Goal: Task Accomplishment & Management: Use online tool/utility

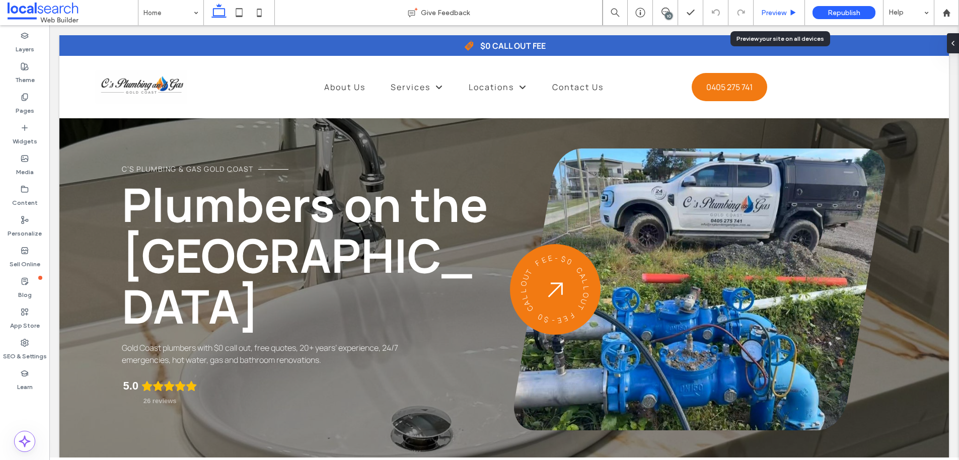
click at [782, 16] on span "Preview" at bounding box center [773, 13] width 25 height 9
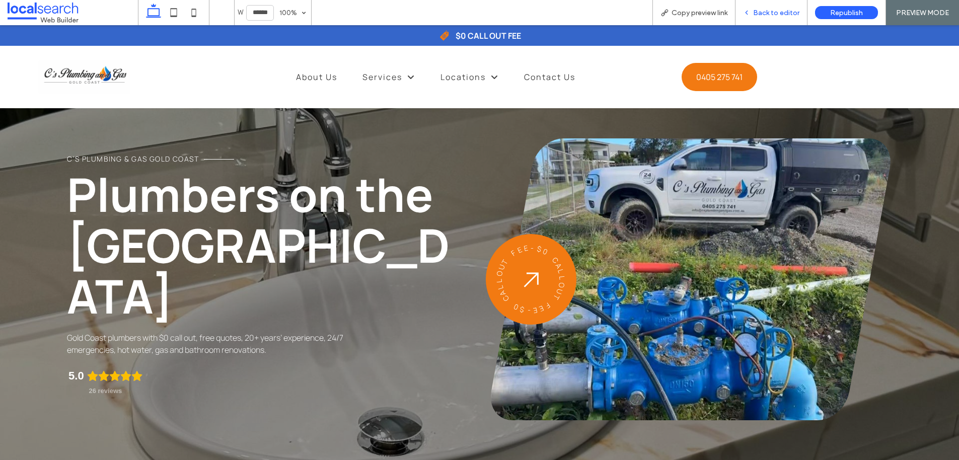
click at [766, 9] on span "Back to editor" at bounding box center [776, 13] width 46 height 9
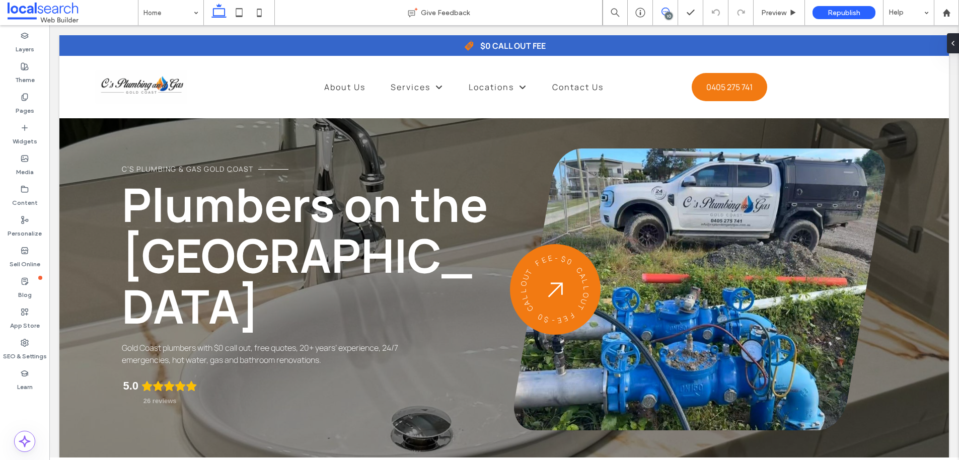
click at [663, 12] on icon at bounding box center [665, 12] width 8 height 8
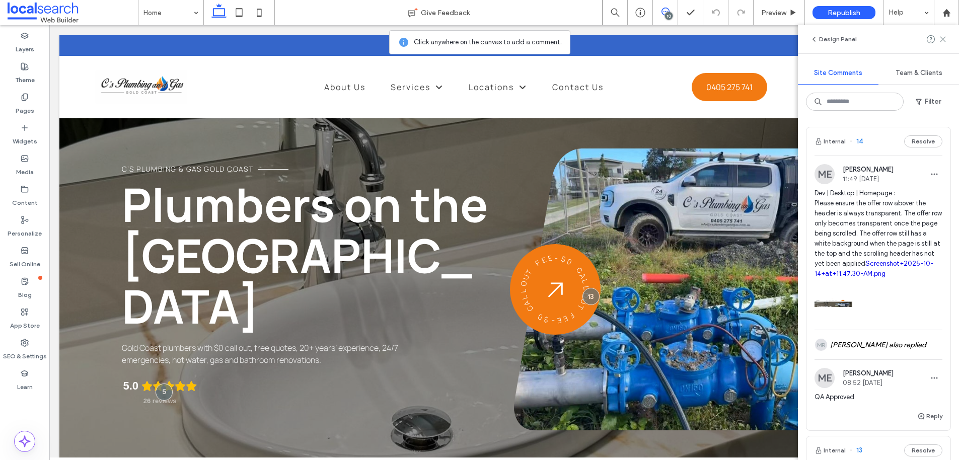
click at [946, 40] on icon at bounding box center [943, 39] width 8 height 8
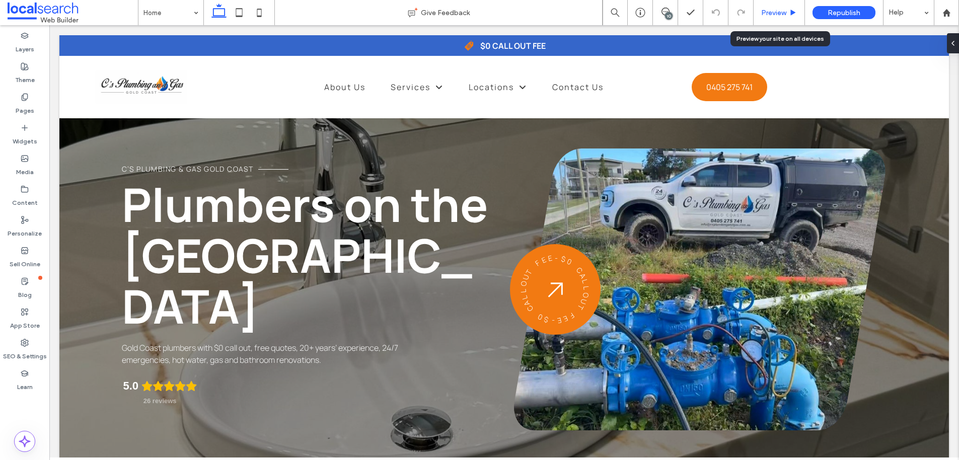
click at [775, 17] on div "Preview" at bounding box center [778, 12] width 51 height 25
click at [776, 15] on span "Preview" at bounding box center [773, 13] width 25 height 9
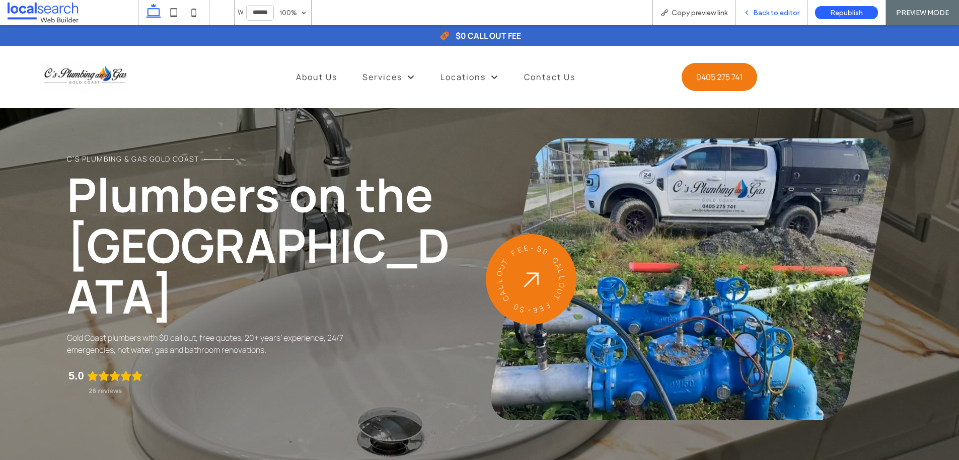
click at [772, 11] on span "Back to editor" at bounding box center [776, 13] width 46 height 9
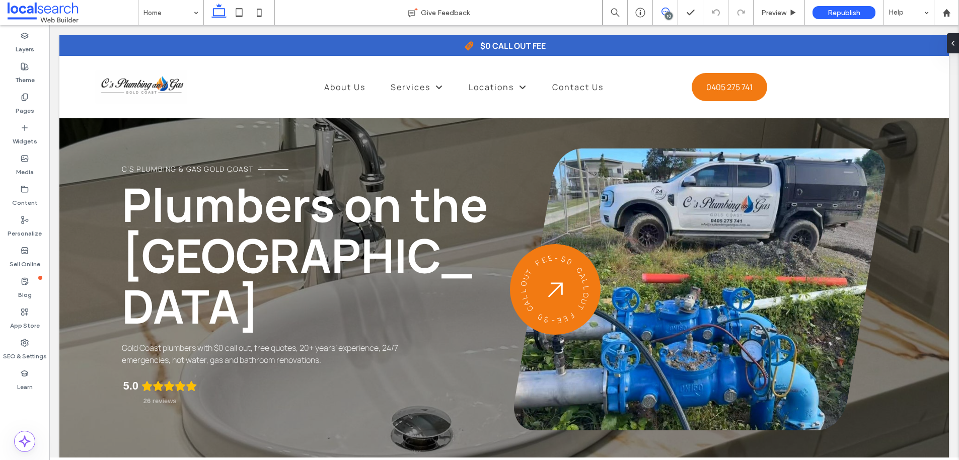
click at [667, 10] on icon at bounding box center [665, 12] width 8 height 8
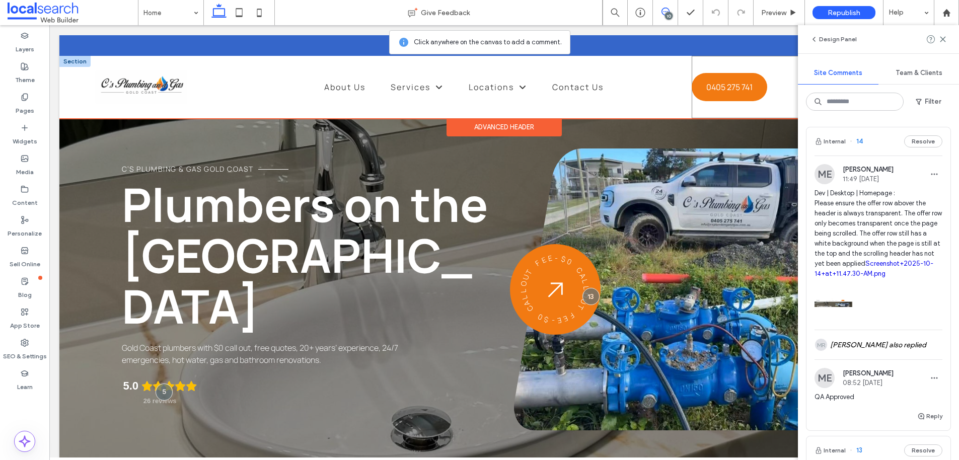
click at [778, 105] on div "0405 275 741 Get a Free Quote Phone Icon" at bounding box center [802, 87] width 221 height 62
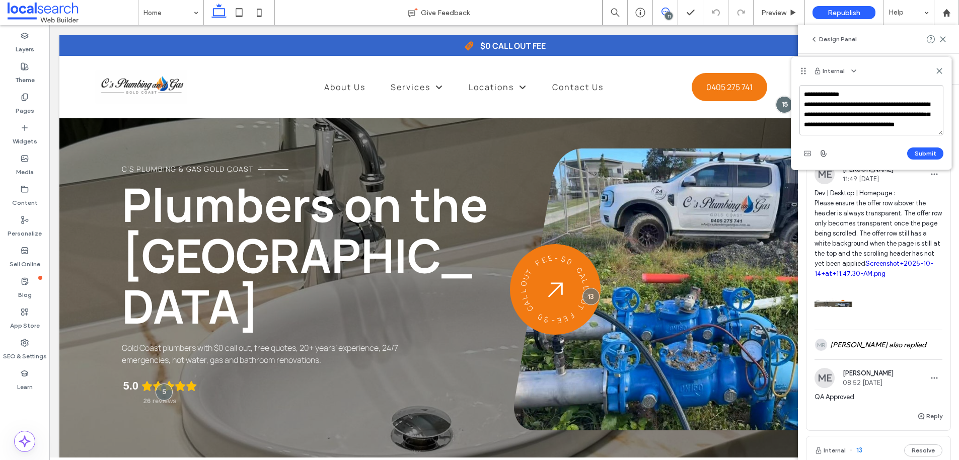
scroll to position [4, 0]
type textarea "**********"
click at [932, 155] on button "Submit" at bounding box center [925, 153] width 36 height 12
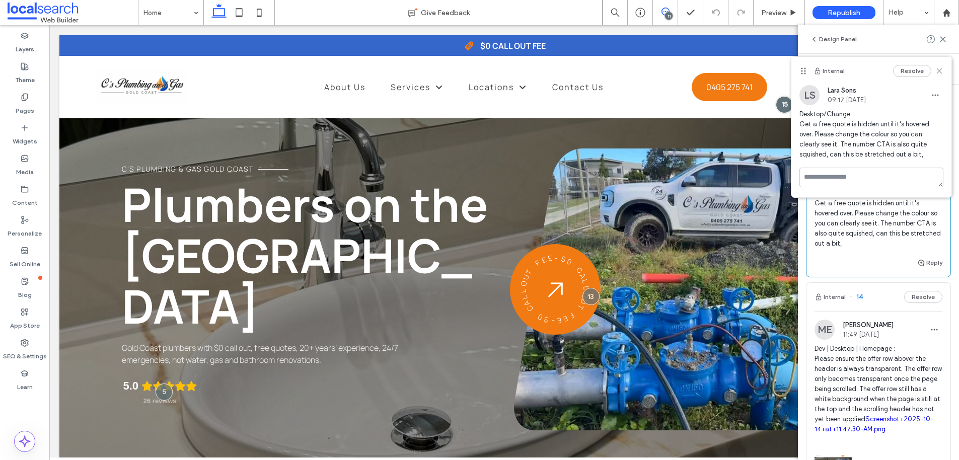
click at [937, 68] on use at bounding box center [939, 70] width 5 height 5
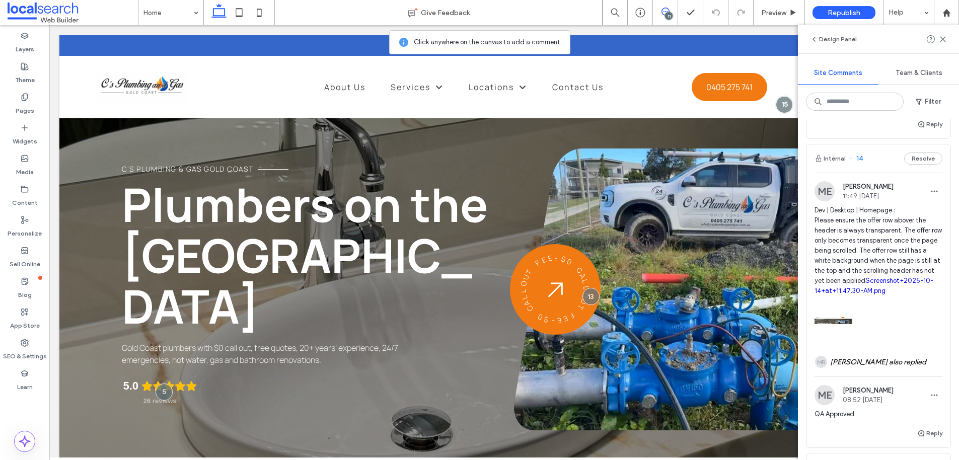
scroll to position [186, 0]
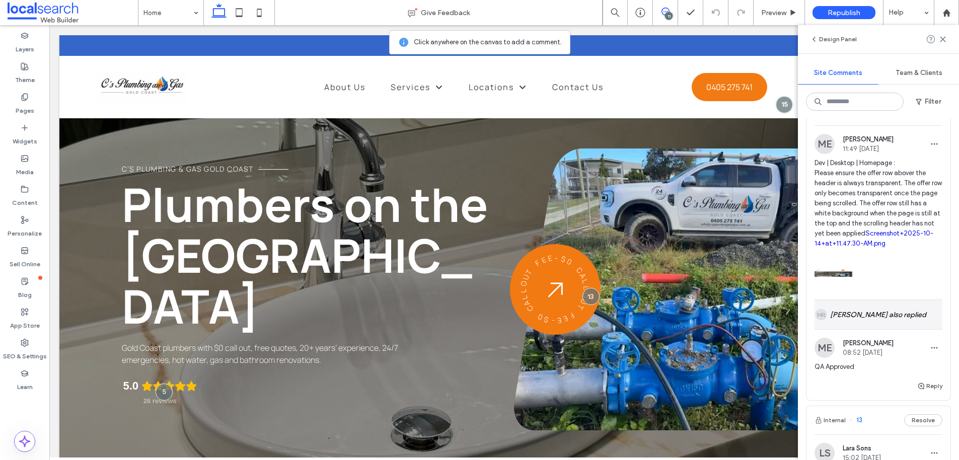
click at [879, 328] on div "[PERSON_NAME] also replied" at bounding box center [878, 314] width 128 height 29
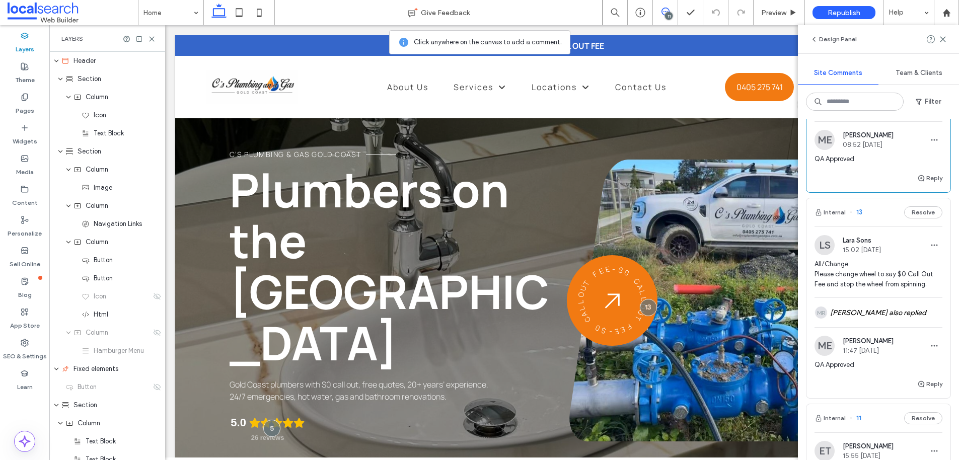
scroll to position [647, 0]
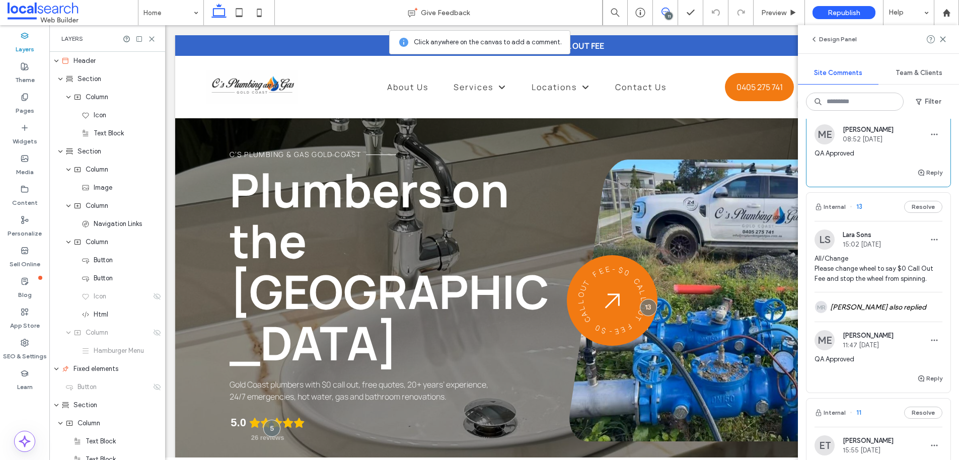
click at [923, 213] on button "Resolve" at bounding box center [923, 207] width 38 height 12
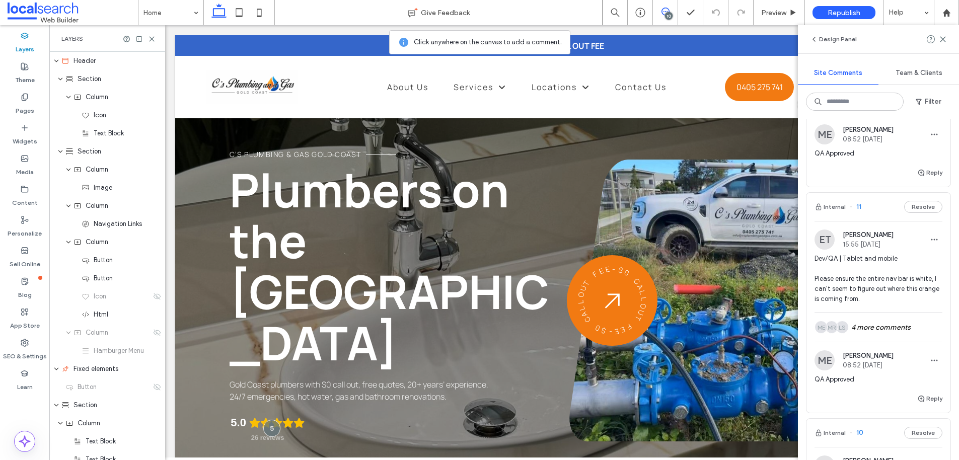
drag, startPoint x: 151, startPoint y: 36, endPoint x: 161, endPoint y: 39, distance: 9.9
click at [152, 36] on icon at bounding box center [152, 39] width 8 height 8
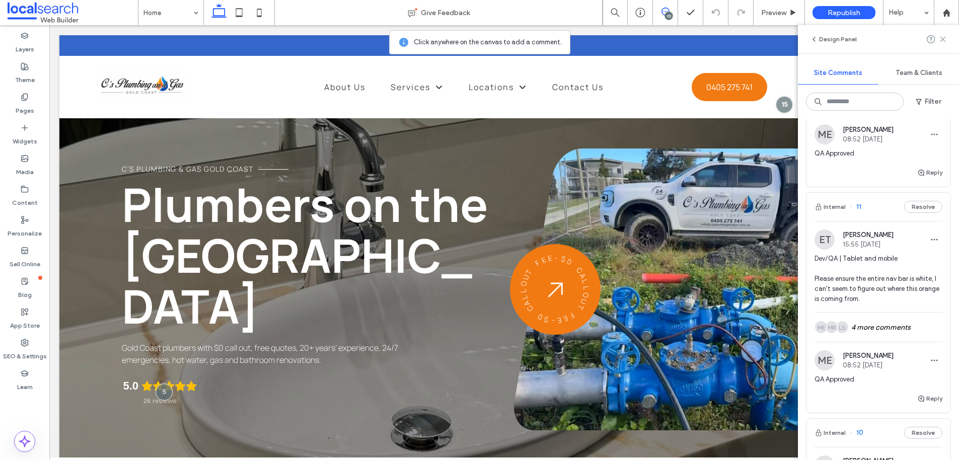
drag, startPoint x: 942, startPoint y: 37, endPoint x: 947, endPoint y: 42, distance: 7.1
click at [943, 37] on icon at bounding box center [943, 39] width 8 height 8
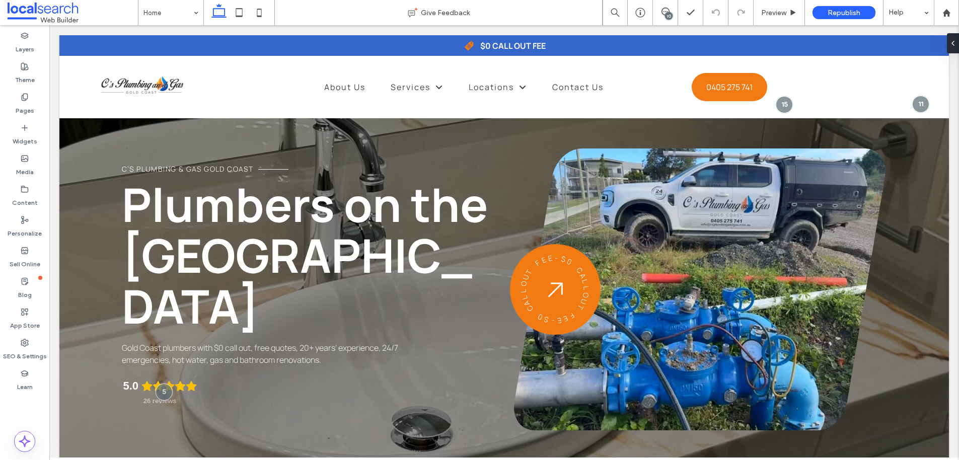
scroll to position [0, 0]
click at [775, 12] on span "Preview" at bounding box center [773, 13] width 25 height 9
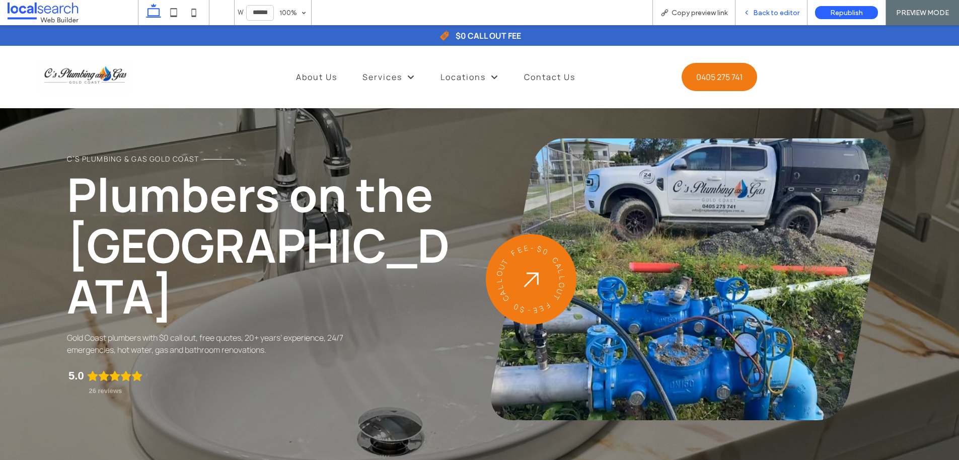
click at [768, 15] on span "Back to editor" at bounding box center [776, 13] width 46 height 9
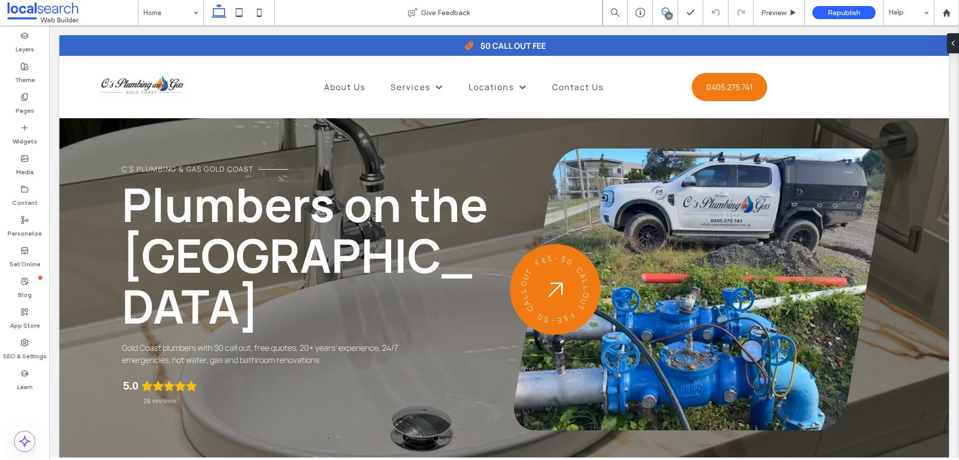
click at [664, 10] on icon at bounding box center [665, 12] width 8 height 8
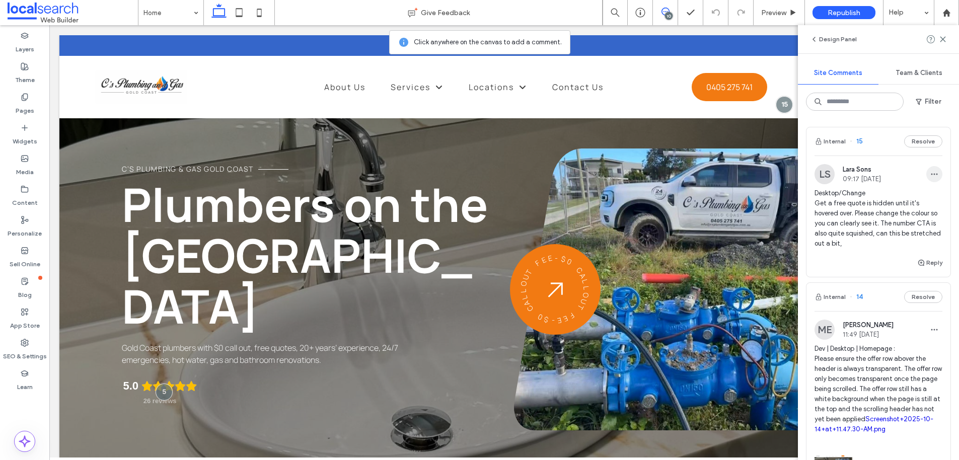
click at [931, 175] on use "button" at bounding box center [934, 175] width 7 height 2
click at [914, 201] on div "Edit" at bounding box center [890, 200] width 90 height 19
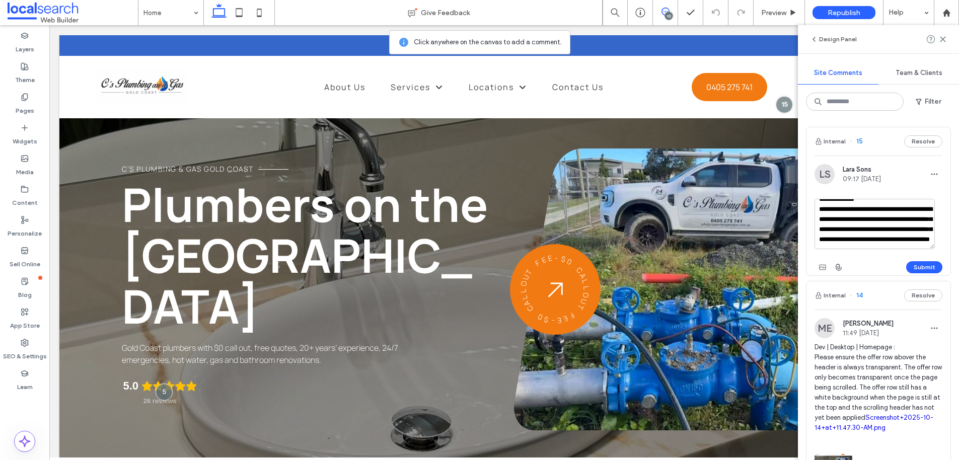
scroll to position [29, 0]
click at [902, 241] on textarea "**********" at bounding box center [874, 224] width 120 height 50
paste textarea "**********"
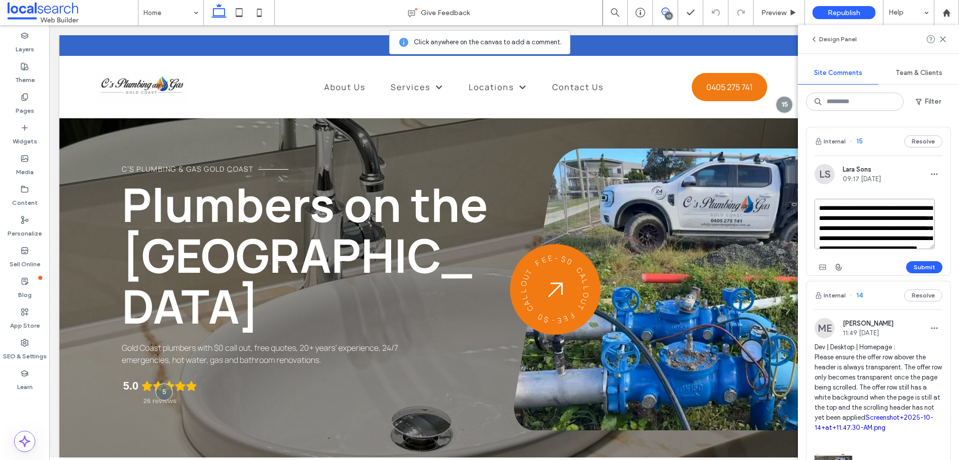
click at [816, 208] on textarea "**********" at bounding box center [874, 224] width 120 height 50
type textarea "**********"
click at [913, 265] on button "Submit" at bounding box center [924, 267] width 36 height 12
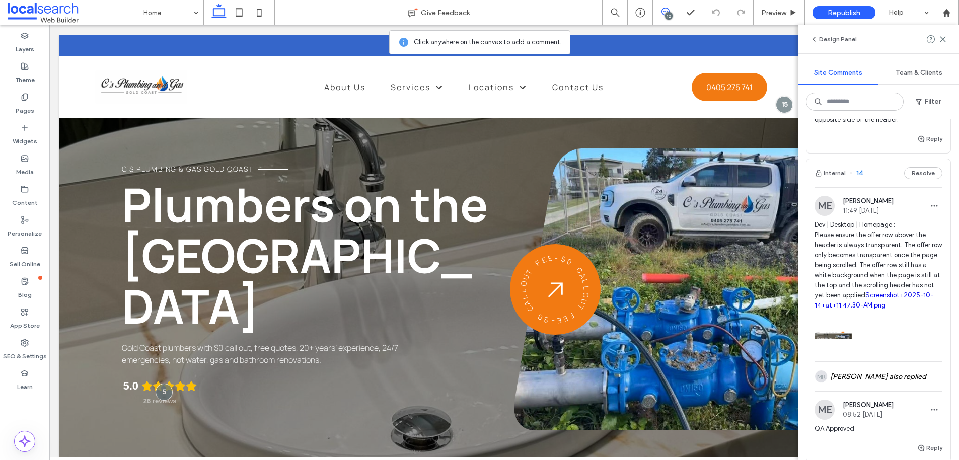
scroll to position [197, 0]
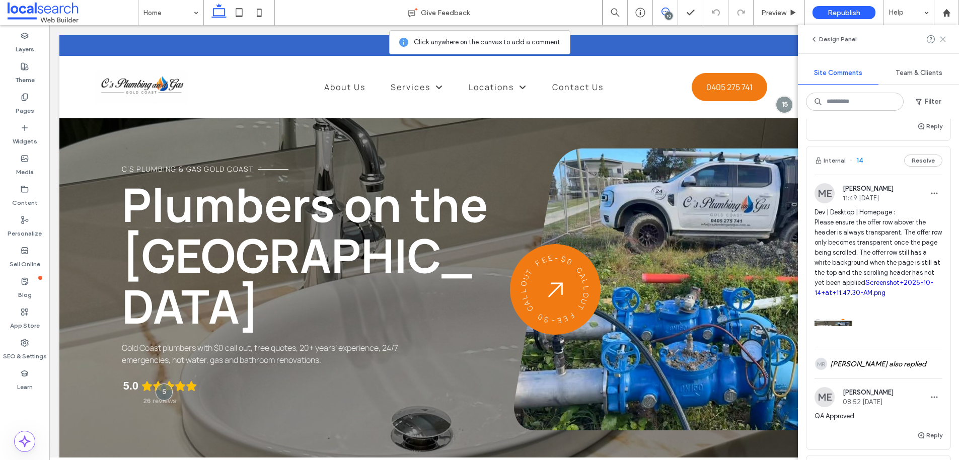
click at [946, 38] on icon at bounding box center [943, 39] width 8 height 8
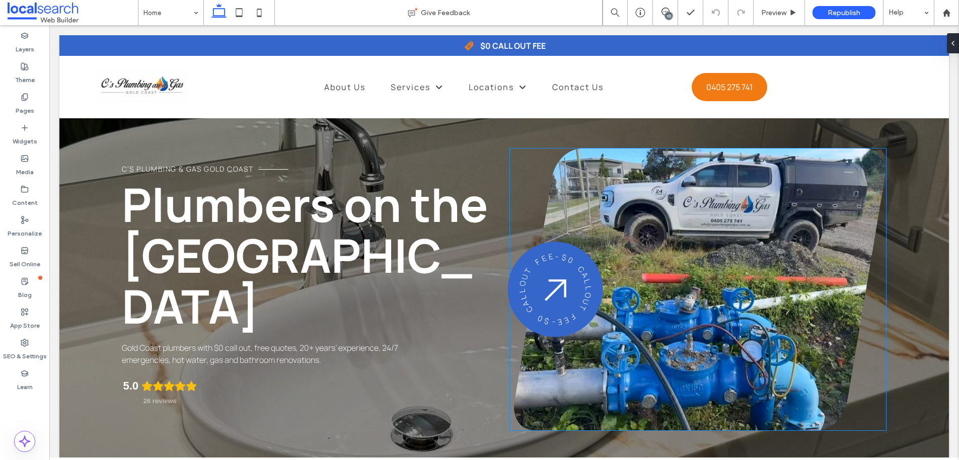
click at [579, 279] on div "- $ 0 C A L L O U T F E E - $ 0 C A L L O U T F E E" at bounding box center [555, 289] width 91 height 91
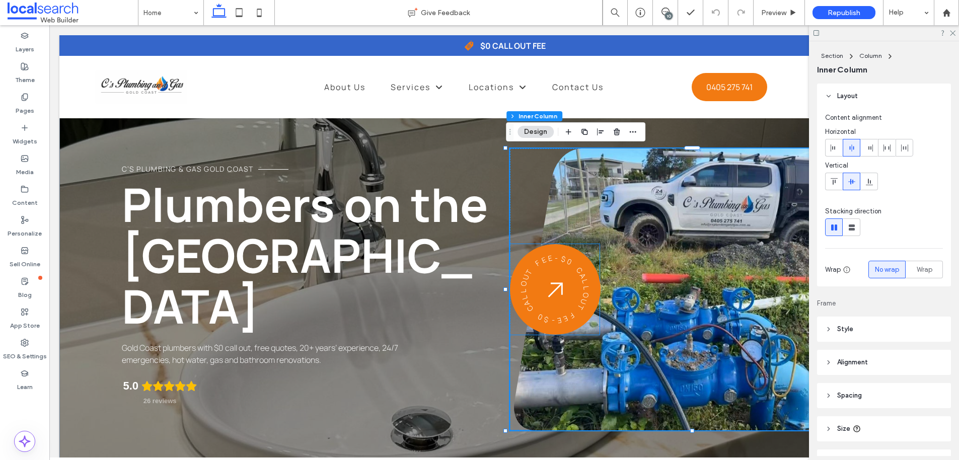
click at [581, 281] on span "L" at bounding box center [576, 282] width 43 height 14
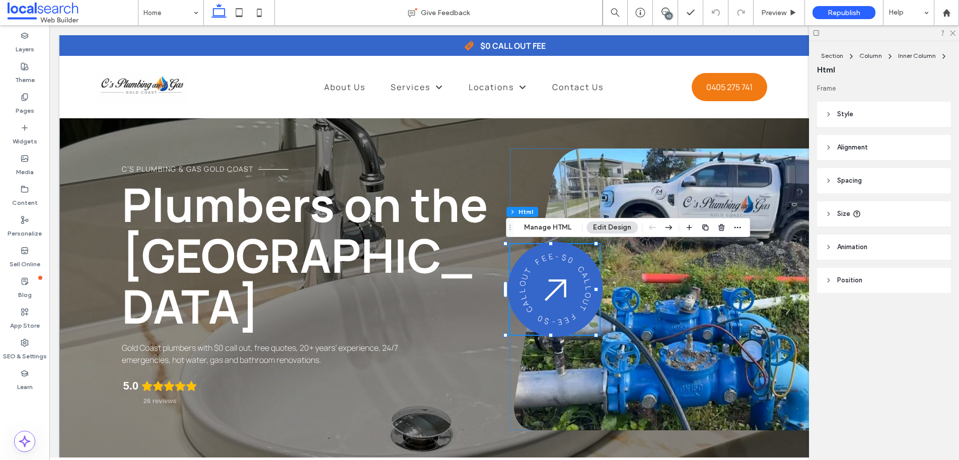
click at [580, 281] on span "L" at bounding box center [576, 282] width 43 height 14
click at [577, 281] on span "L" at bounding box center [576, 282] width 43 height 14
click at [534, 261] on span "F" at bounding box center [541, 271] width 27 height 37
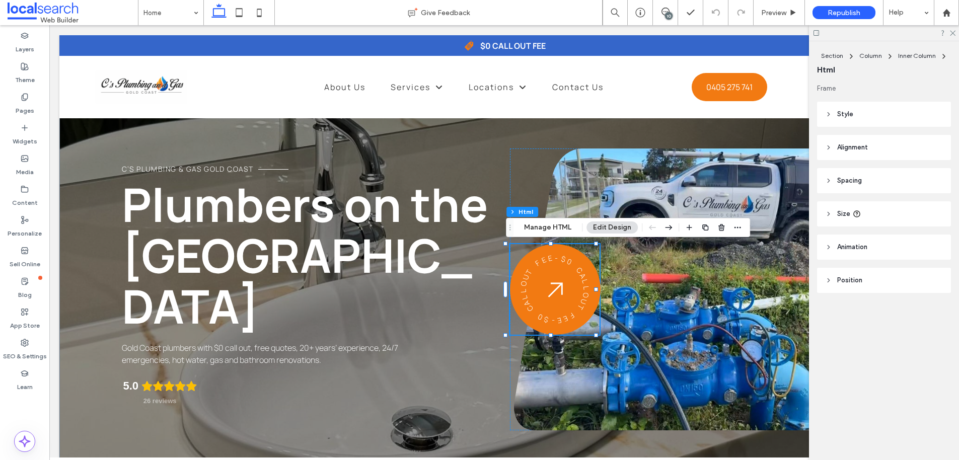
click at [858, 246] on span "Animation" at bounding box center [852, 247] width 30 height 10
click at [850, 320] on span "Position" at bounding box center [849, 322] width 25 height 10
click at [880, 211] on header "Size" at bounding box center [884, 213] width 134 height 25
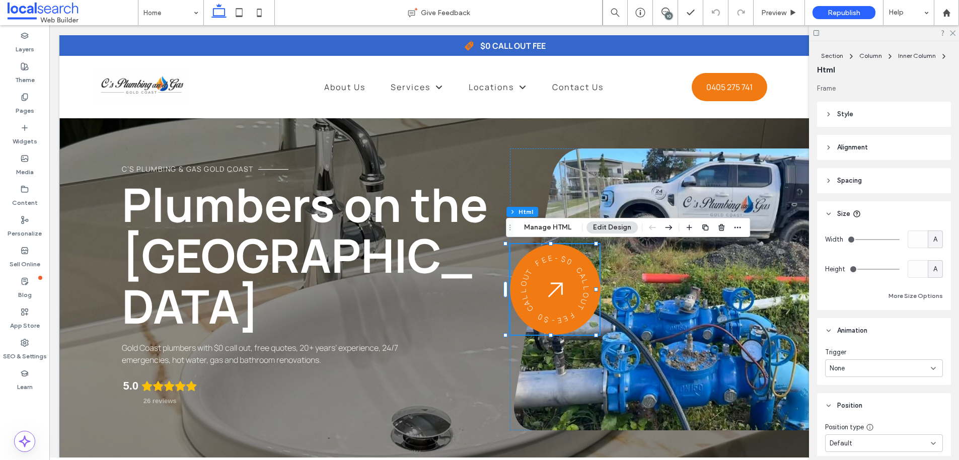
click at [880, 178] on header "Spacing" at bounding box center [884, 180] width 134 height 25
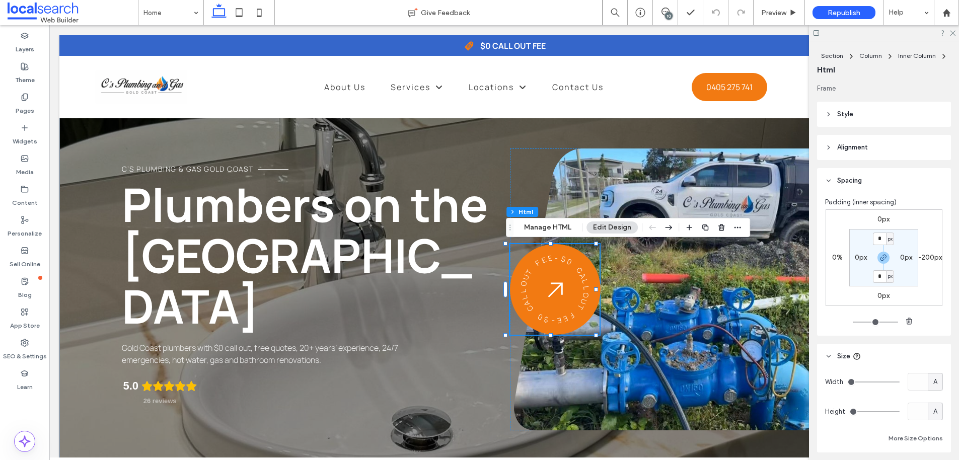
click at [870, 150] on header "Alignment" at bounding box center [884, 147] width 134 height 25
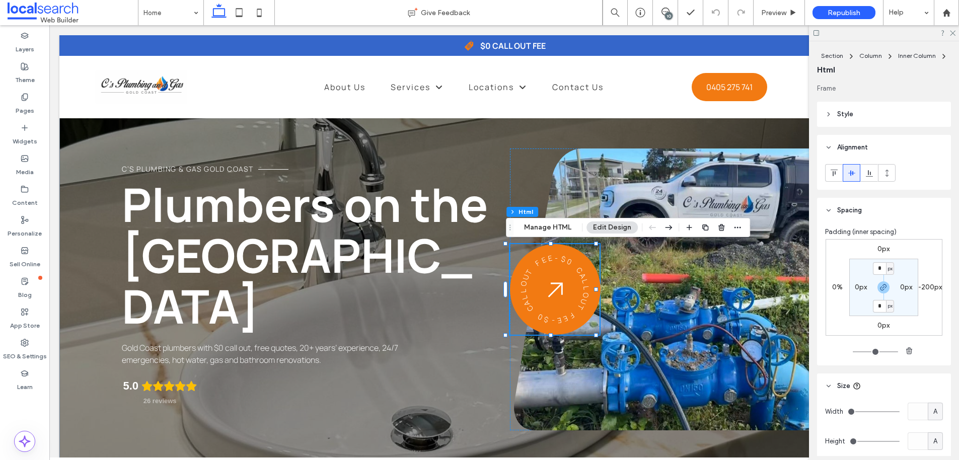
click at [876, 119] on header "Style" at bounding box center [884, 114] width 134 height 25
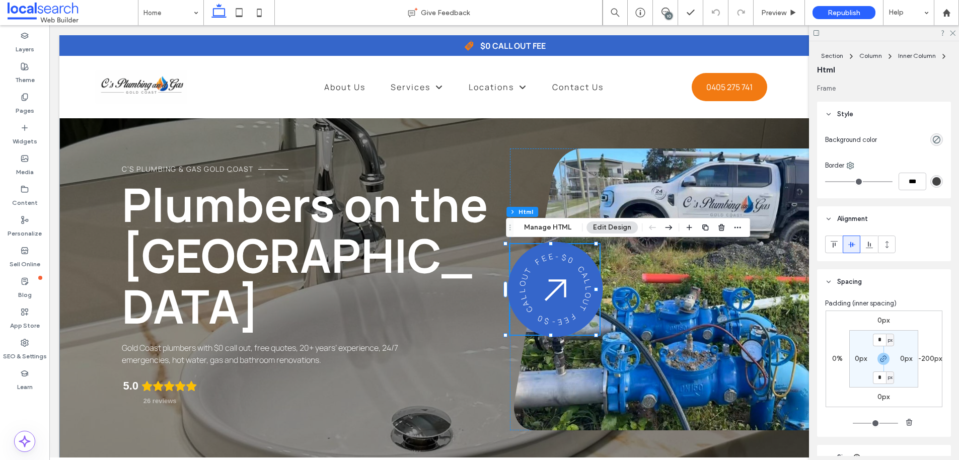
click at [564, 258] on span "0" at bounding box center [564, 268] width 19 height 41
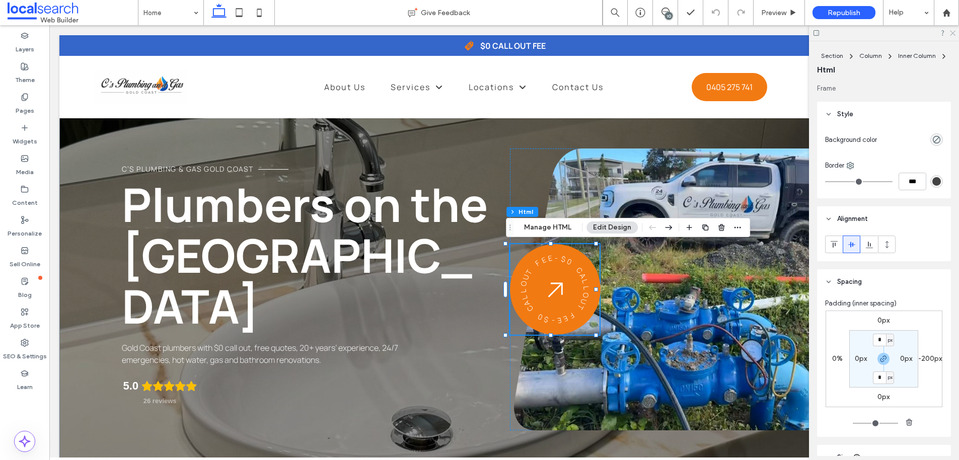
click at [953, 31] on icon at bounding box center [952, 32] width 7 height 7
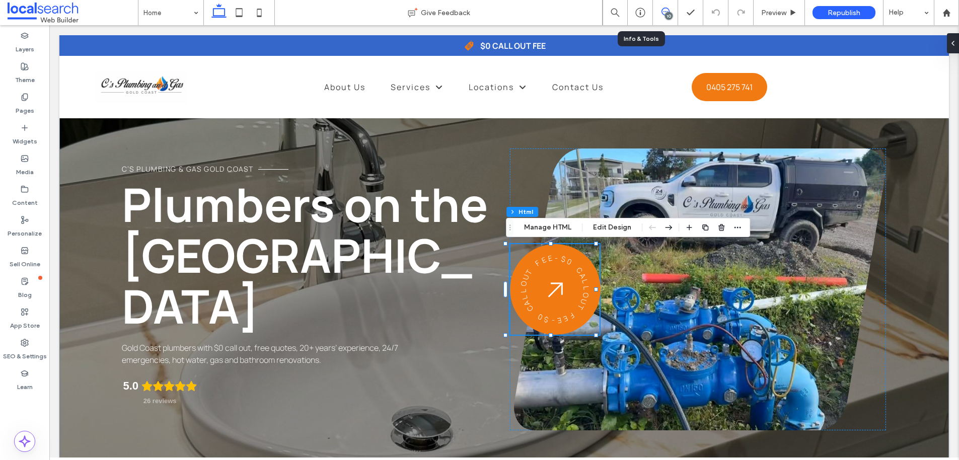
drag, startPoint x: 663, startPoint y: 12, endPoint x: 514, endPoint y: 200, distance: 239.7
click at [663, 12] on icon at bounding box center [665, 12] width 8 height 8
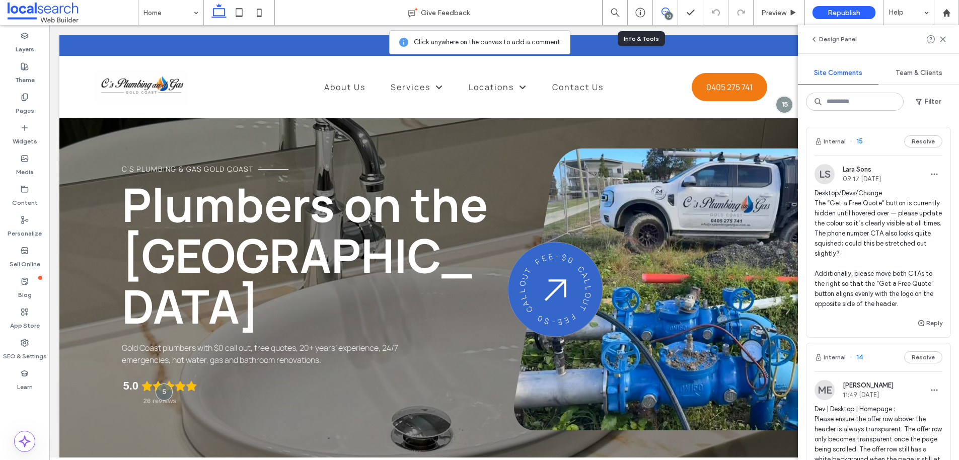
click at [570, 284] on div "- $ 0 C A L L O U T F E E - $ 0 C A L L O U T F E E" at bounding box center [555, 289] width 91 height 91
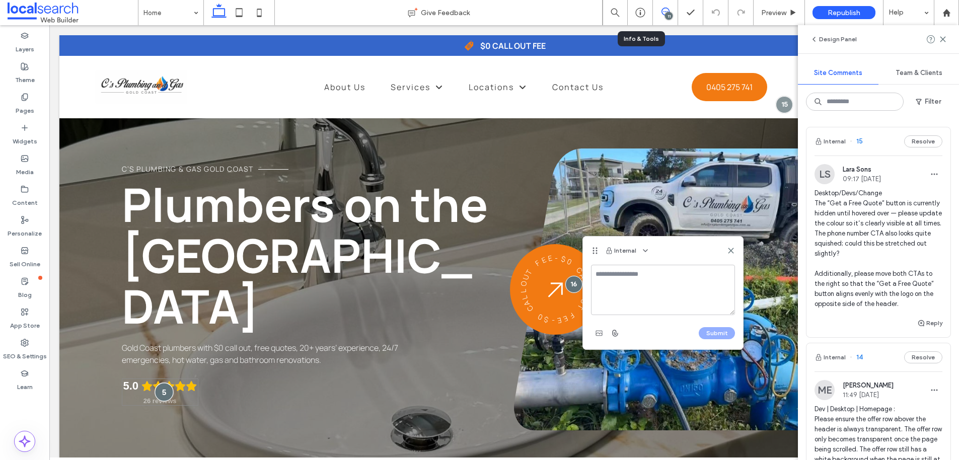
click at [162, 383] on div at bounding box center [164, 392] width 19 height 19
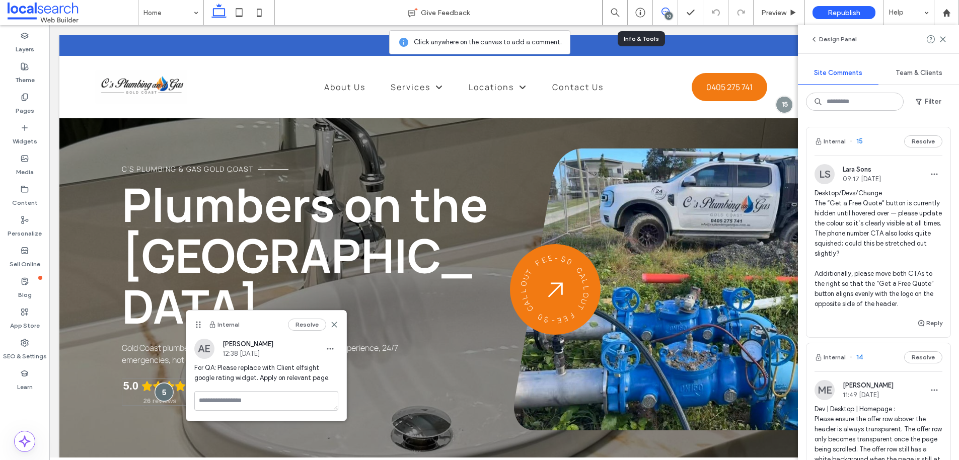
click at [162, 383] on div at bounding box center [164, 392] width 19 height 19
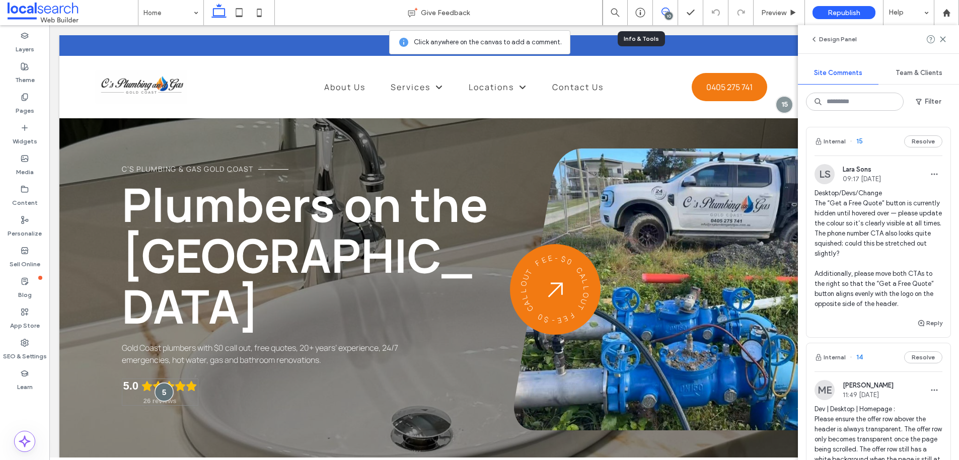
click at [165, 383] on div at bounding box center [164, 392] width 19 height 19
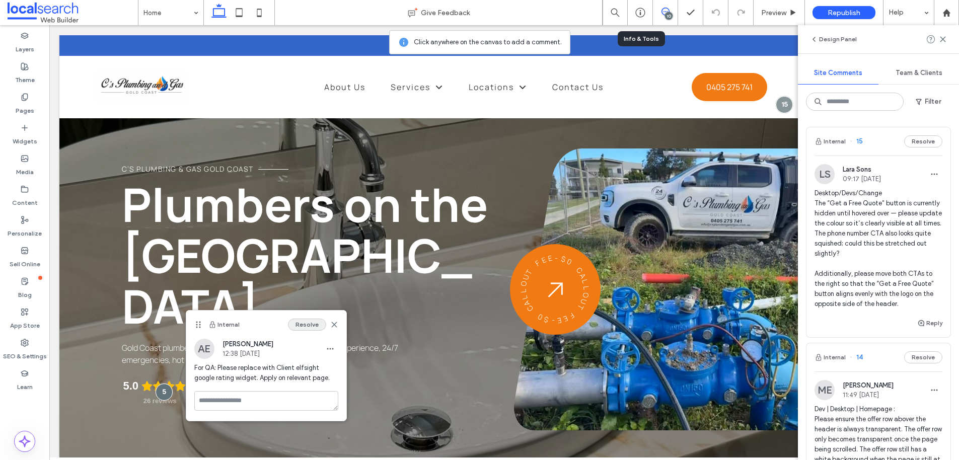
click at [308, 325] on button "Resolve" at bounding box center [307, 325] width 38 height 12
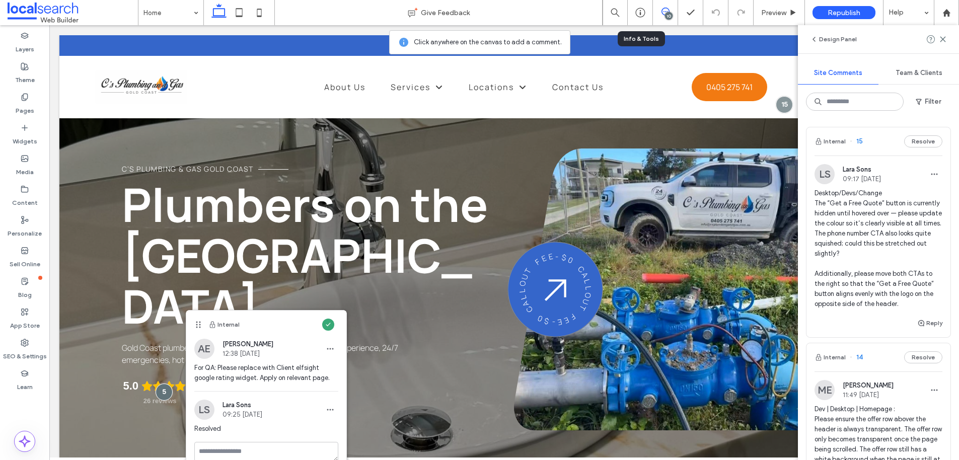
click at [575, 292] on div "- $ 0 C A L L O U T F E E - $ 0 C A L L O U T F E E" at bounding box center [555, 289] width 91 height 91
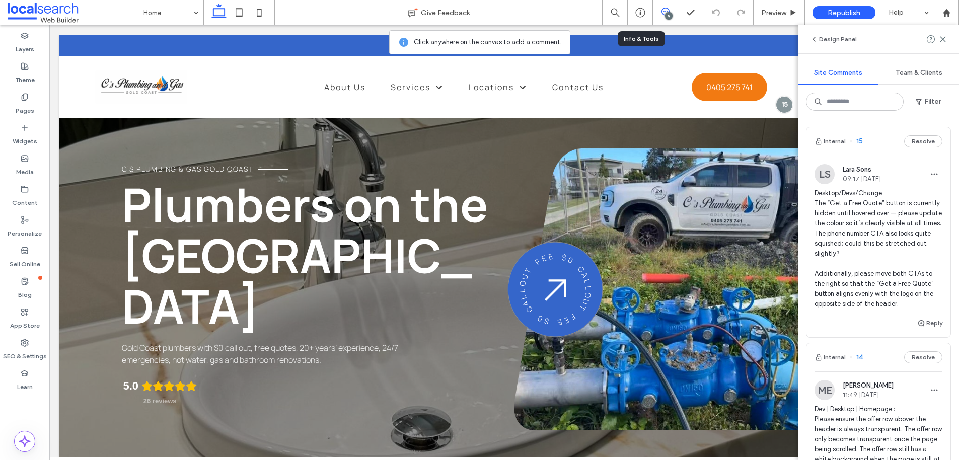
click at [578, 294] on span "O" at bounding box center [577, 291] width 45 height 5
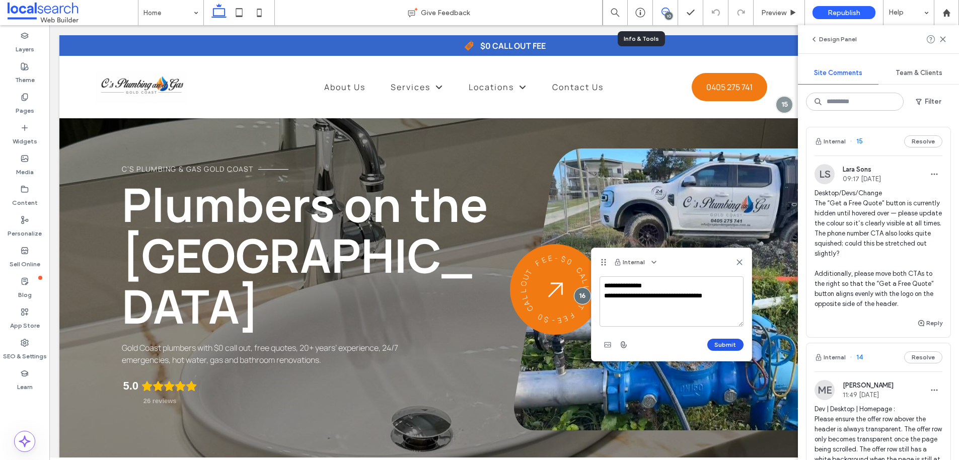
type textarea "**********"
click at [732, 344] on button "Submit" at bounding box center [725, 345] width 36 height 12
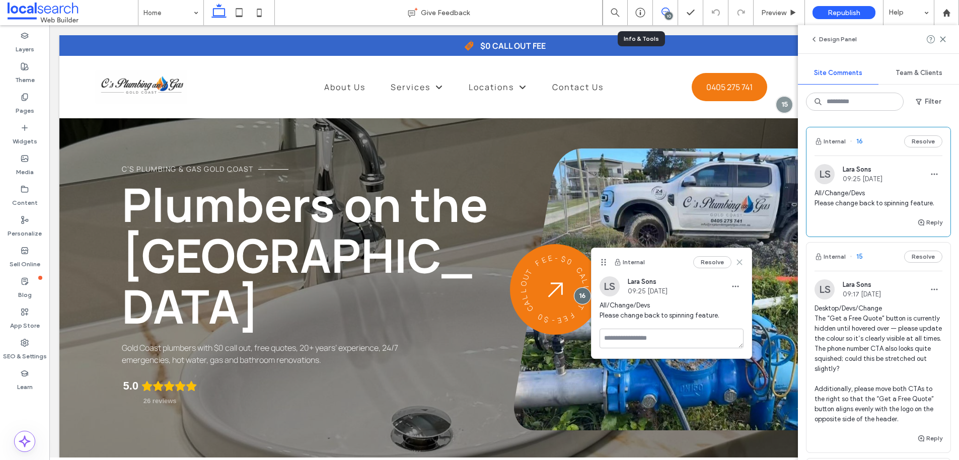
click at [741, 262] on icon at bounding box center [739, 262] width 8 height 8
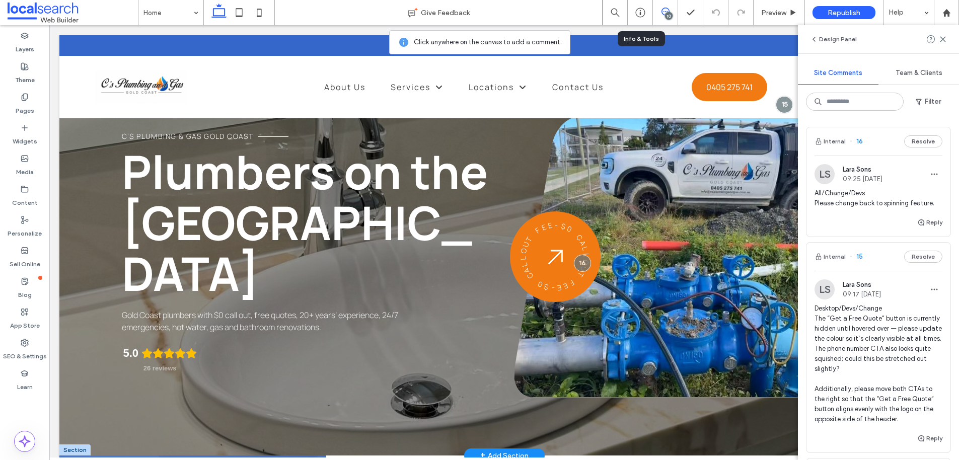
scroll to position [34, 0]
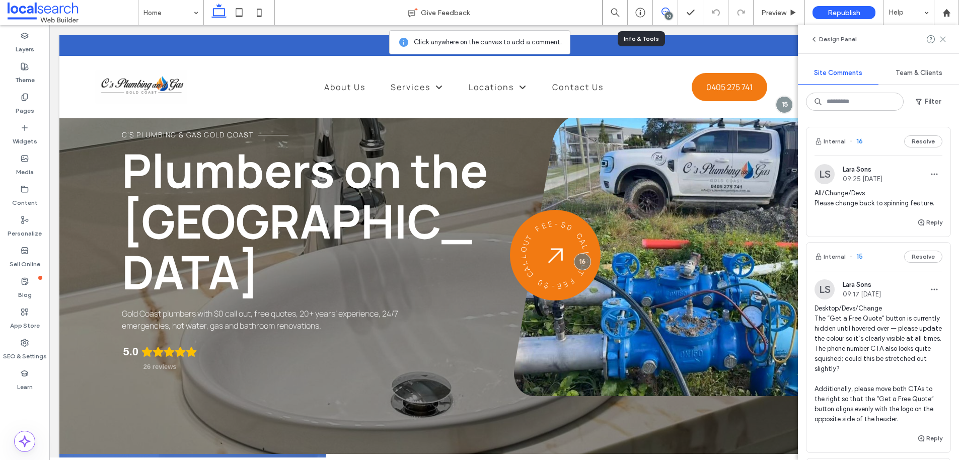
click at [943, 40] on icon at bounding box center [943, 39] width 8 height 8
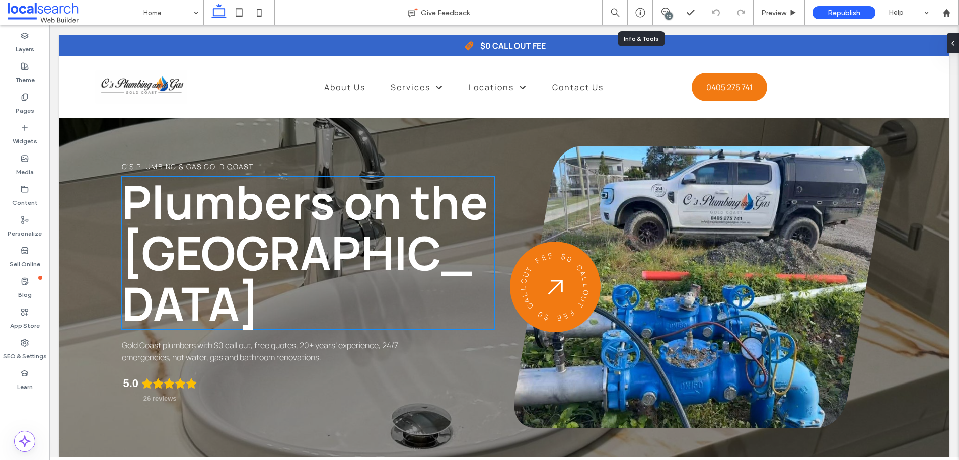
scroll to position [0, 0]
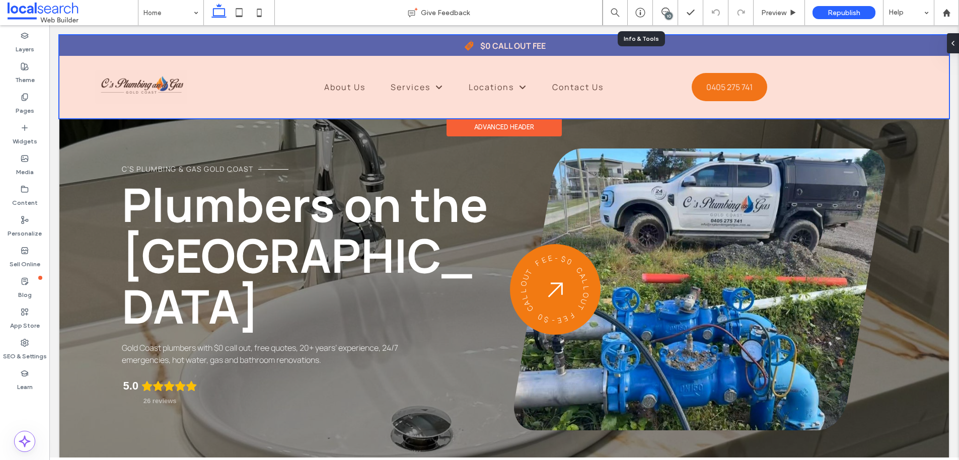
click at [273, 99] on div at bounding box center [503, 76] width 889 height 83
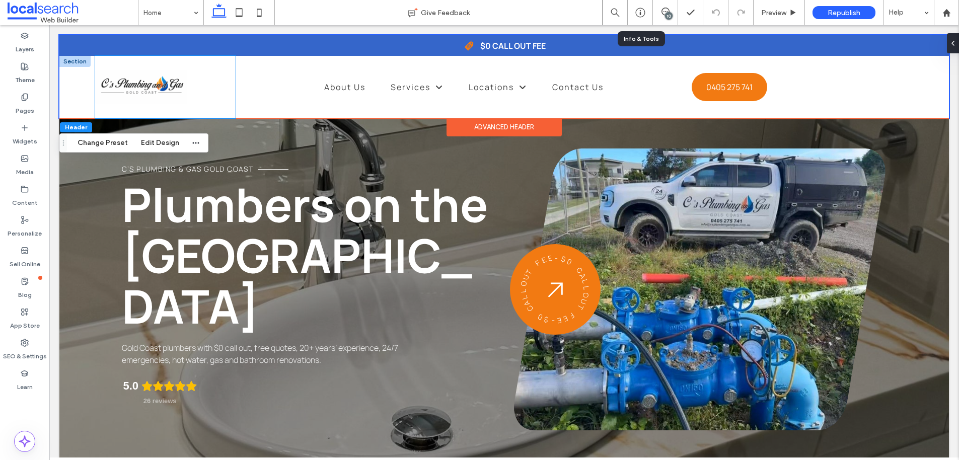
click at [221, 104] on div at bounding box center [165, 87] width 141 height 62
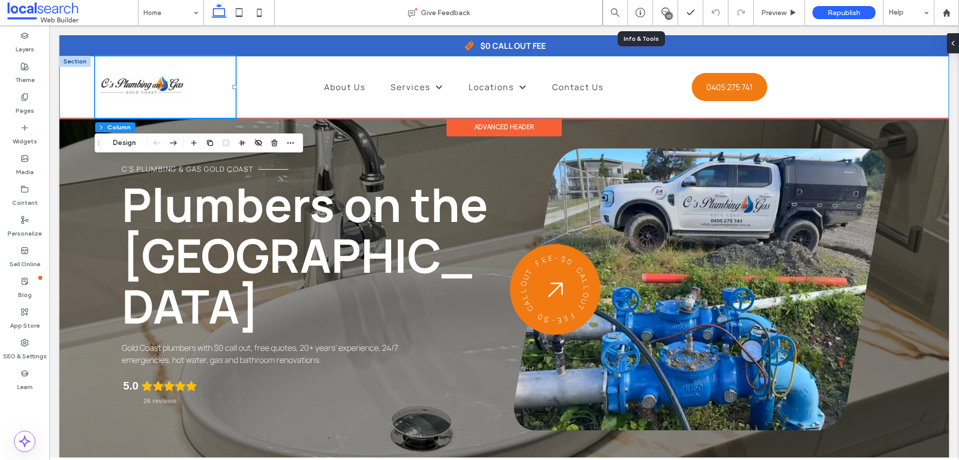
click at [260, 109] on div "Home About Us Services Hot Water Installations Leaking Toilet Repairs Leaking T…" at bounding box center [503, 87] width 889 height 62
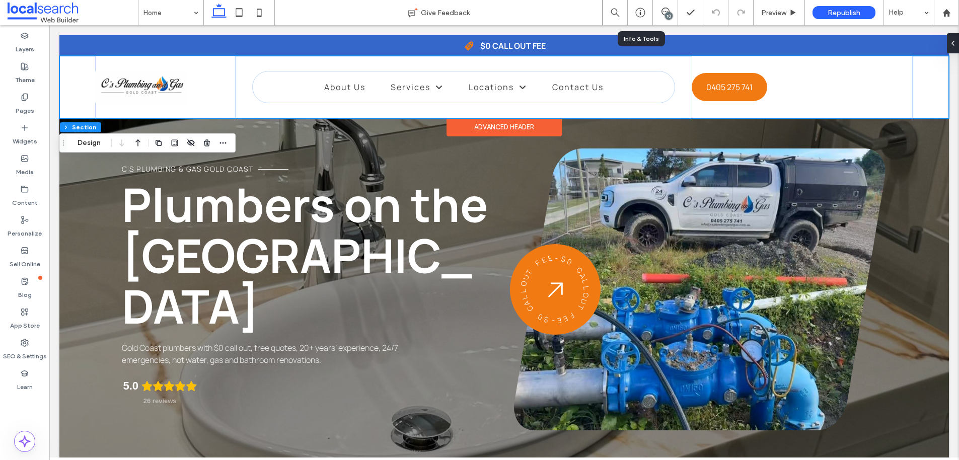
click at [281, 108] on div "Home About Us Services Hot Water Installations Leaking Toilet Repairs Leaking T…" at bounding box center [503, 87] width 889 height 62
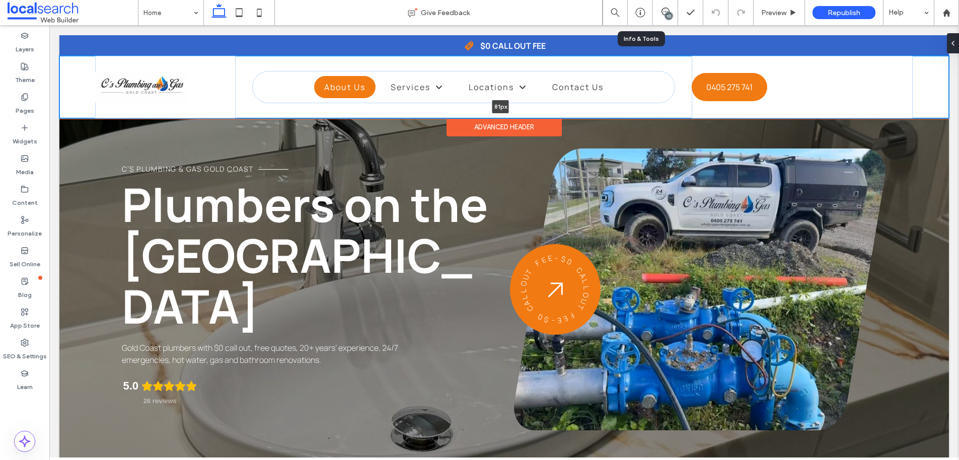
drag, startPoint x: 308, startPoint y: 117, endPoint x: 317, endPoint y: 95, distance: 23.3
click at [317, 95] on div "Home About Us Services Hot Water Installations Leaking Toilet Repairs Leaking T…" at bounding box center [503, 87] width 889 height 62
type input "**"
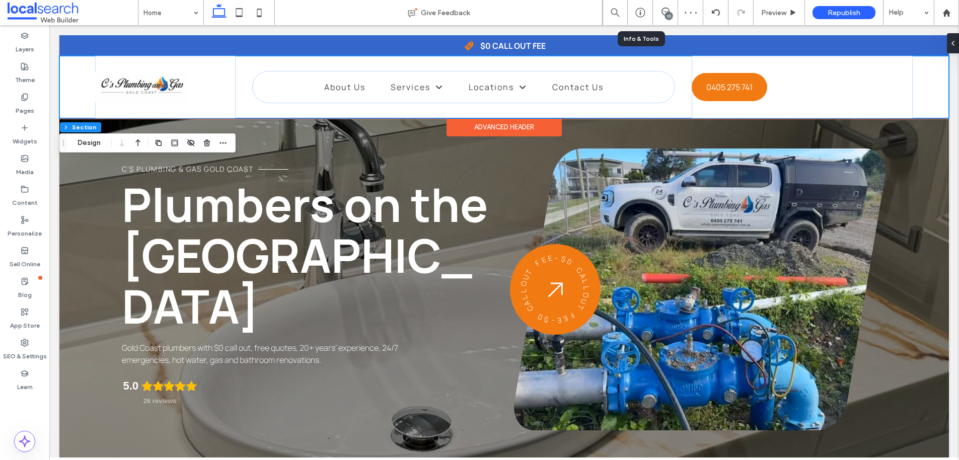
click at [283, 60] on div "Home About Us Services Hot Water Installations Leaking Toilet Repairs Leaking T…" at bounding box center [503, 87] width 889 height 62
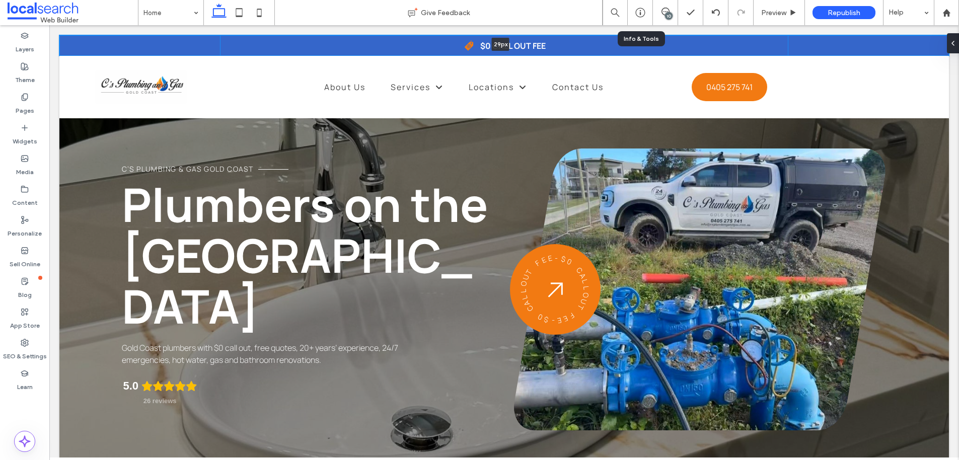
drag, startPoint x: 291, startPoint y: 57, endPoint x: 451, endPoint y: 184, distance: 204.6
click at [292, 51] on div "Discount Icon $0 call out fee 29px Section" at bounding box center [503, 45] width 889 height 21
type input "**"
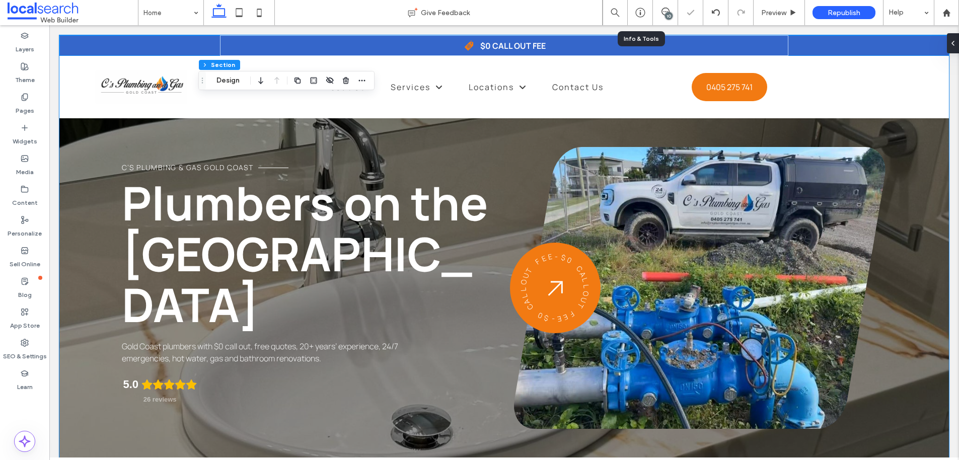
scroll to position [2, 0]
click at [83, 275] on div "C’s Plumbing & Gas Gold Coast Plumbers on the [GEOGRAPHIC_DATA] Gold Coast plum…" at bounding box center [503, 259] width 889 height 453
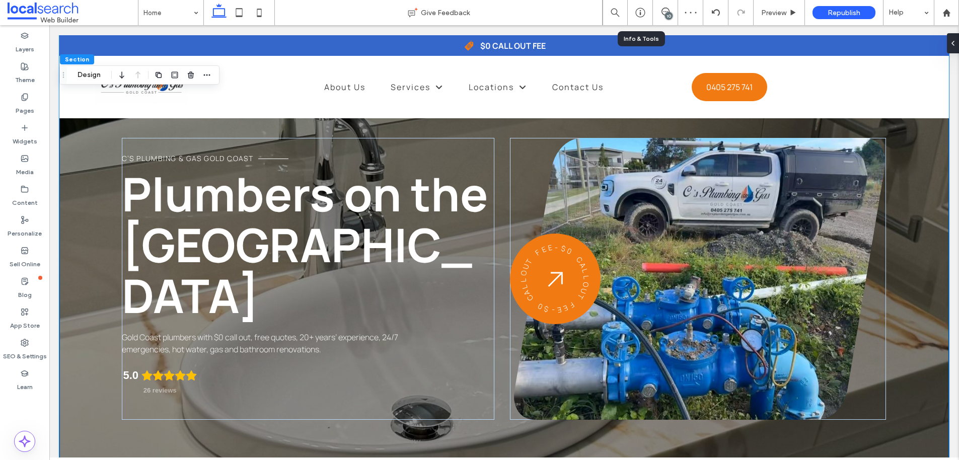
scroll to position [20, 0]
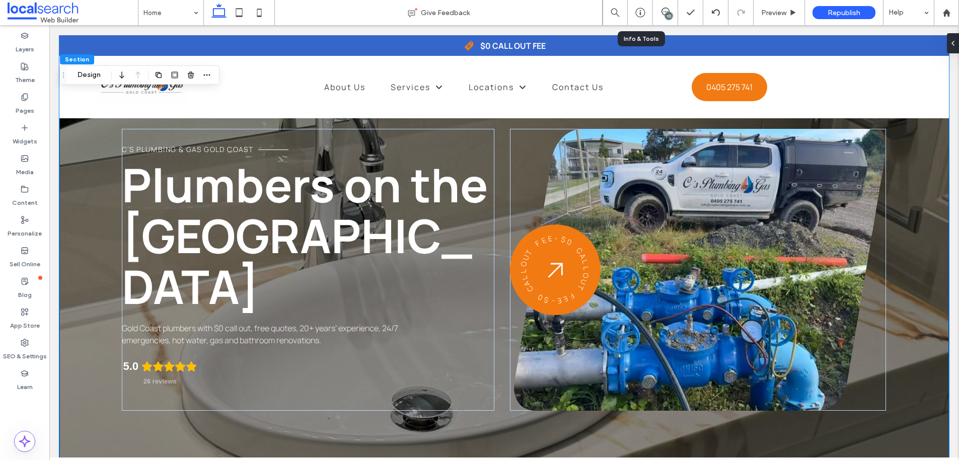
click at [87, 334] on div "C’s Plumbing & Gas Gold Coast Plumbers on the [GEOGRAPHIC_DATA] Gold Coast plum…" at bounding box center [503, 242] width 889 height 453
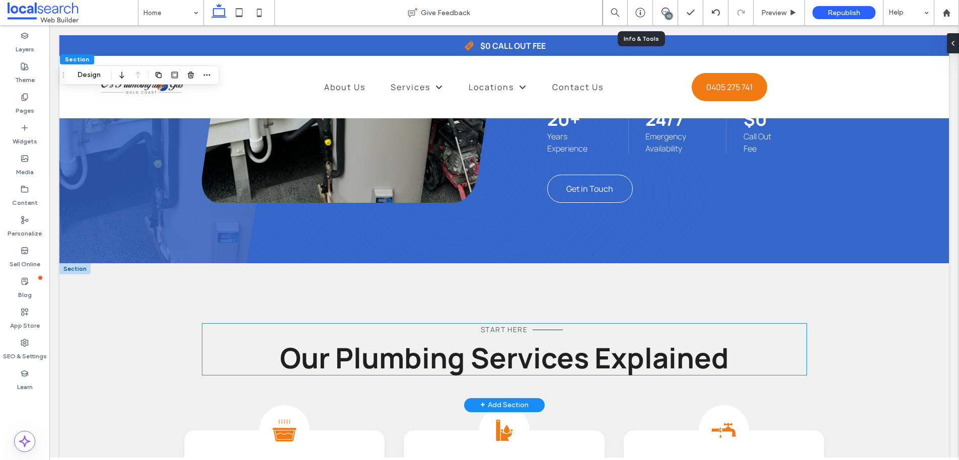
scroll to position [803, 0]
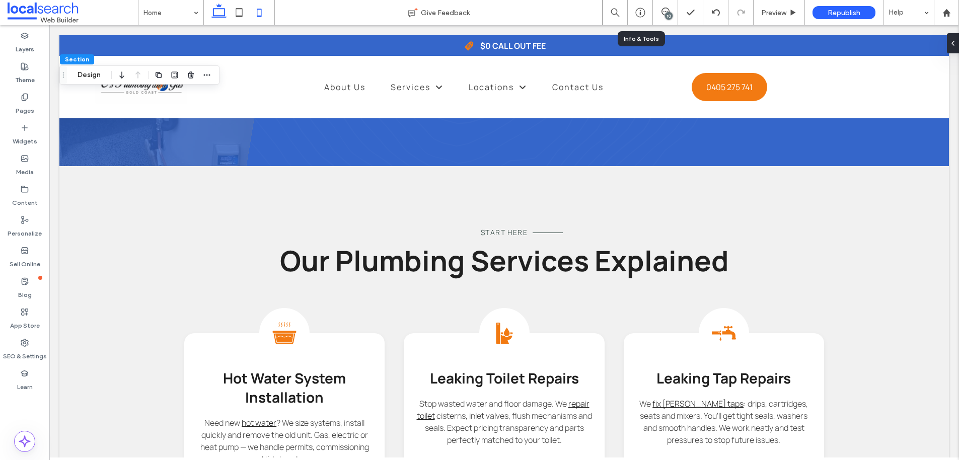
click at [259, 16] on use at bounding box center [259, 13] width 5 height 8
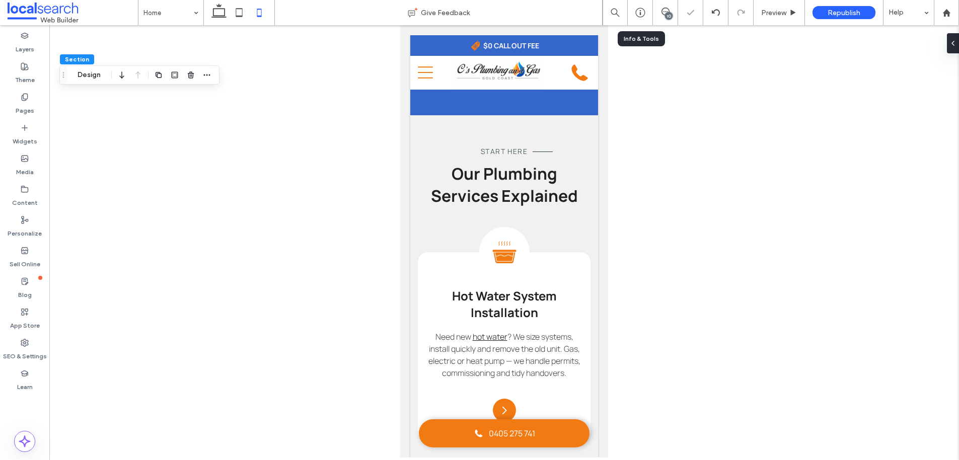
type input "***"
type input "**"
type input "***"
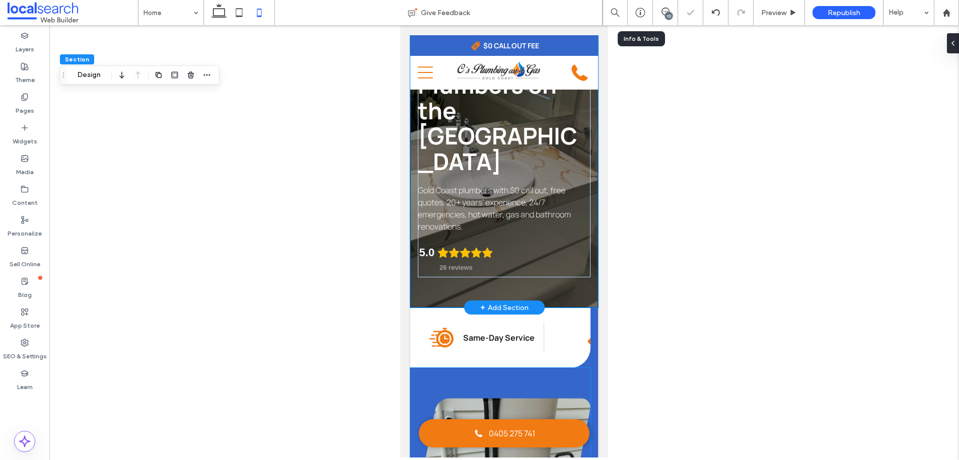
scroll to position [0, 0]
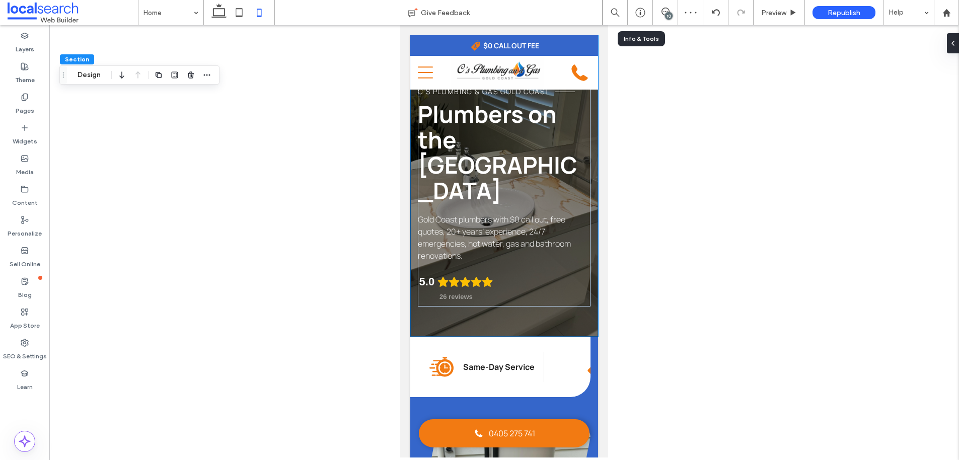
click at [624, 230] on div at bounding box center [504, 241] width 910 height 432
click at [662, 16] on div "10" at bounding box center [665, 13] width 25 height 10
click at [665, 11] on icon at bounding box center [665, 12] width 8 height 8
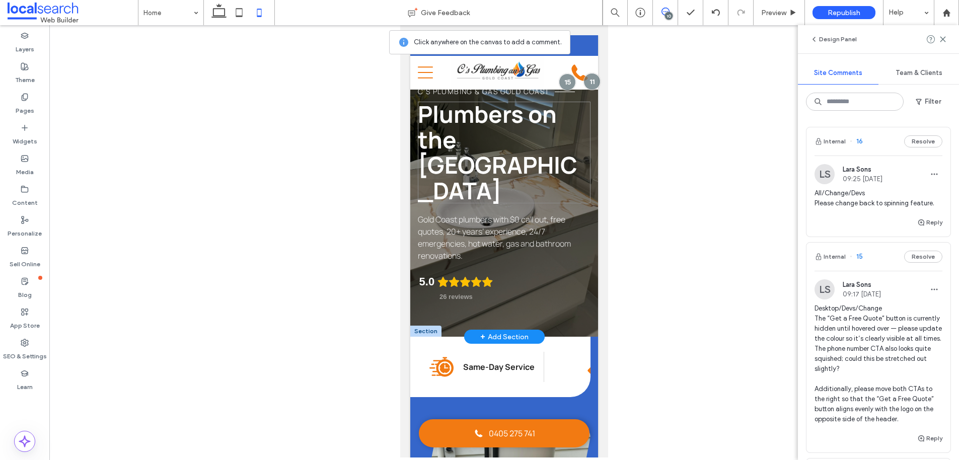
click at [560, 165] on h1 "Plumbers on the [GEOGRAPHIC_DATA]" at bounding box center [504, 153] width 173 height 102
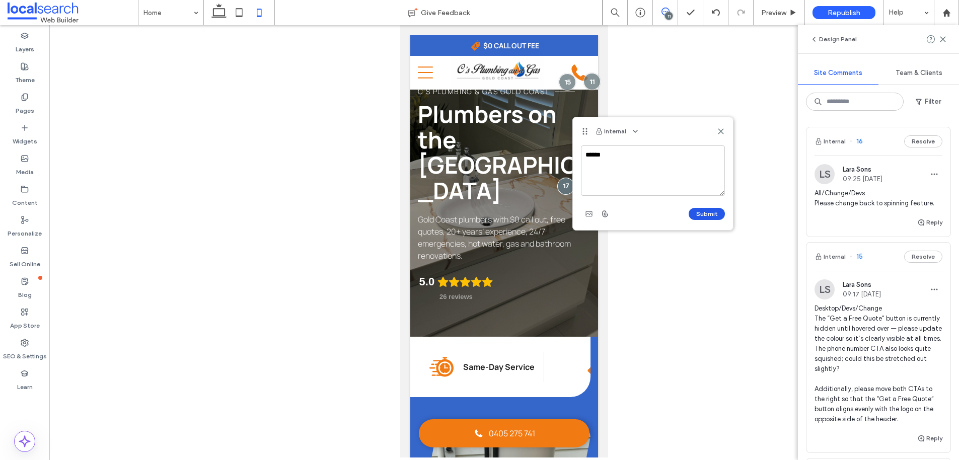
type textarea "******"
click at [707, 212] on button "Submit" at bounding box center [707, 214] width 36 height 12
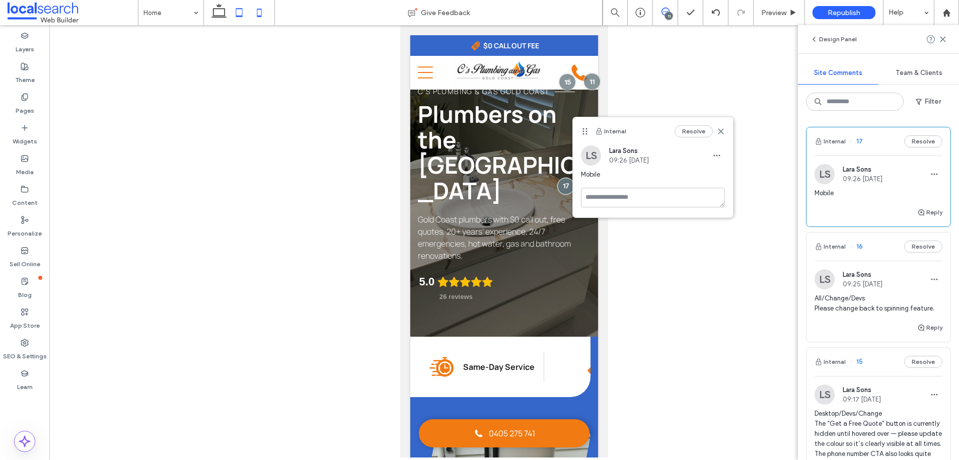
click at [232, 12] on icon at bounding box center [239, 13] width 20 height 20
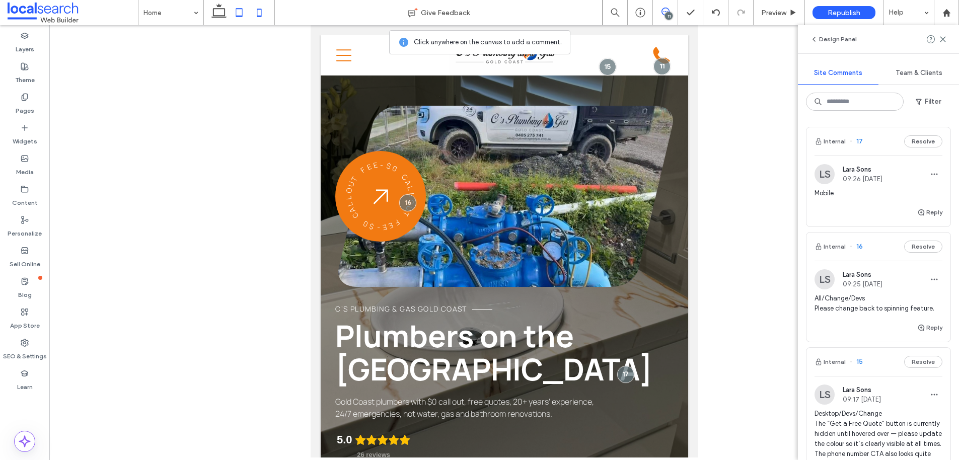
click at [260, 15] on icon at bounding box center [259, 13] width 20 height 20
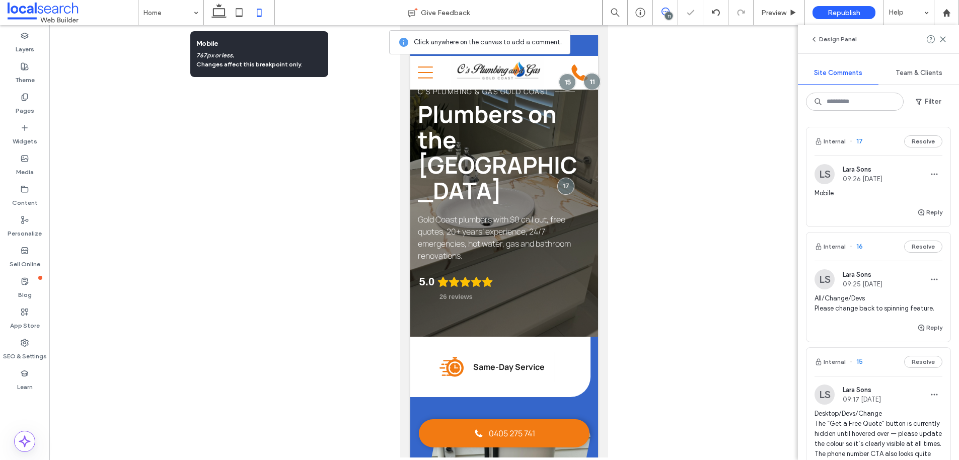
scroll to position [0, 10]
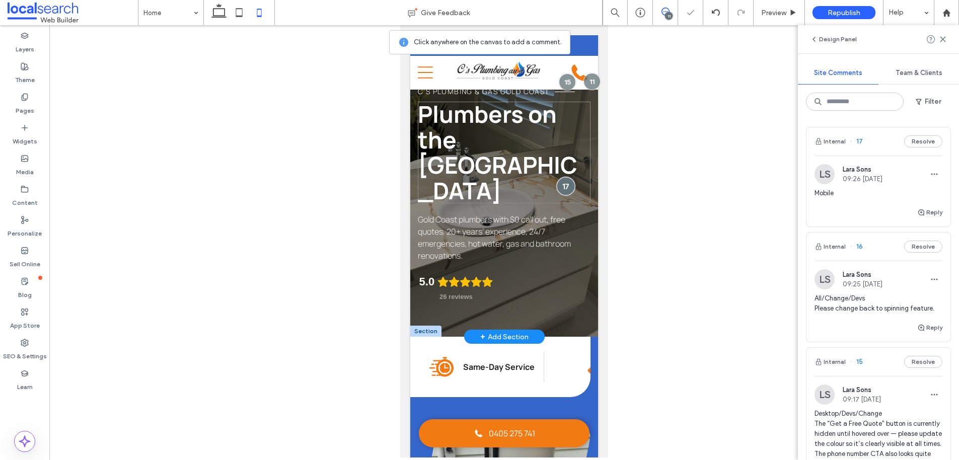
click at [562, 177] on div at bounding box center [566, 186] width 19 height 19
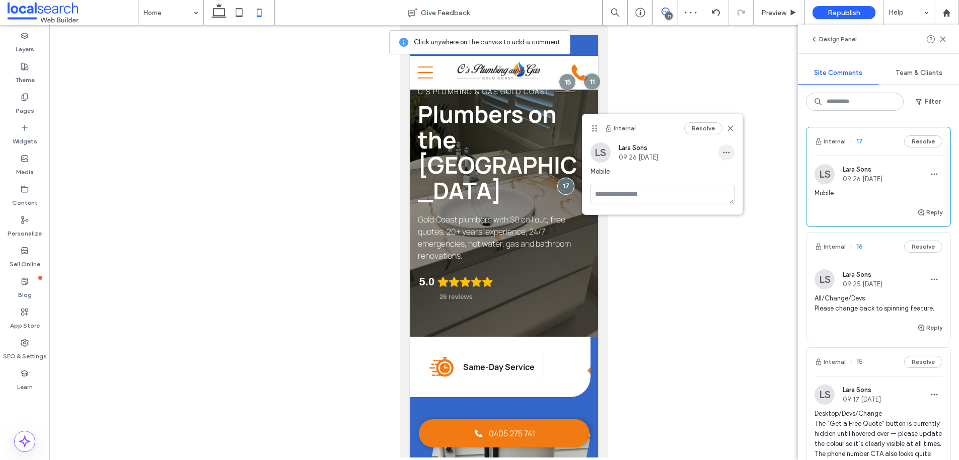
click at [731, 151] on span "button" at bounding box center [726, 152] width 16 height 16
click at [735, 176] on span "Edit" at bounding box center [733, 179] width 13 height 10
click at [665, 187] on textarea "******" at bounding box center [662, 202] width 144 height 50
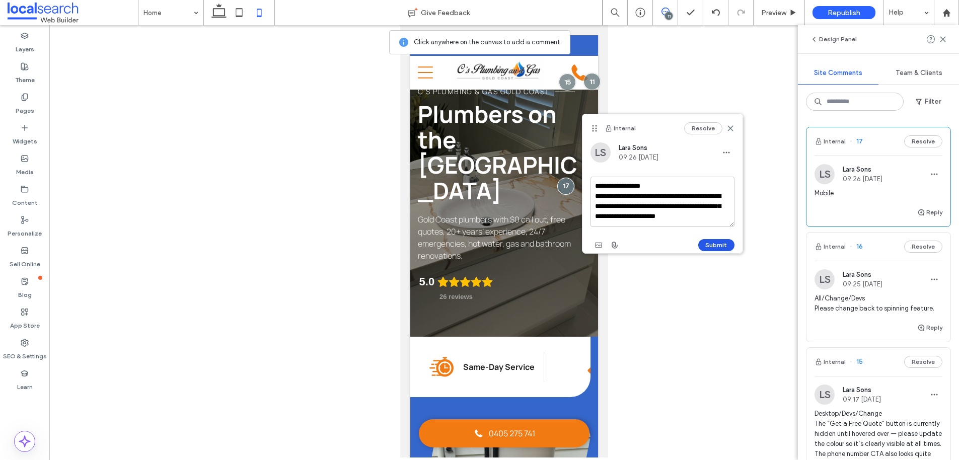
type textarea "**********"
click at [722, 246] on button "Submit" at bounding box center [716, 245] width 36 height 12
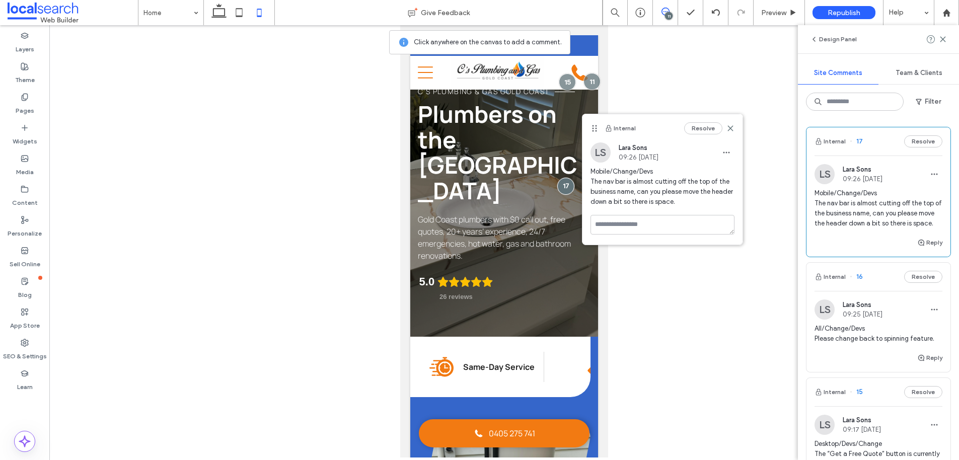
click at [729, 128] on icon at bounding box center [730, 128] width 8 height 8
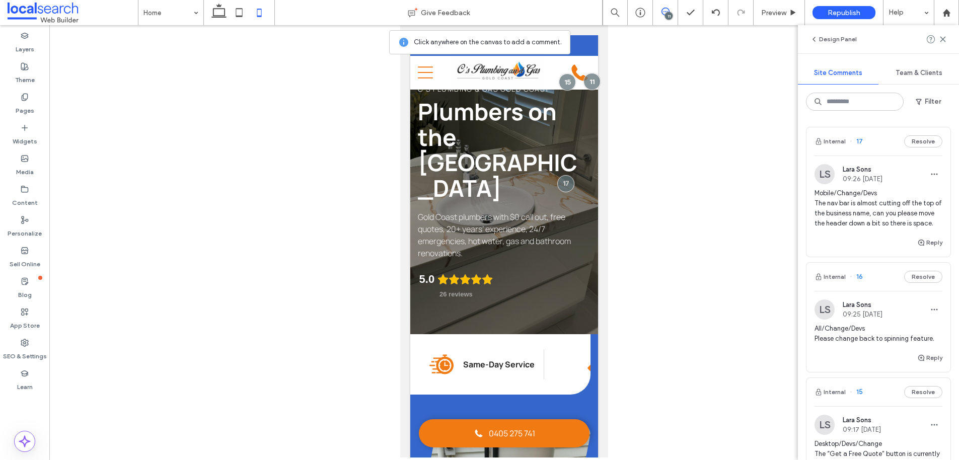
scroll to position [0, 0]
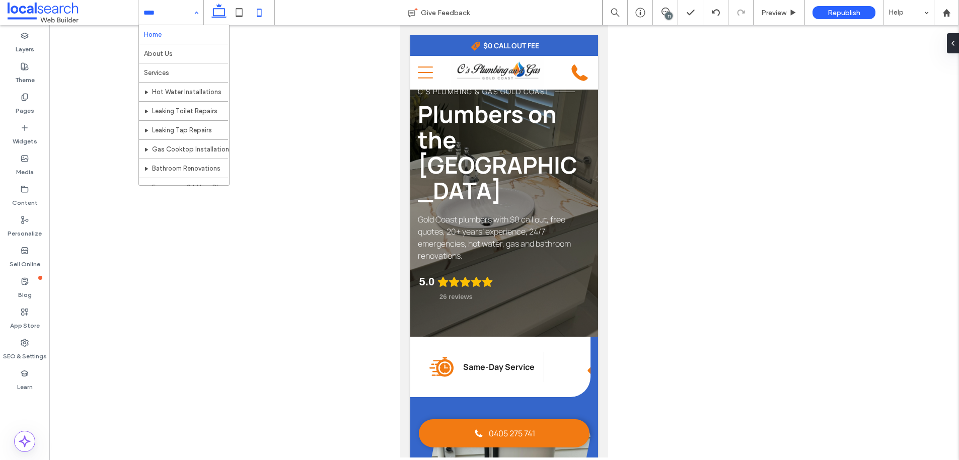
click at [220, 9] on icon at bounding box center [219, 13] width 20 height 20
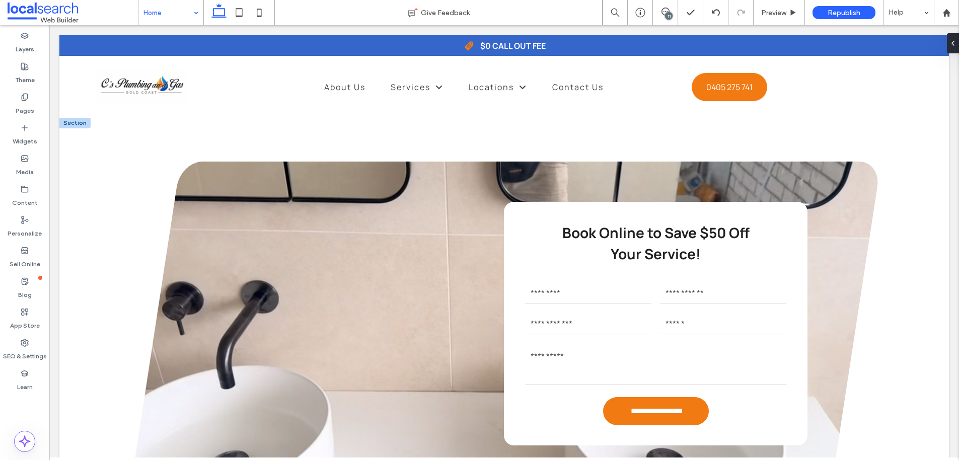
scroll to position [2562, 0]
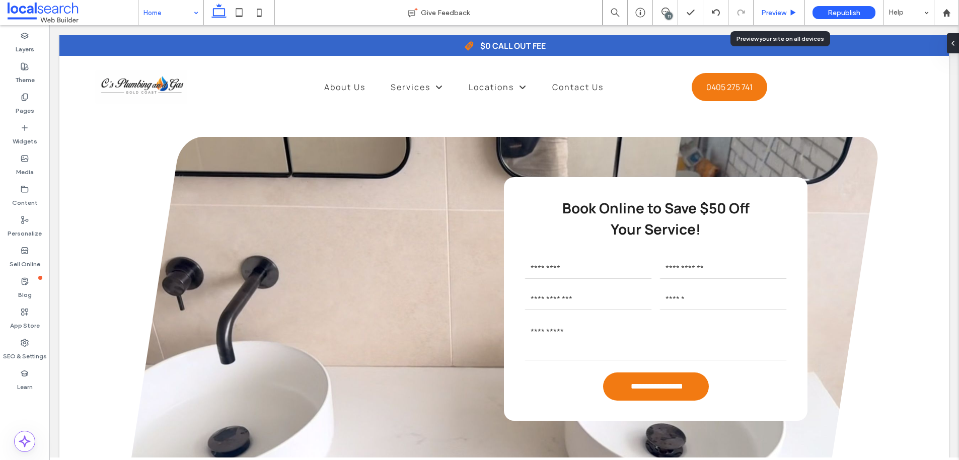
drag, startPoint x: 777, startPoint y: 13, endPoint x: 736, endPoint y: 40, distance: 48.6
click at [777, 13] on span "Preview" at bounding box center [773, 13] width 25 height 9
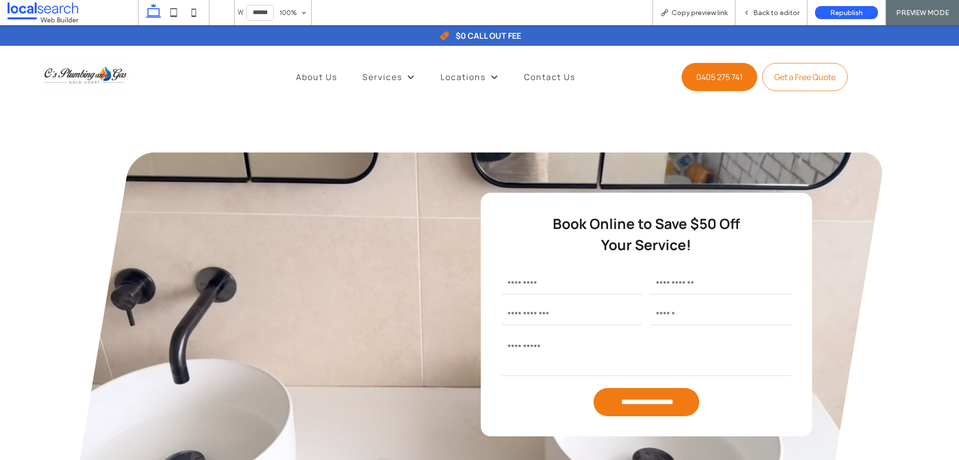
click at [790, 80] on span "Get a Free Quote" at bounding box center [804, 76] width 61 height 11
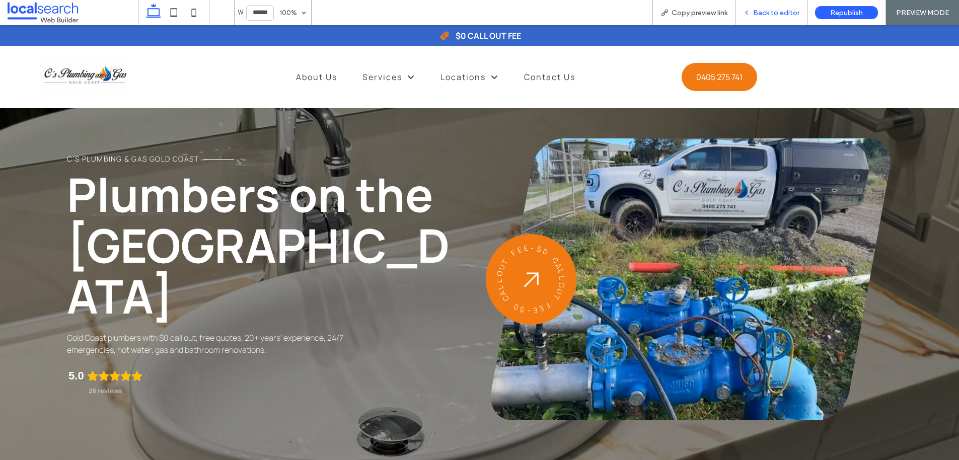
click at [756, 15] on span "Back to editor" at bounding box center [776, 13] width 46 height 9
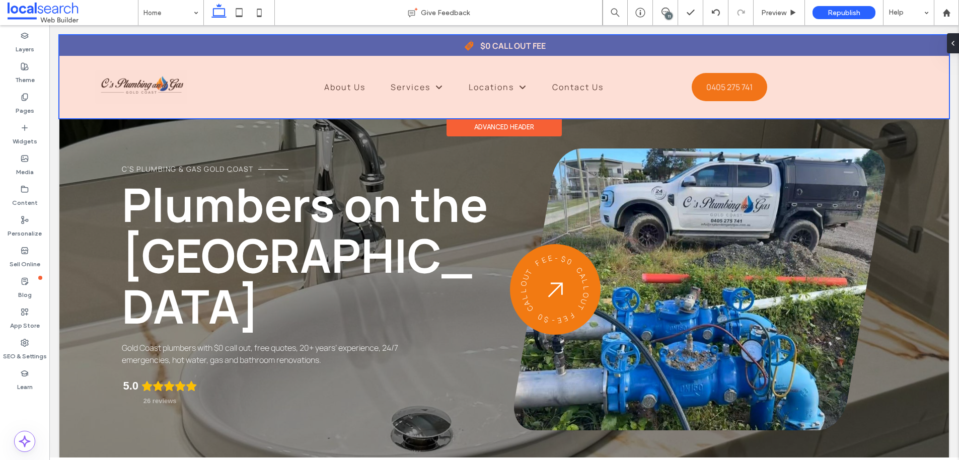
click at [158, 82] on div at bounding box center [503, 76] width 889 height 83
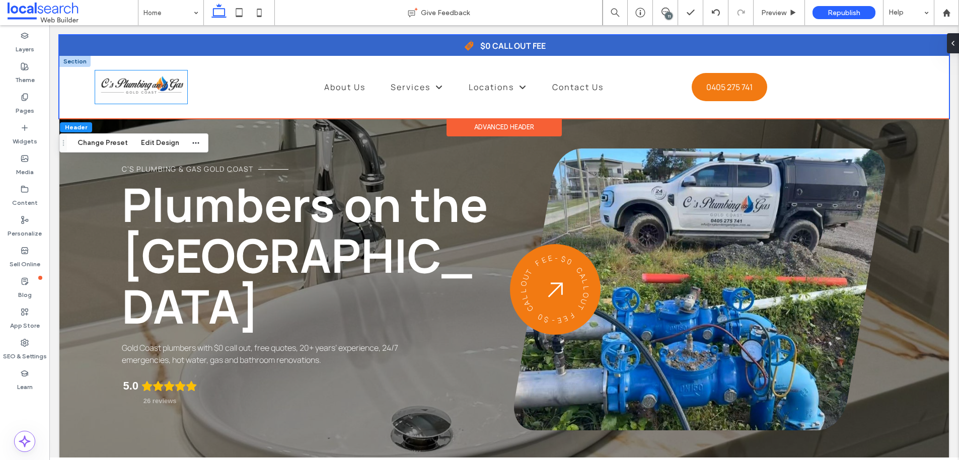
click at [158, 82] on img at bounding box center [141, 86] width 92 height 33
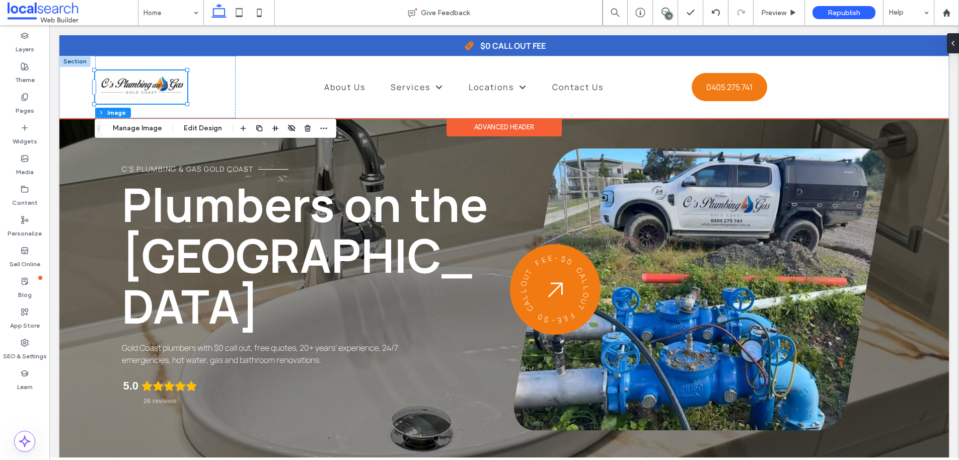
type input "*"
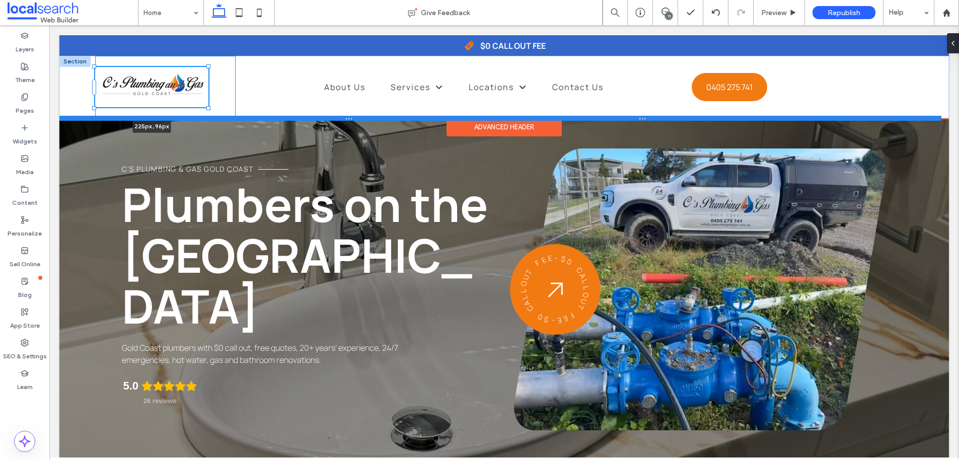
drag, startPoint x: 186, startPoint y: 104, endPoint x: 293, endPoint y: 117, distance: 107.5
click at [207, 114] on div "225px , 96px Home About Us Services Hot Water Installations Leaking Toilet Repa…" at bounding box center [503, 87] width 889 height 62
type input "***"
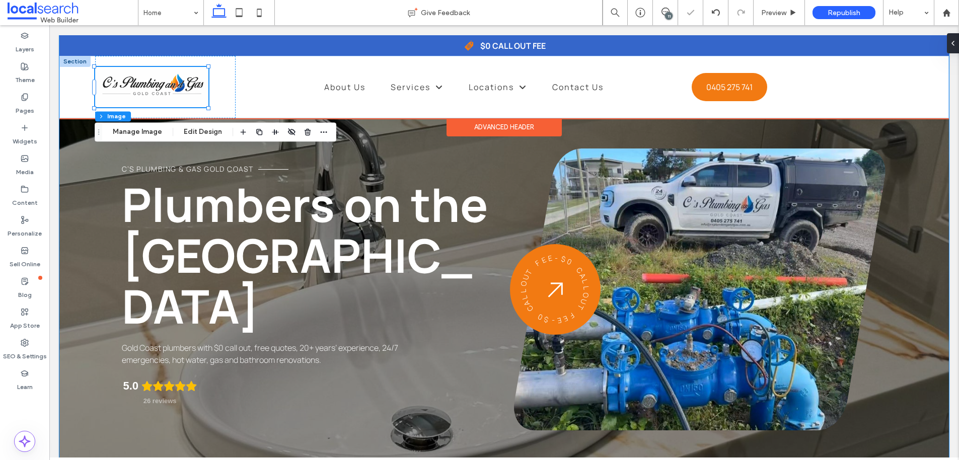
click at [92, 165] on div "C’s Plumbing & Gas Gold Coast Plumbers on the [GEOGRAPHIC_DATA] Gold Coast plum…" at bounding box center [503, 261] width 889 height 453
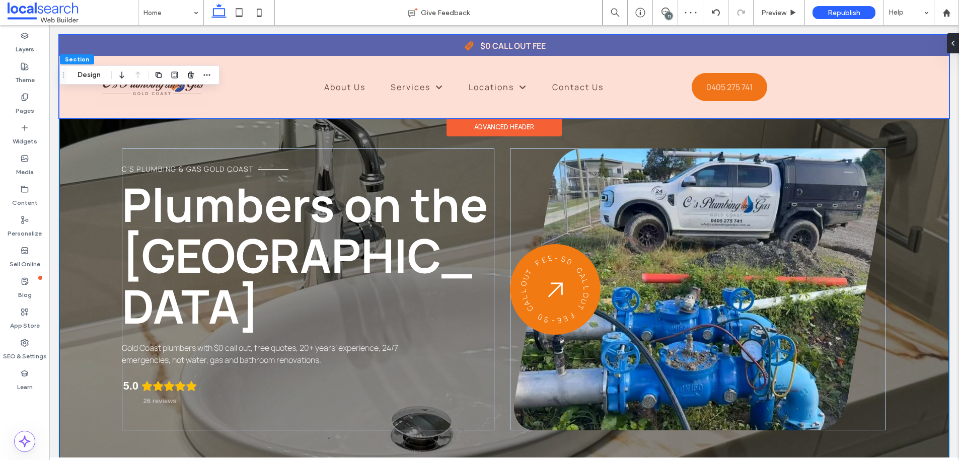
click at [73, 237] on div "C’s Plumbing & Gas Gold Coast Plumbers on the [GEOGRAPHIC_DATA] Gold Coast plum…" at bounding box center [503, 261] width 889 height 453
click at [100, 100] on div at bounding box center [503, 76] width 889 height 83
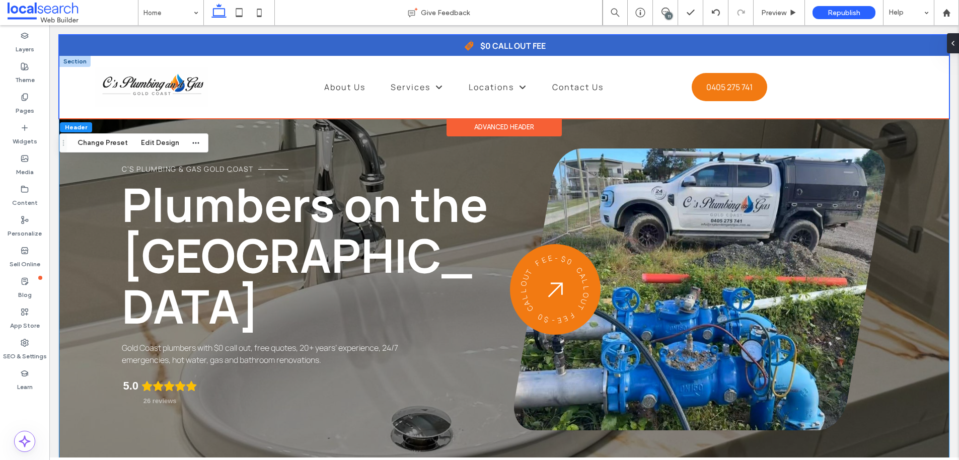
click at [94, 204] on div "C’s Plumbing & Gas Gold Coast Plumbers on the [GEOGRAPHIC_DATA] Gold Coast plum…" at bounding box center [503, 261] width 889 height 453
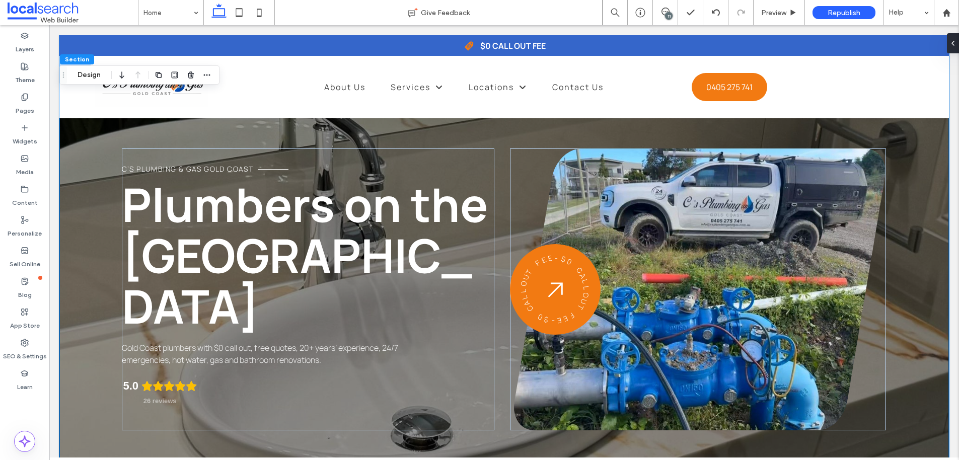
click at [899, 141] on div "C’s Plumbing & Gas Gold Coast Plumbers on the [GEOGRAPHIC_DATA] Gold Coast plum…" at bounding box center [503, 261] width 889 height 453
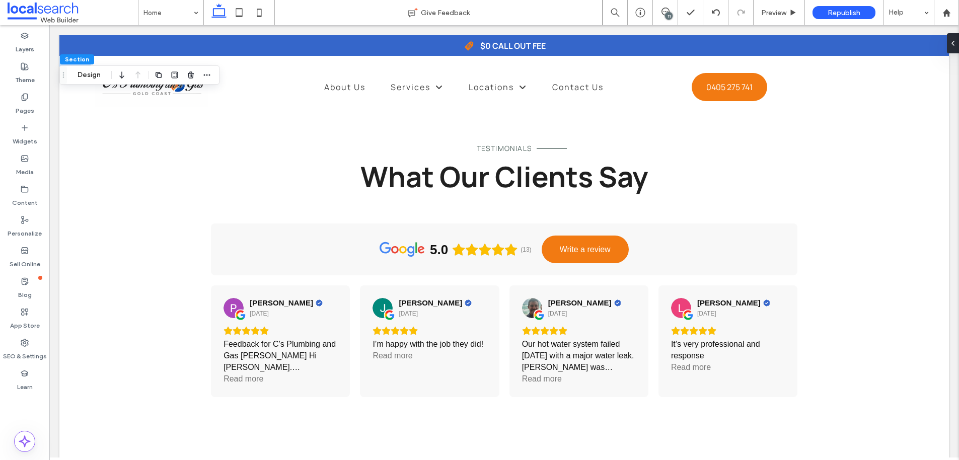
scroll to position [1945, 0]
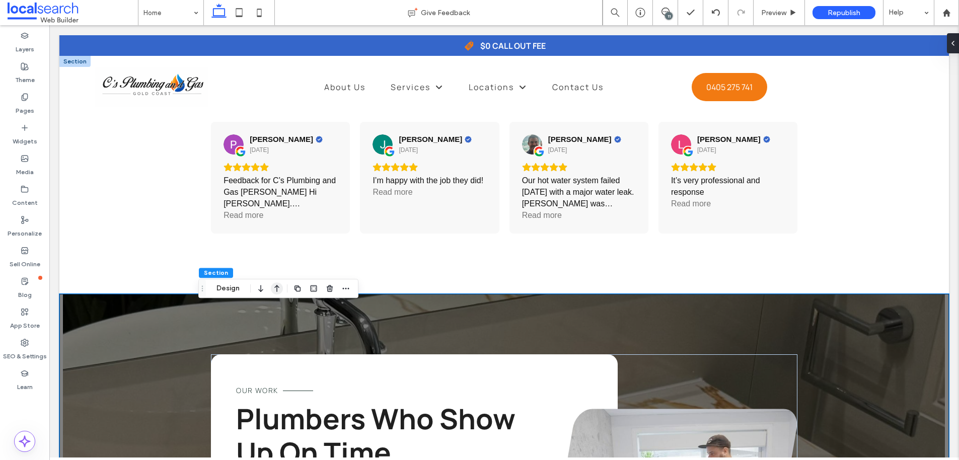
click at [273, 290] on icon "button" at bounding box center [277, 288] width 12 height 18
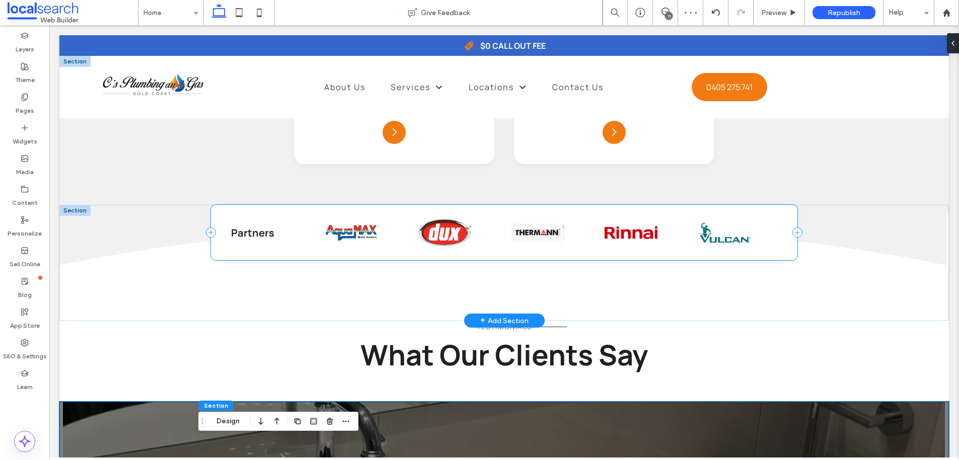
scroll to position [1725, 0]
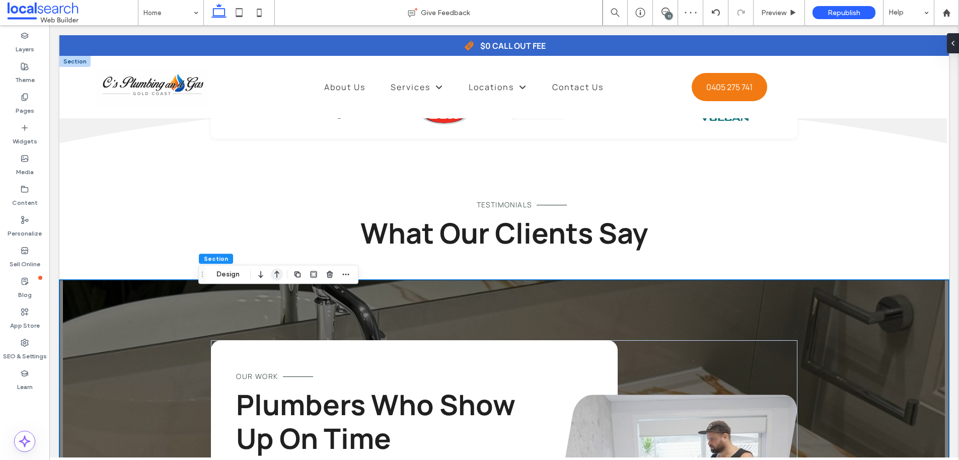
click at [277, 278] on icon "button" at bounding box center [277, 274] width 12 height 18
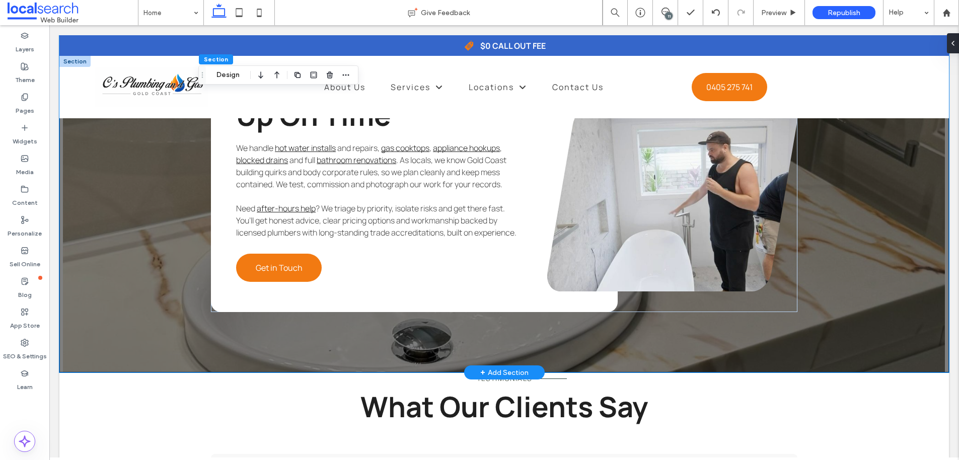
scroll to position [1743, 0]
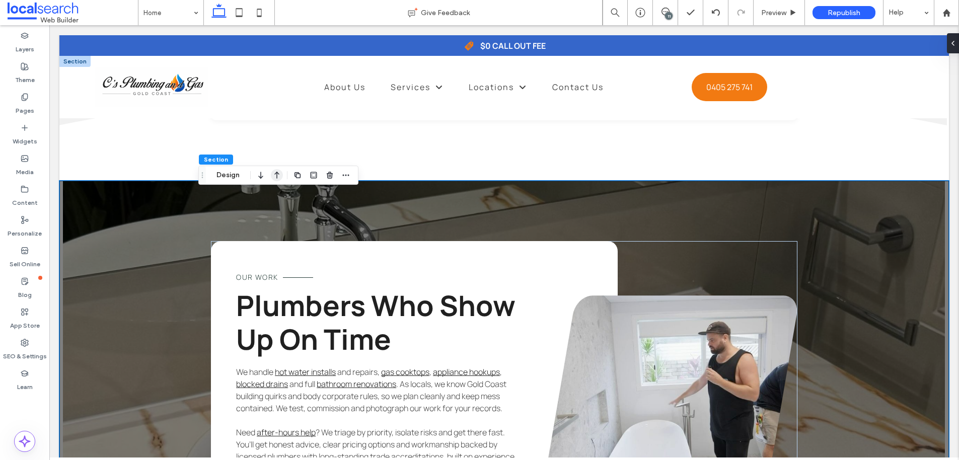
click at [278, 174] on icon "button" at bounding box center [277, 175] width 12 height 18
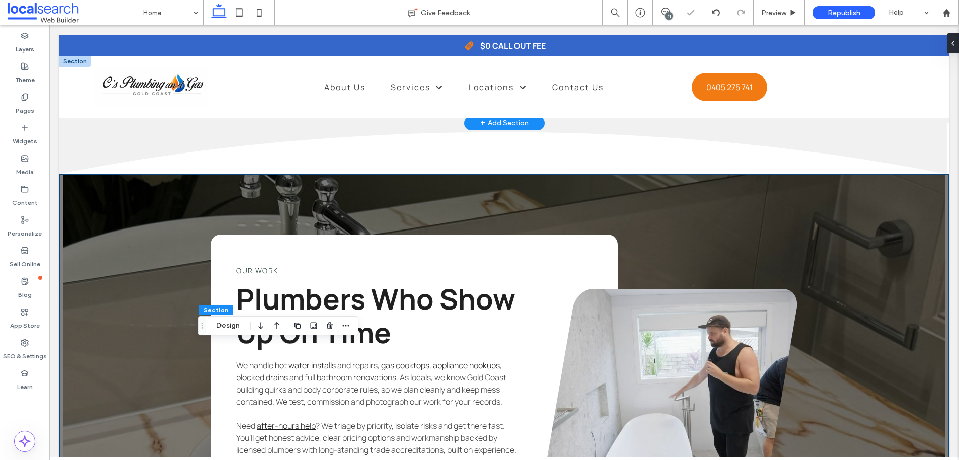
scroll to position [1536, 0]
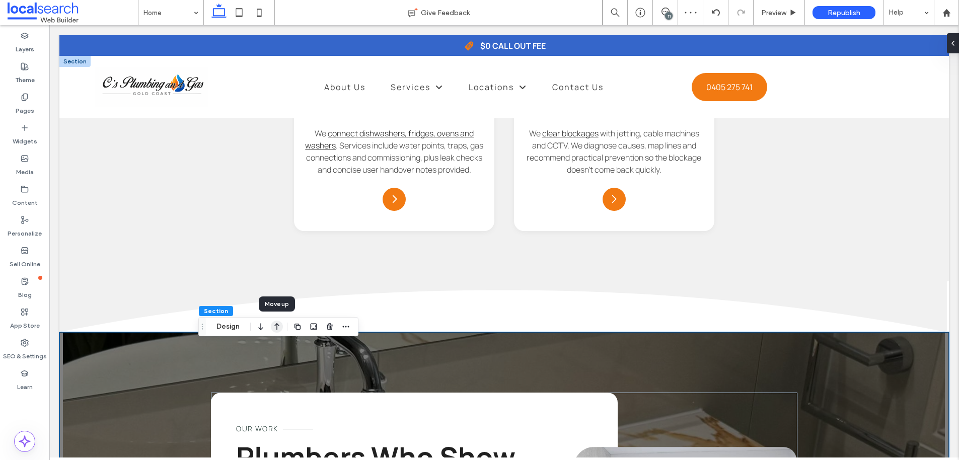
click at [275, 328] on icon "button" at bounding box center [277, 327] width 12 height 18
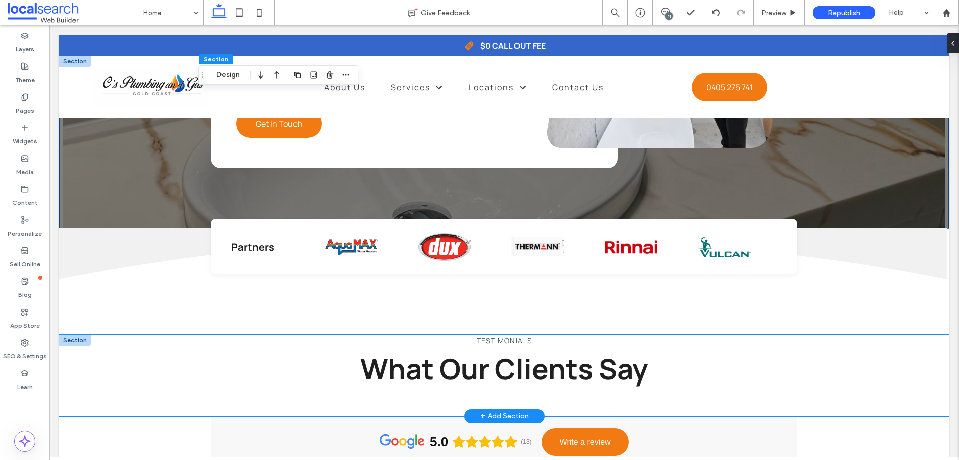
scroll to position [1912, 0]
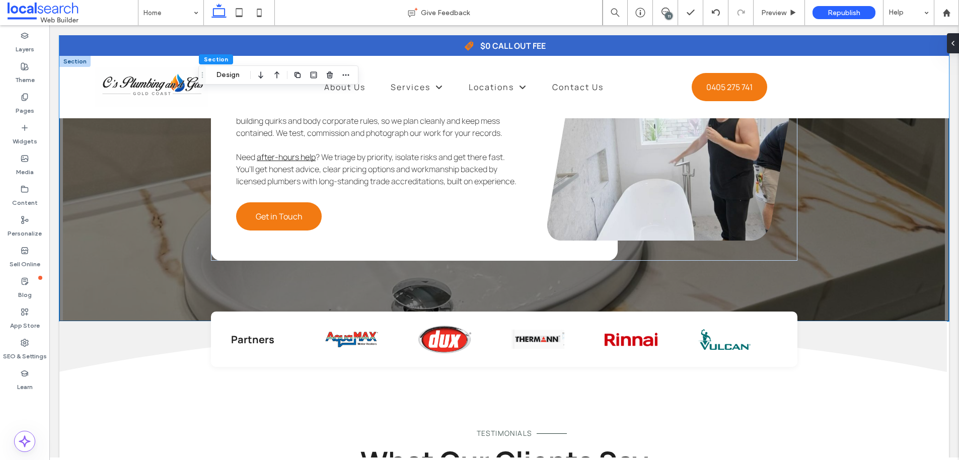
drag, startPoint x: 262, startPoint y: 78, endPoint x: 258, endPoint y: 92, distance: 14.8
click at [263, 78] on icon "button" at bounding box center [261, 75] width 12 height 18
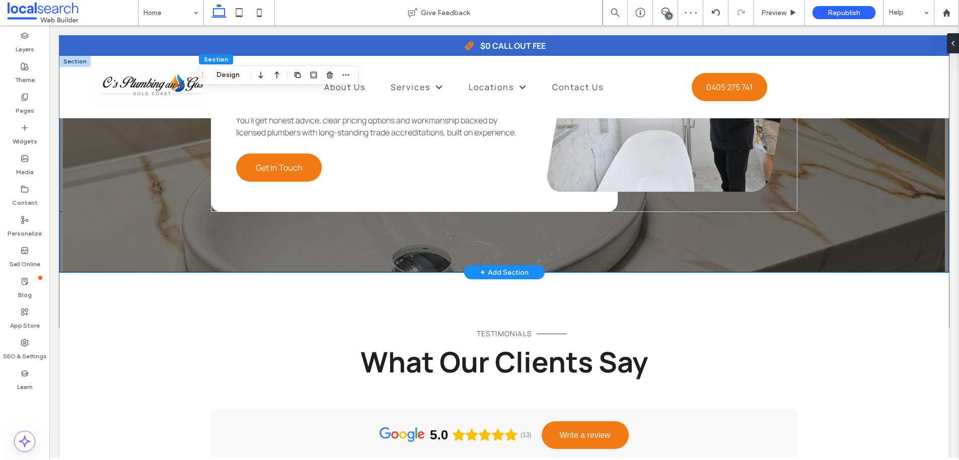
scroll to position [1837, 0]
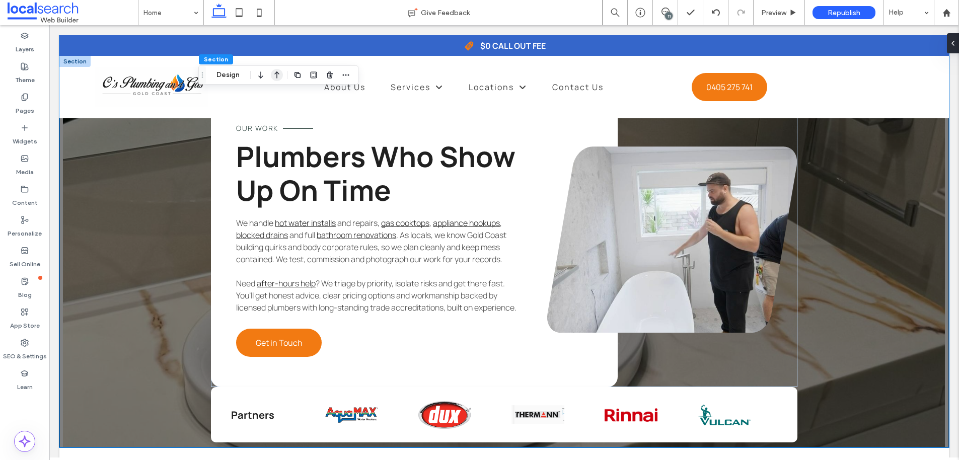
click at [276, 76] on icon "button" at bounding box center [277, 75] width 12 height 18
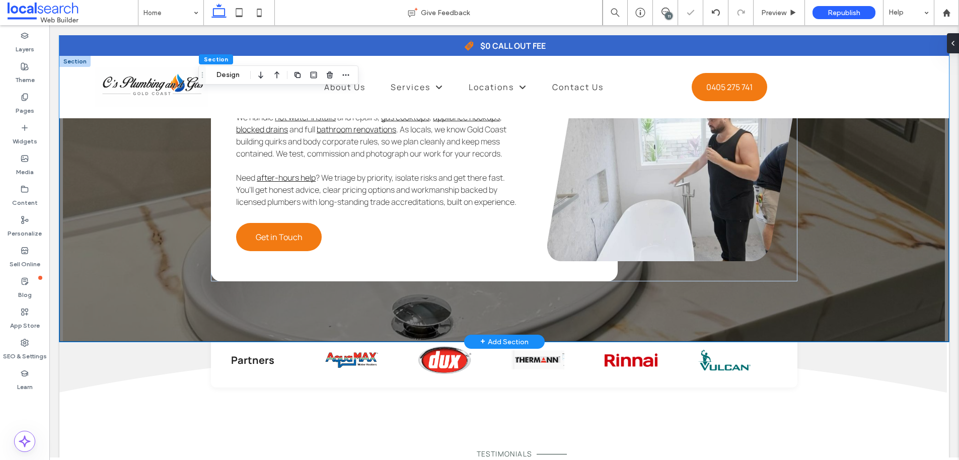
scroll to position [1894, 0]
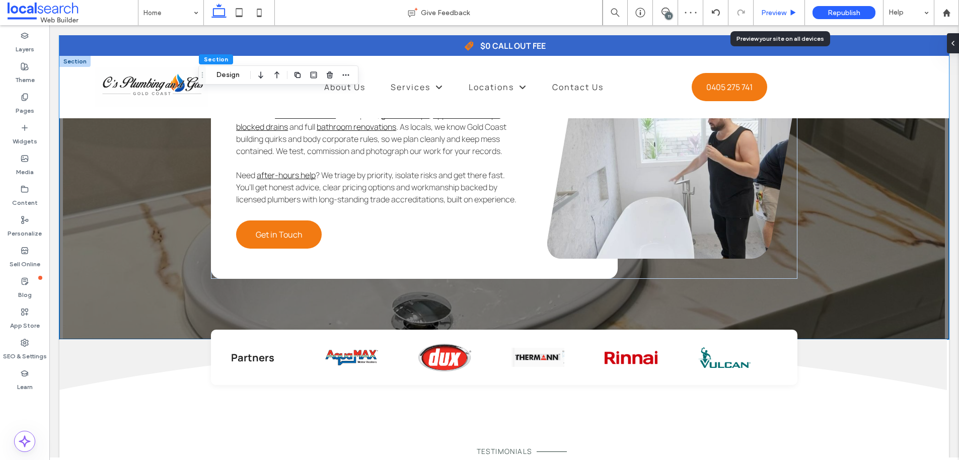
drag, startPoint x: 782, startPoint y: 15, endPoint x: 381, endPoint y: 146, distance: 422.1
click at [781, 15] on span "Preview" at bounding box center [773, 13] width 25 height 9
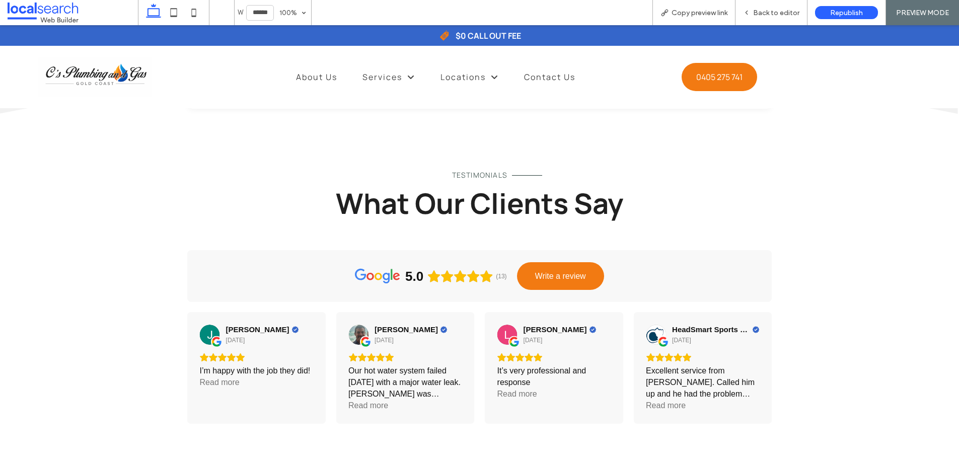
scroll to position [2006, 0]
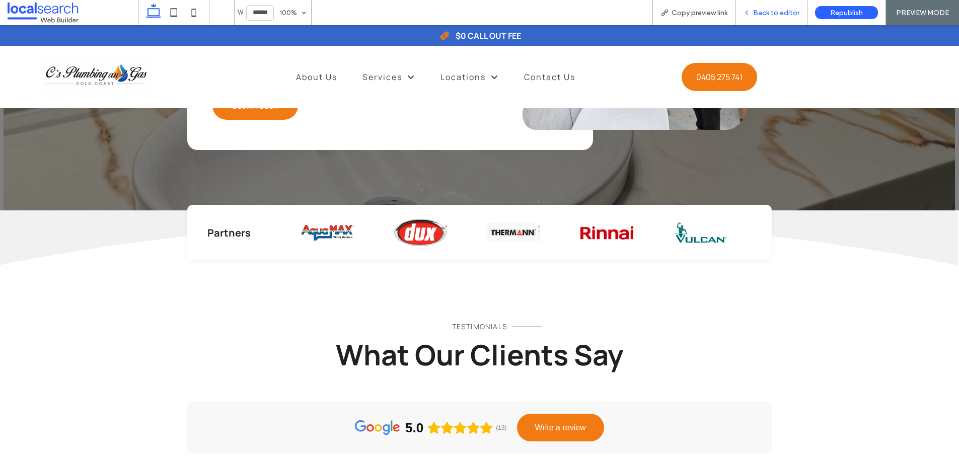
click at [762, 15] on span "Back to editor" at bounding box center [776, 13] width 46 height 9
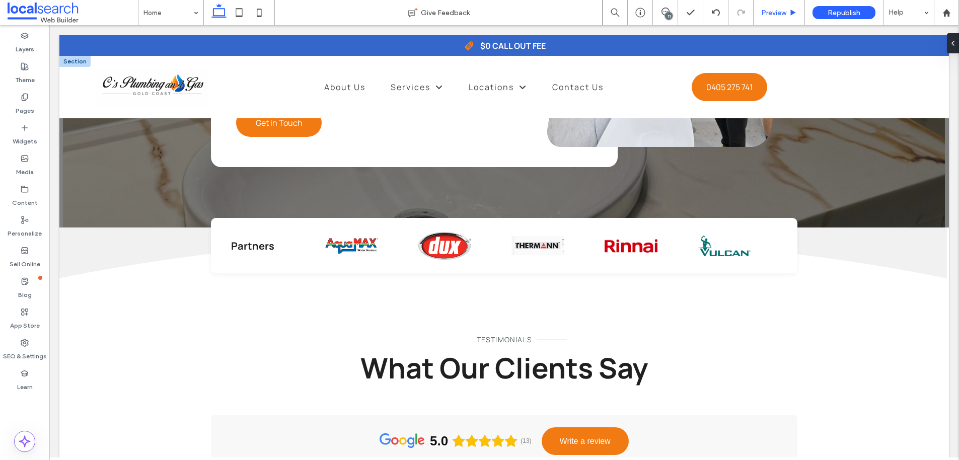
scroll to position [2035, 0]
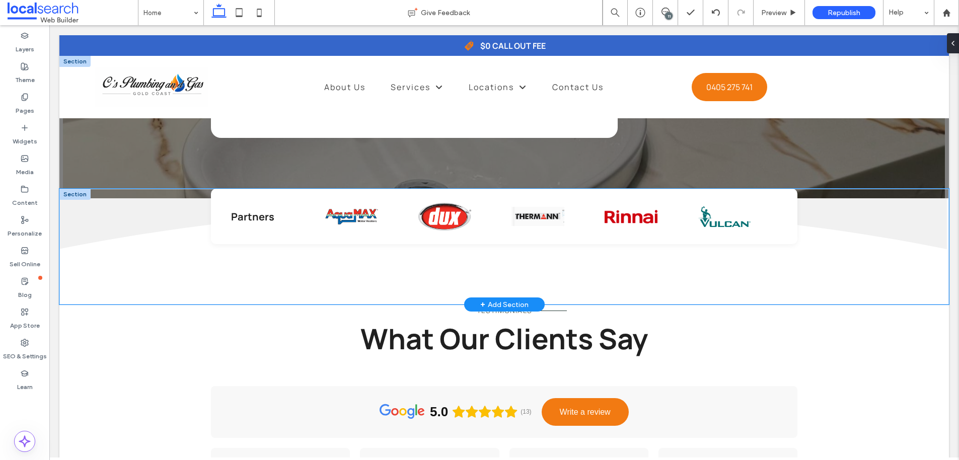
click at [121, 258] on div "Partners" at bounding box center [503, 247] width 889 height 116
click at [75, 248] on div "Partners" at bounding box center [503, 247] width 889 height 116
click at [98, 292] on div "Partners" at bounding box center [503, 247] width 889 height 116
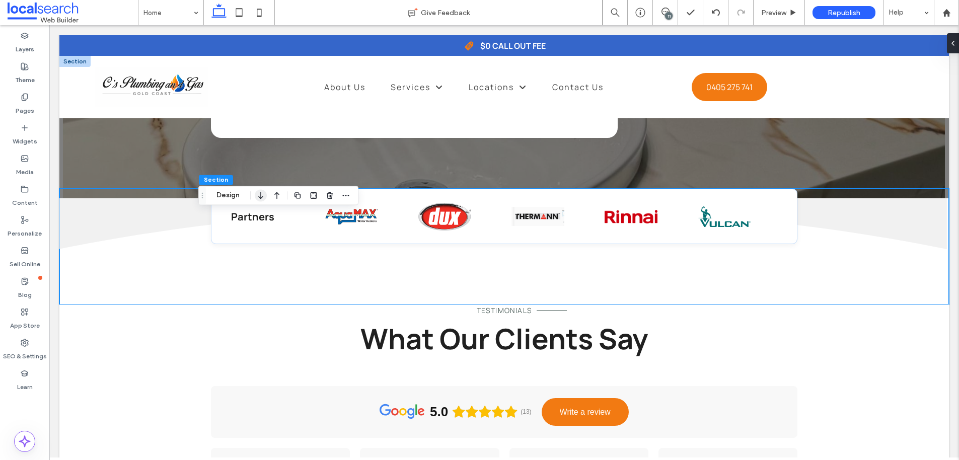
click at [262, 198] on icon "button" at bounding box center [261, 195] width 12 height 18
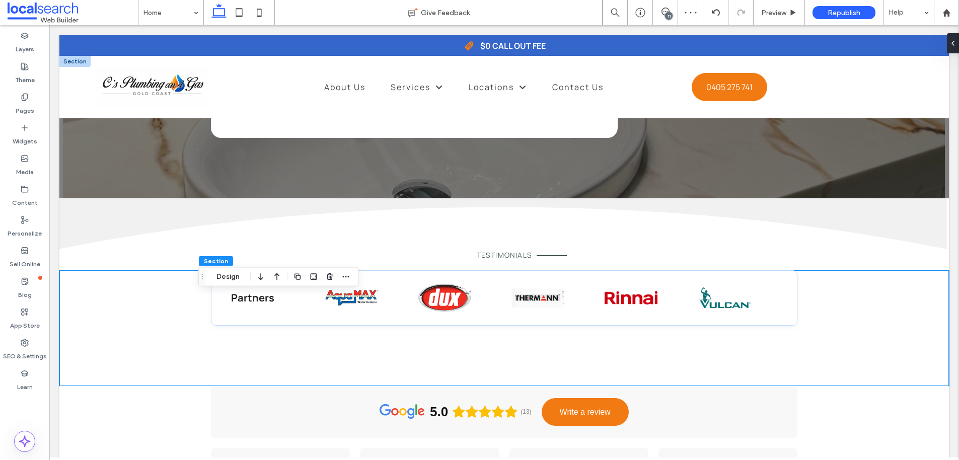
click at [274, 277] on icon "button" at bounding box center [277, 277] width 12 height 18
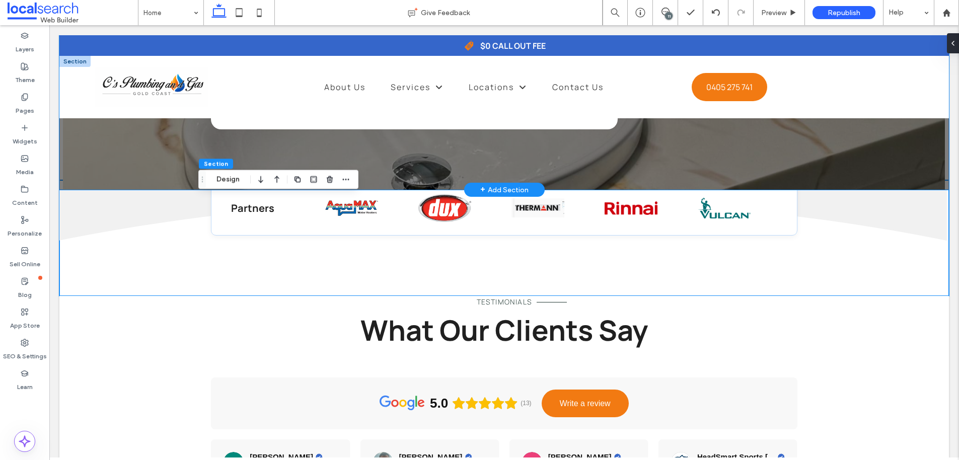
scroll to position [2051, 0]
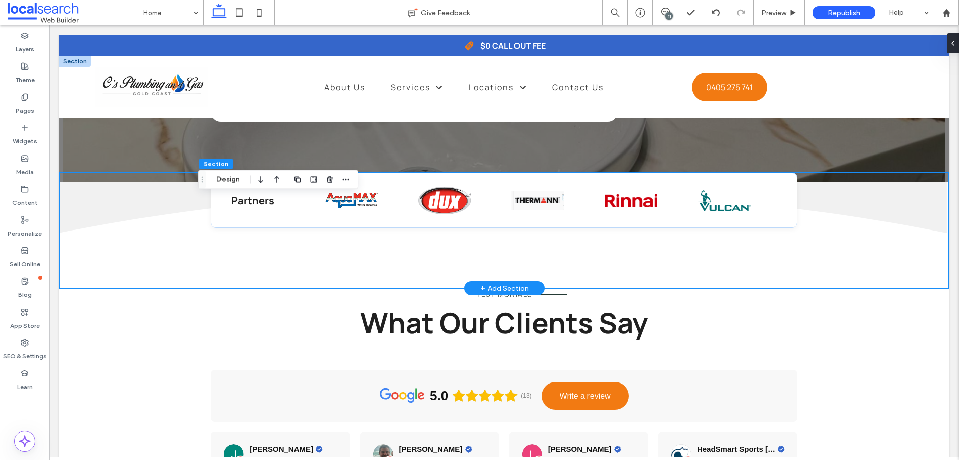
click at [117, 230] on div "Partners" at bounding box center [503, 231] width 889 height 116
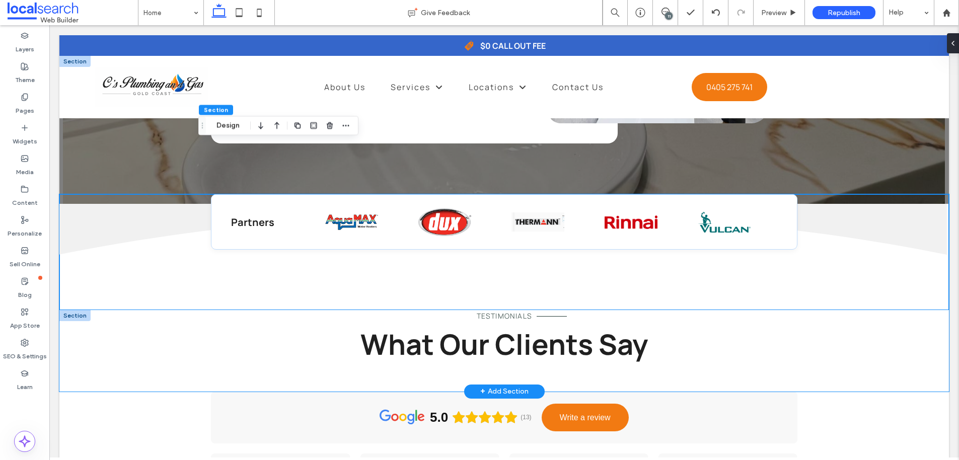
scroll to position [2020, 0]
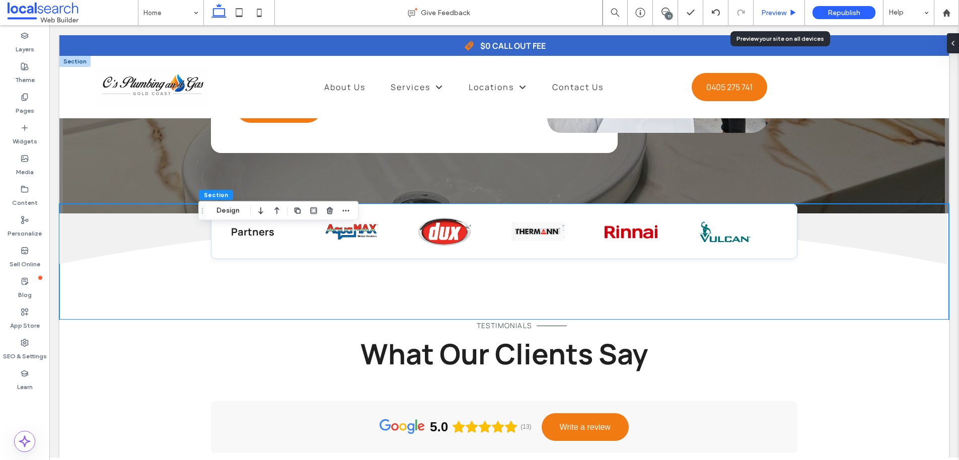
drag, startPoint x: 781, startPoint y: 14, endPoint x: 398, endPoint y: 150, distance: 406.4
click at [781, 14] on span "Preview" at bounding box center [773, 13] width 25 height 9
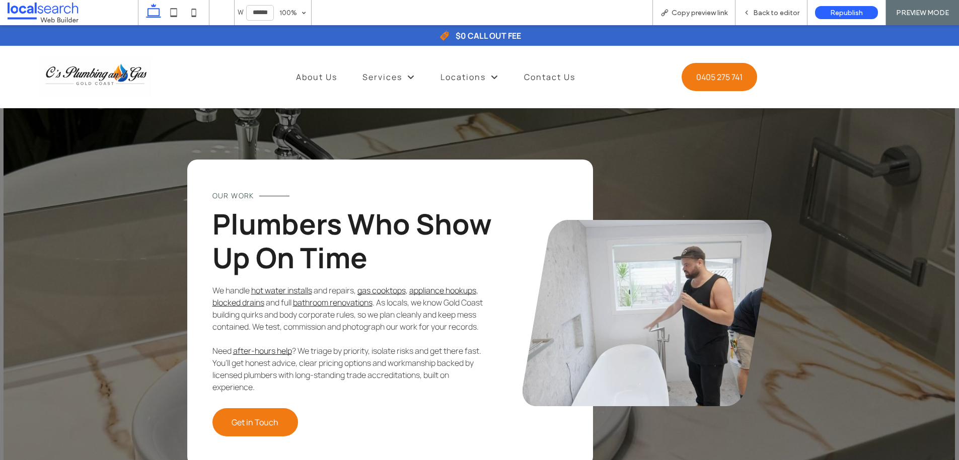
scroll to position [1680, 0]
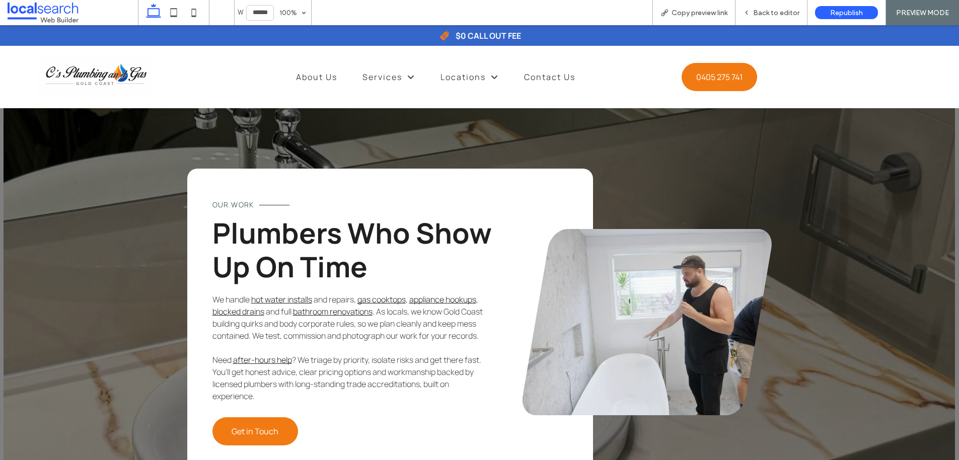
click at [170, 169] on div "Our Work Plumbers Who Show Up On Time We handle hot water installs and repairs,…" at bounding box center [479, 322] width 959 height 428
click at [749, 15] on icon at bounding box center [746, 12] width 7 height 7
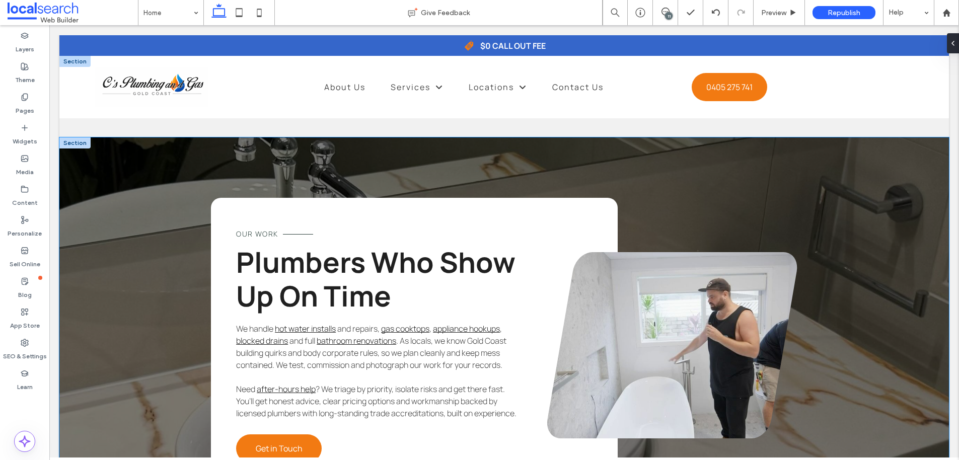
scroll to position [1709, 0]
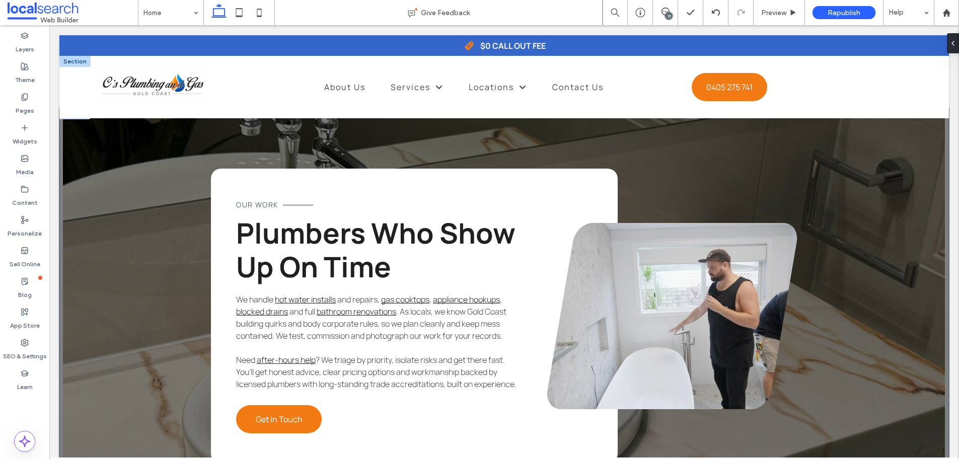
click at [139, 191] on div "Our Work Plumbers Who Show Up On Time We handle hot water installs and repairs,…" at bounding box center [503, 316] width 889 height 416
click at [262, 106] on icon "button" at bounding box center [261, 103] width 12 height 18
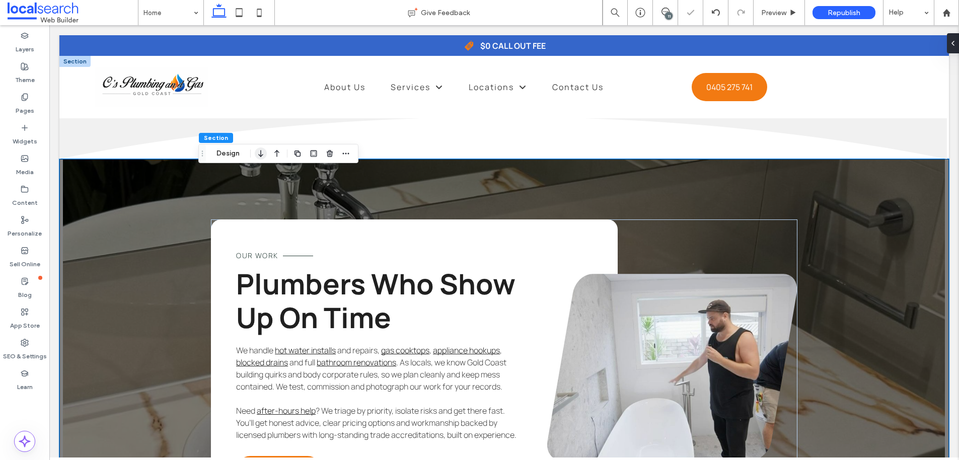
click at [261, 154] on use "button" at bounding box center [260, 153] width 5 height 7
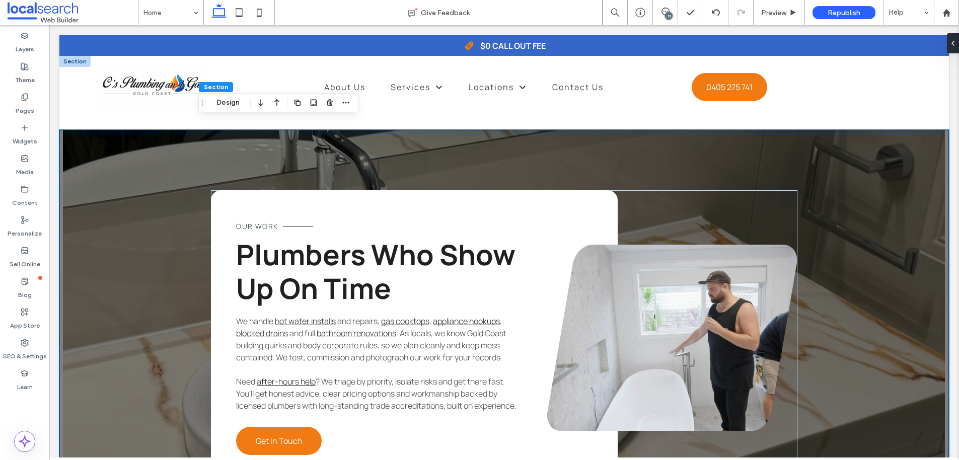
scroll to position [1815, 0]
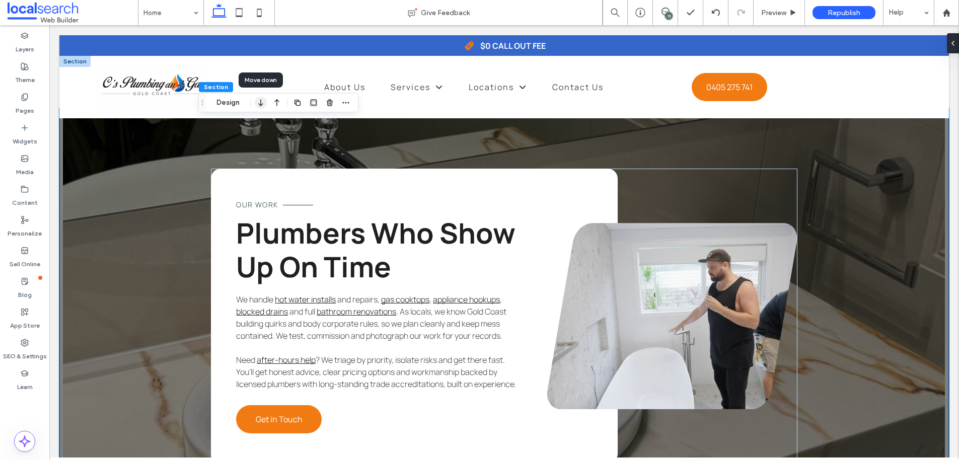
click at [263, 101] on icon "button" at bounding box center [261, 103] width 12 height 18
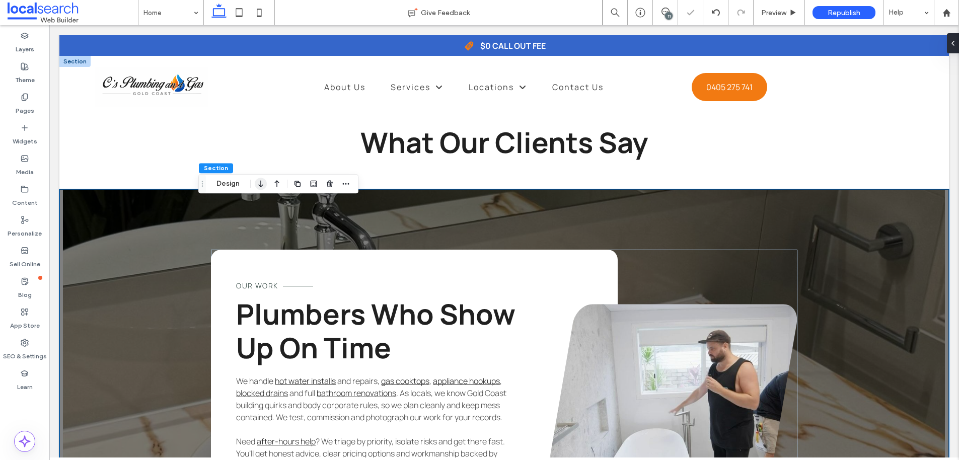
click at [261, 186] on use "button" at bounding box center [260, 184] width 5 height 7
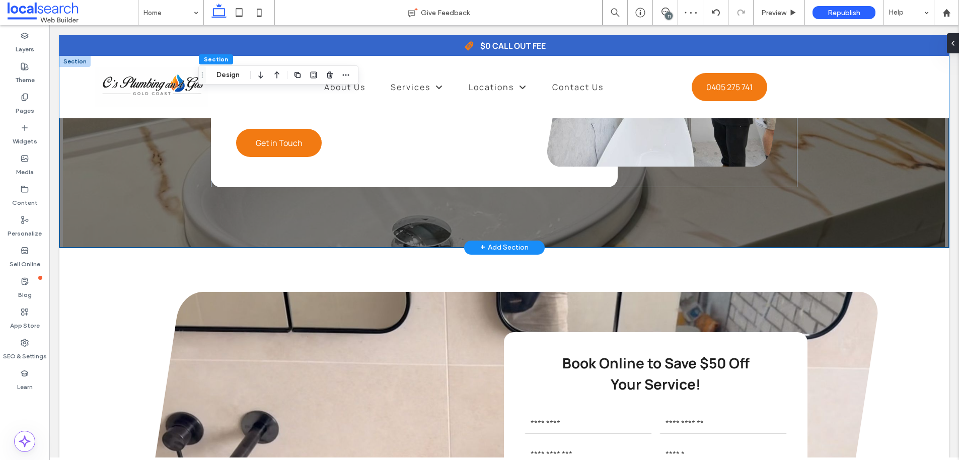
scroll to position [2408, 0]
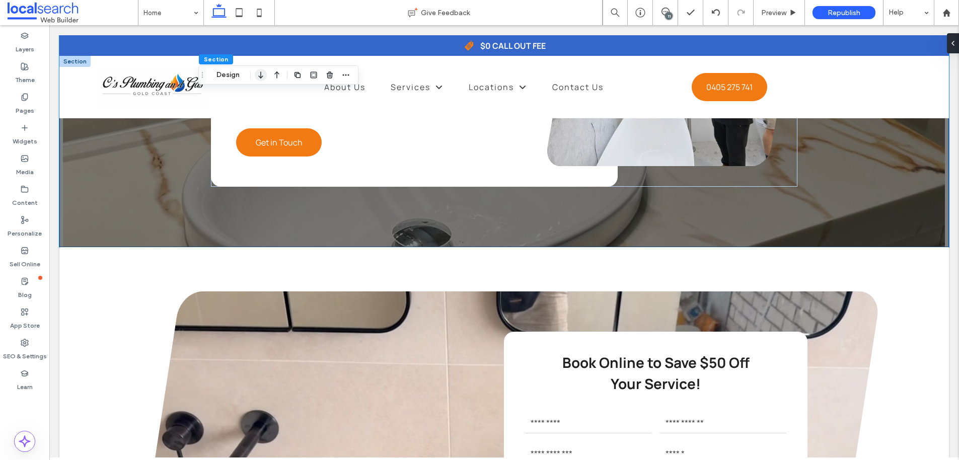
click at [260, 76] on icon "button" at bounding box center [261, 75] width 12 height 18
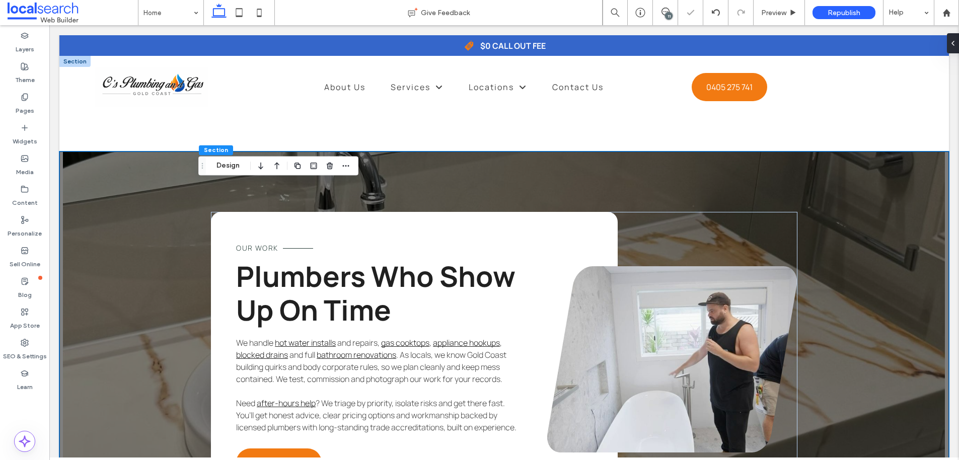
scroll to position [2240, 0]
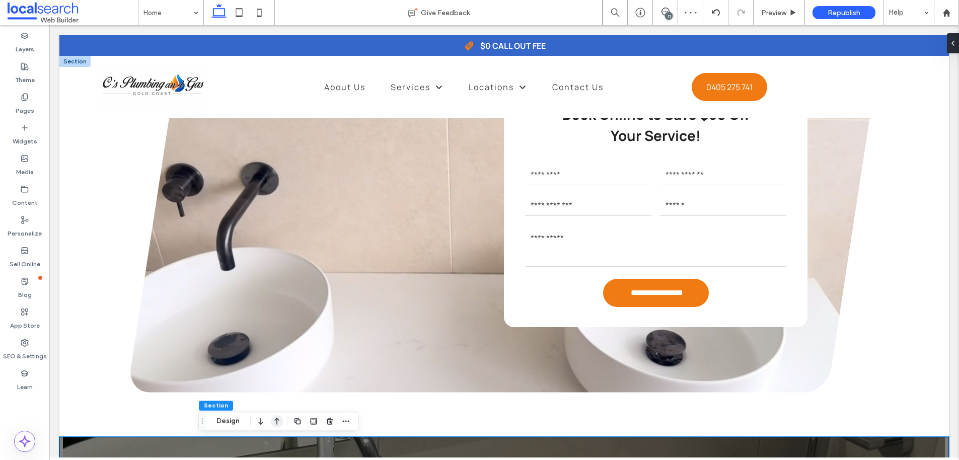
click at [280, 425] on icon "button" at bounding box center [277, 421] width 12 height 18
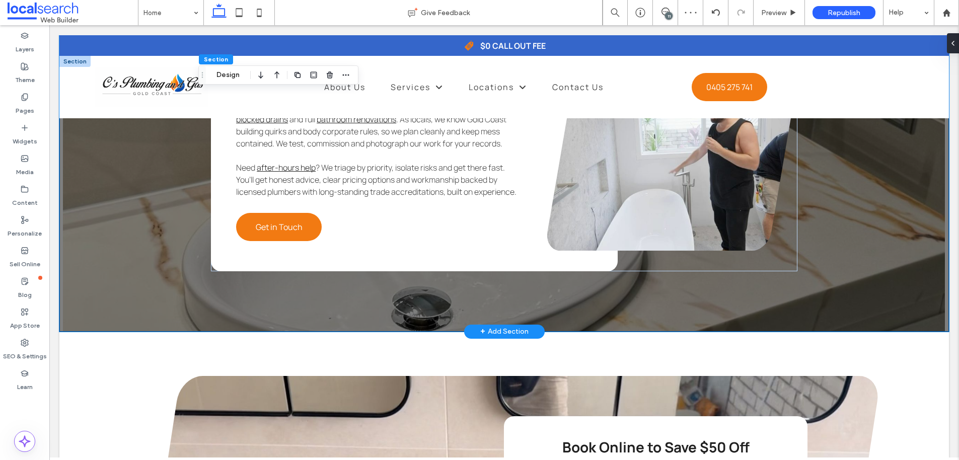
scroll to position [2531, 0]
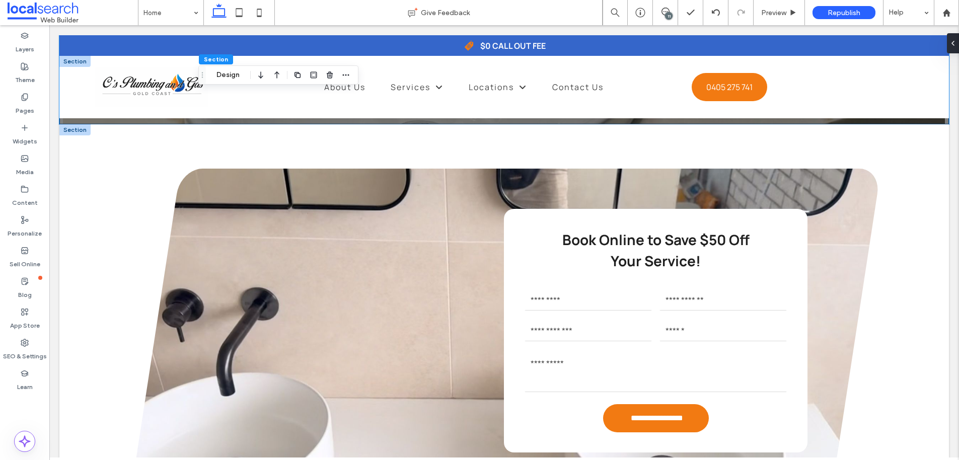
click at [338, 266] on div "**********" at bounding box center [503, 343] width 747 height 349
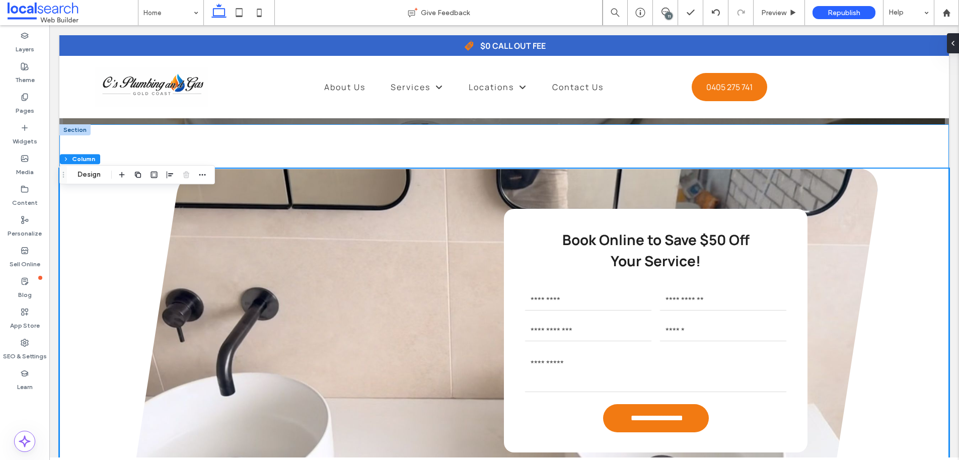
click at [266, 160] on div "**********" at bounding box center [503, 343] width 889 height 438
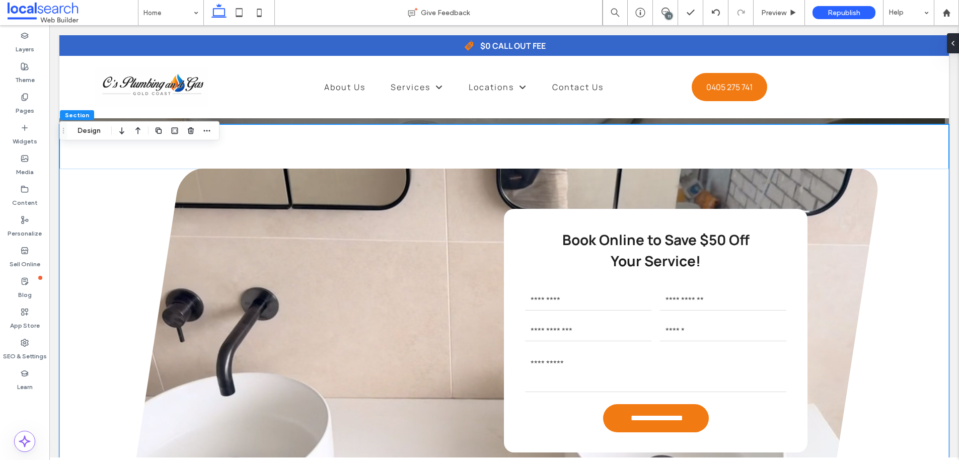
click at [134, 130] on icon "button" at bounding box center [138, 131] width 12 height 18
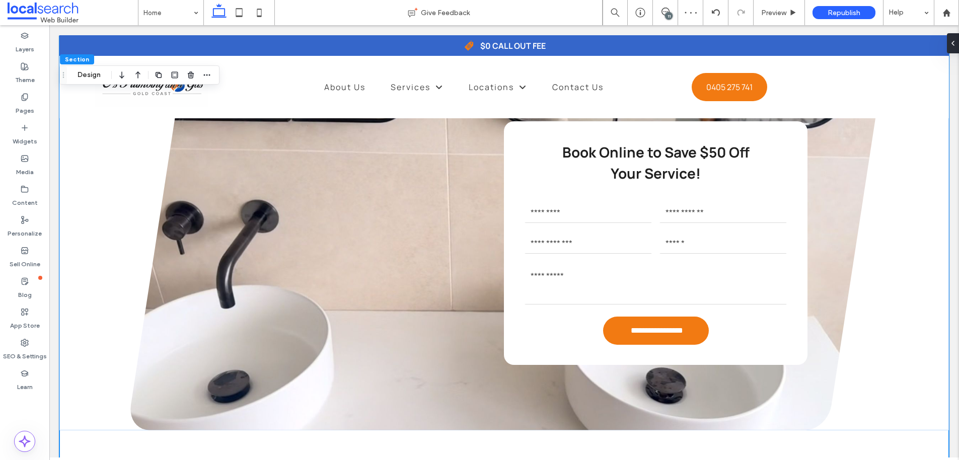
scroll to position [2131, 0]
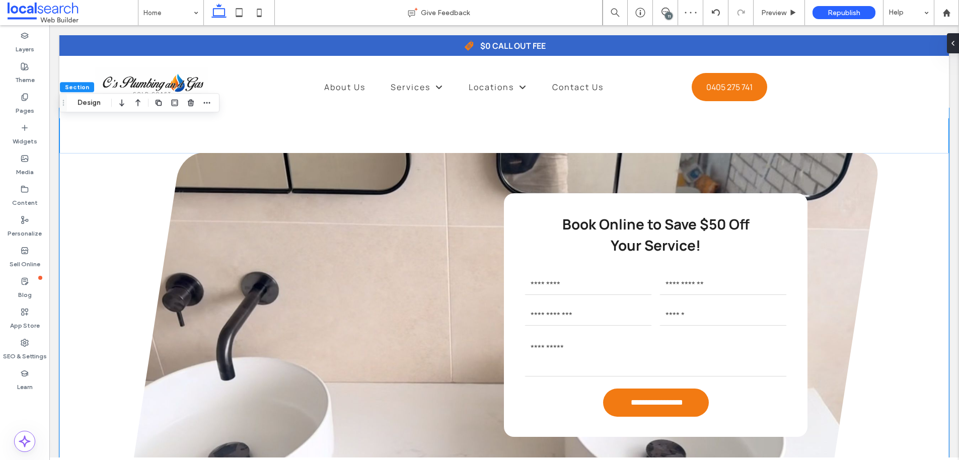
drag, startPoint x: 138, startPoint y: 103, endPoint x: 143, endPoint y: 111, distance: 9.9
click at [138, 103] on icon "button" at bounding box center [138, 103] width 12 height 18
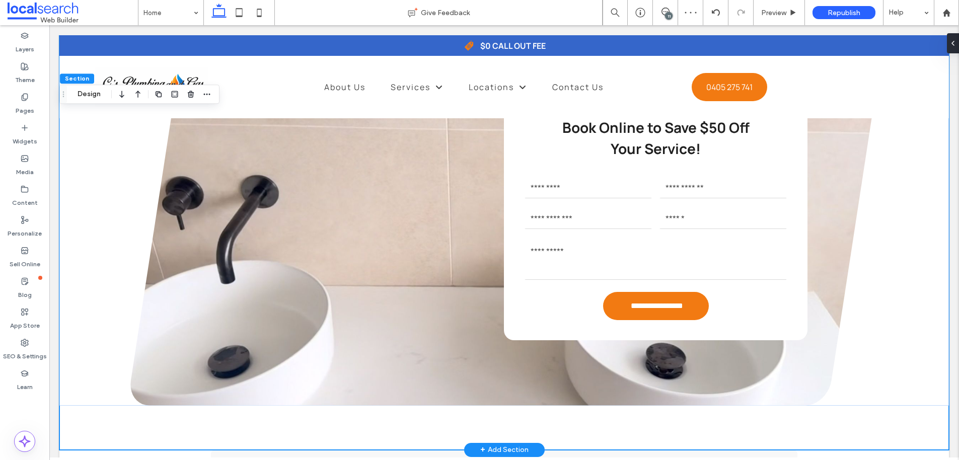
scroll to position [1783, 0]
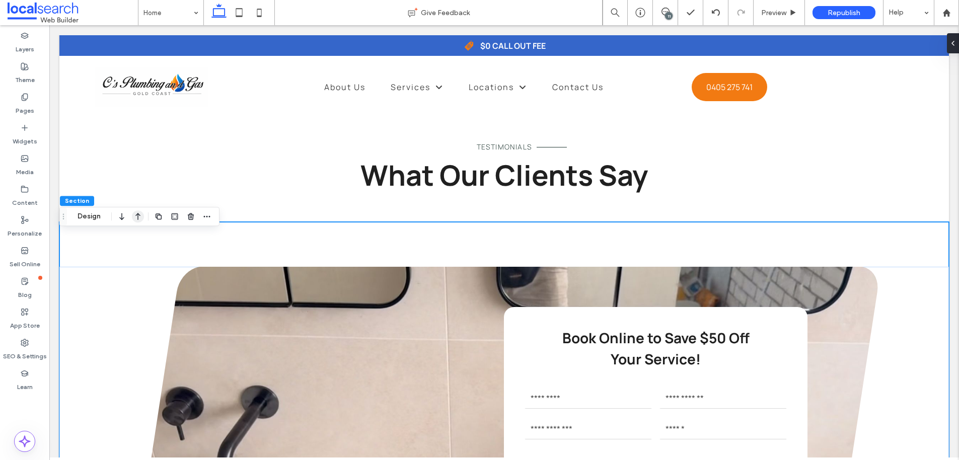
click at [139, 215] on use "button" at bounding box center [137, 216] width 5 height 7
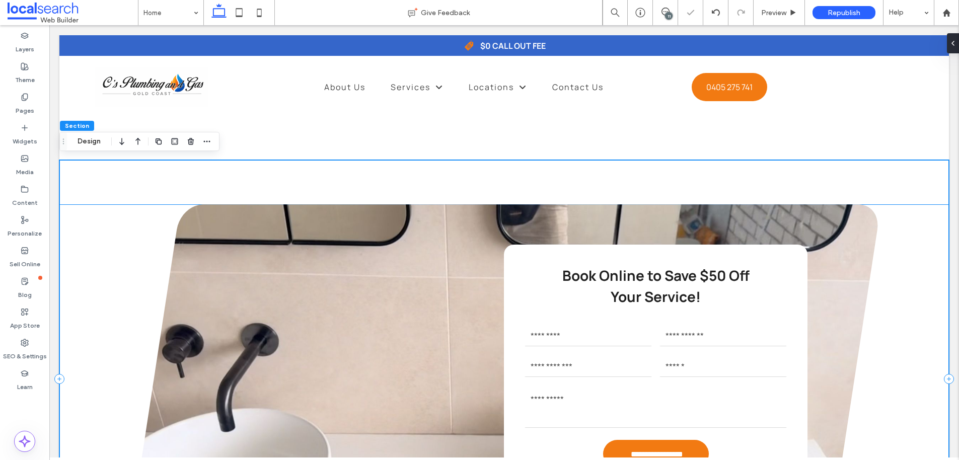
scroll to position [1700, 0]
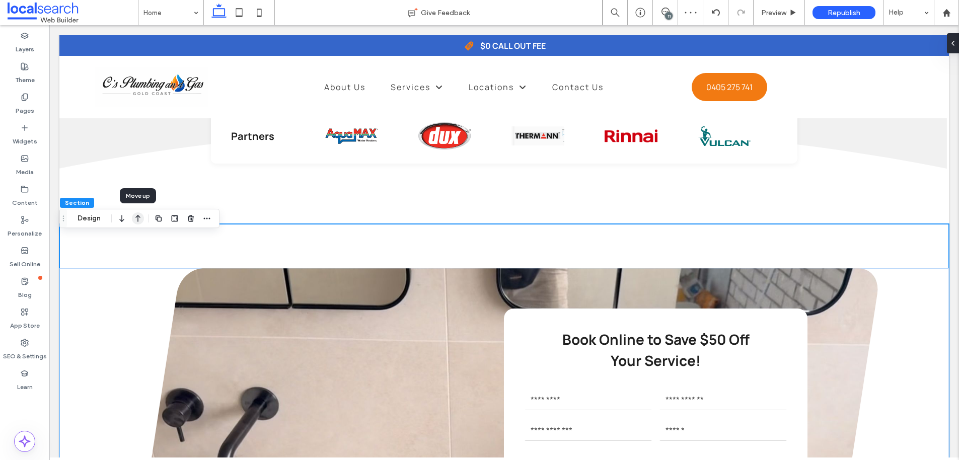
click at [136, 220] on icon "button" at bounding box center [138, 218] width 12 height 18
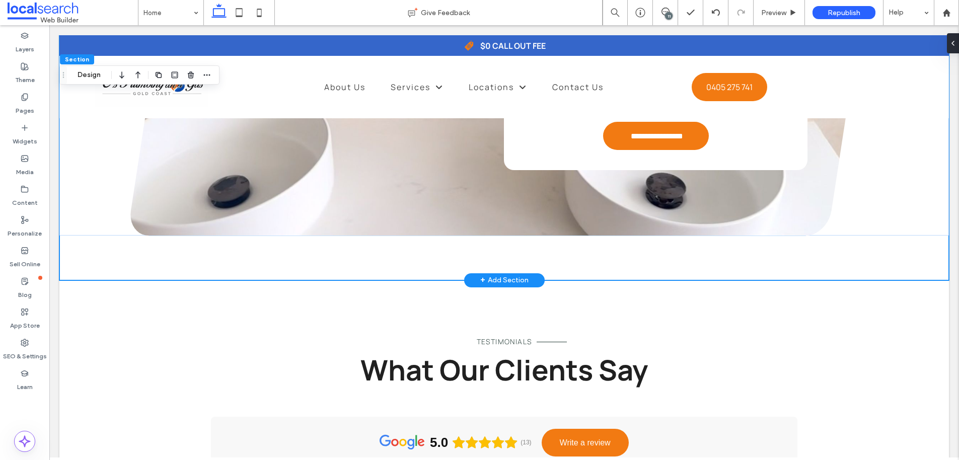
scroll to position [1910, 0]
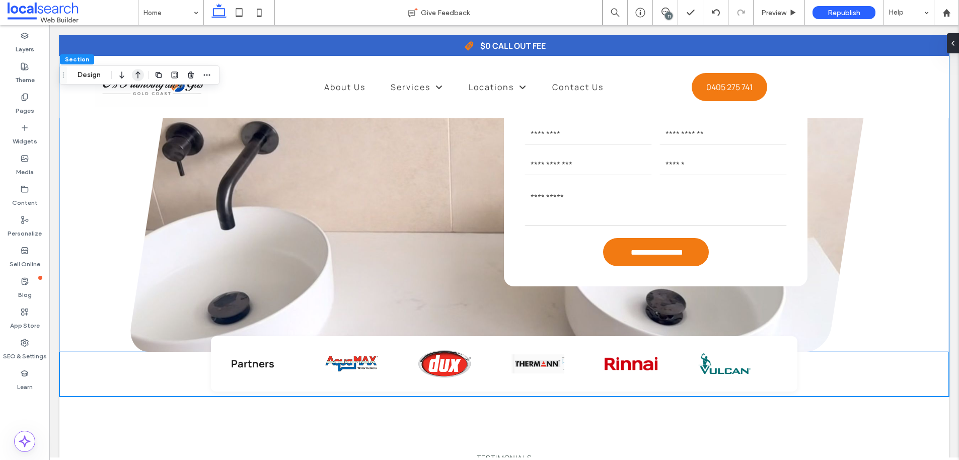
click at [137, 74] on icon "button" at bounding box center [138, 75] width 12 height 18
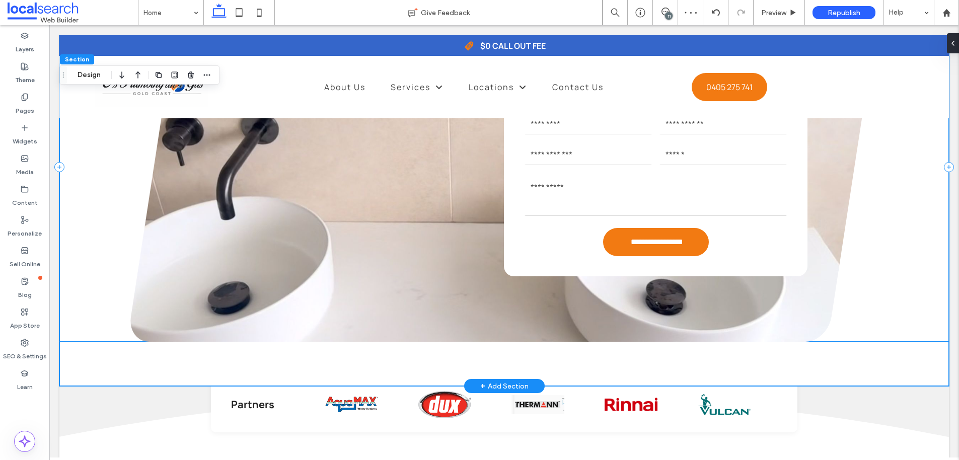
scroll to position [1886, 0]
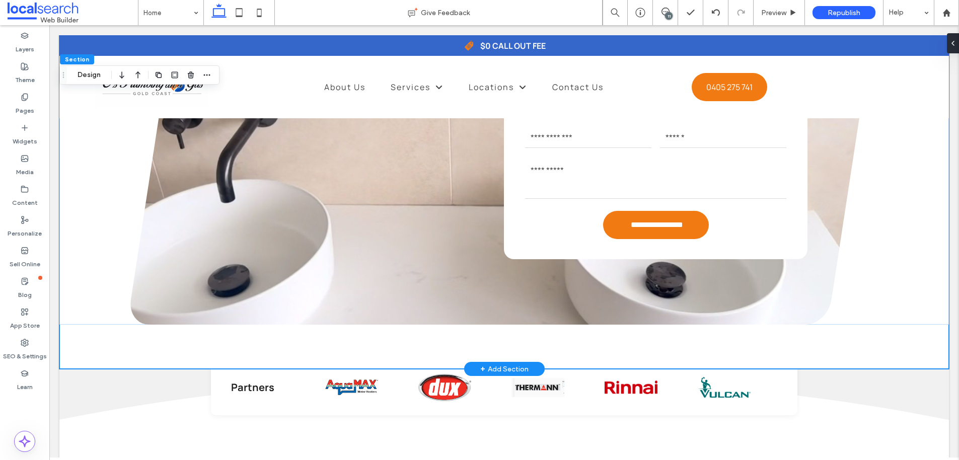
click at [77, 369] on div "**********" at bounding box center [503, 150] width 889 height 438
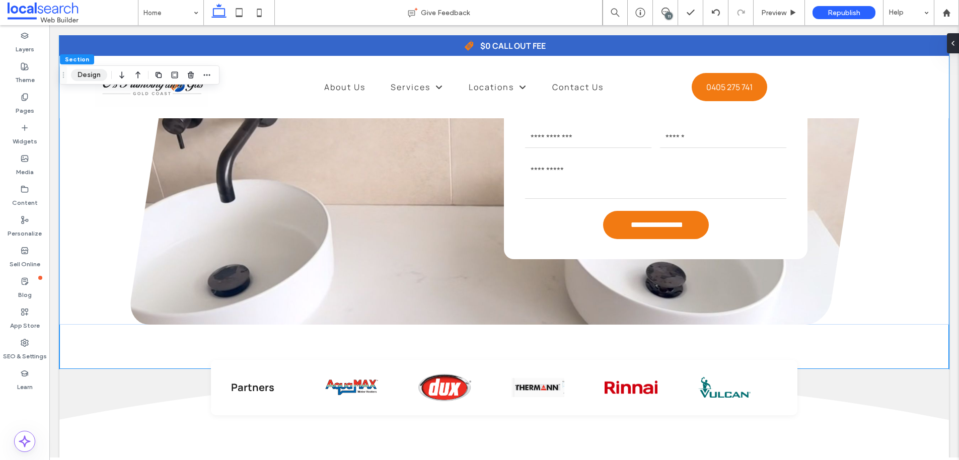
click at [94, 74] on button "Design" at bounding box center [89, 75] width 36 height 12
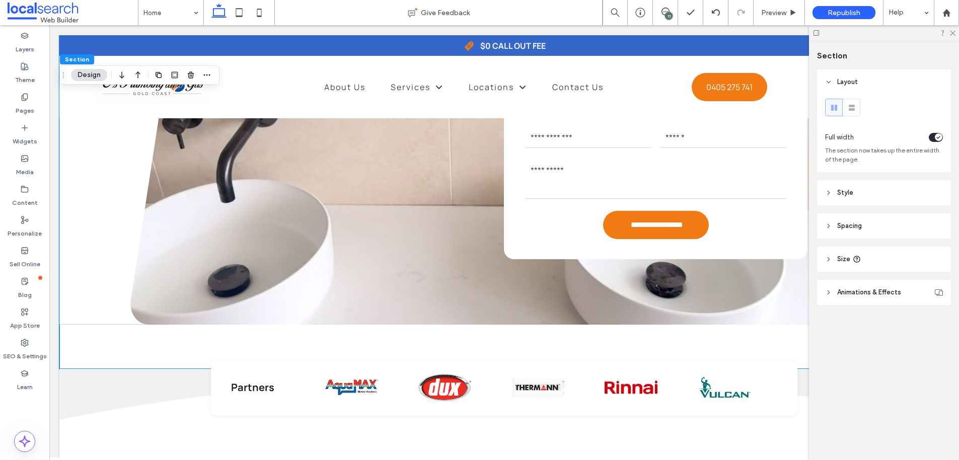
click at [859, 185] on header "Style" at bounding box center [884, 192] width 134 height 25
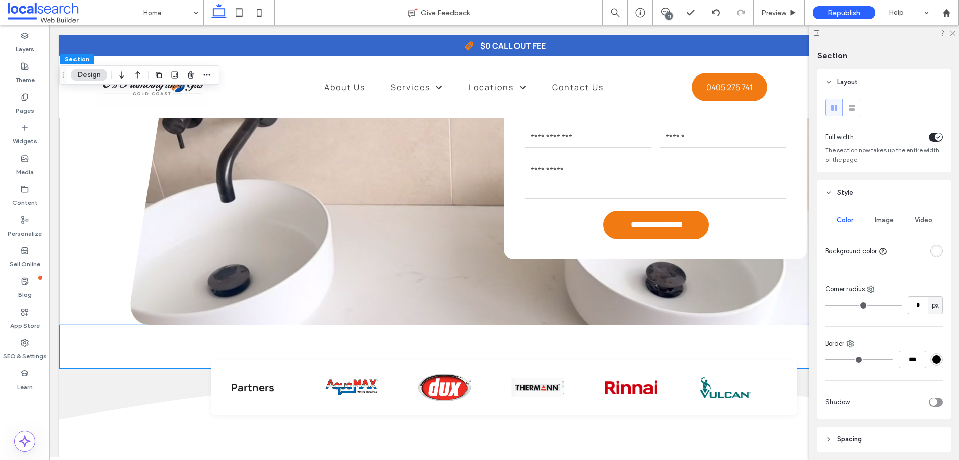
click at [932, 251] on div "rgba(255, 255, 255, 1)" at bounding box center [936, 251] width 9 height 9
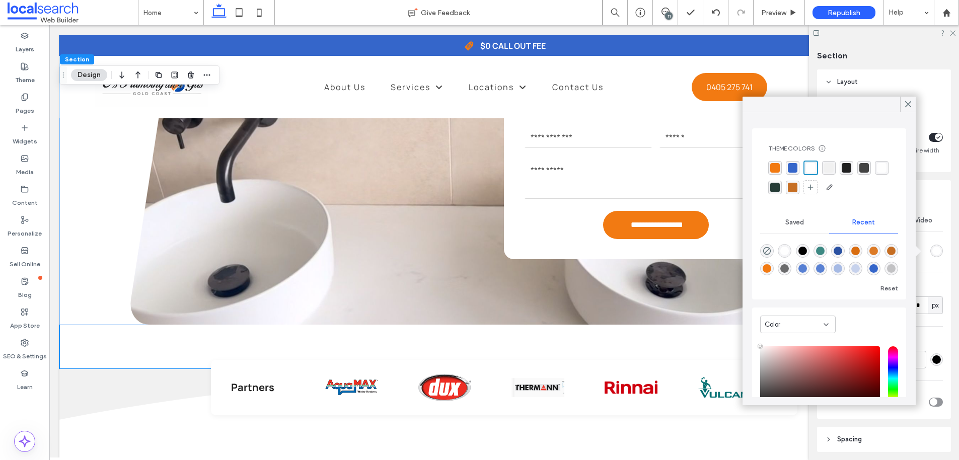
click at [826, 167] on div "rgba(241, 241, 241, 1)" at bounding box center [829, 168] width 10 height 10
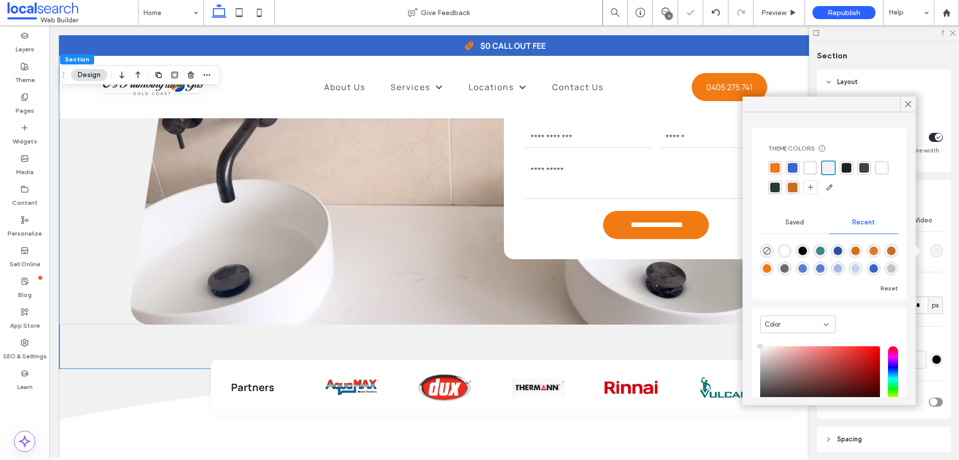
drag, startPoint x: 910, startPoint y: 104, endPoint x: 919, endPoint y: 87, distance: 19.1
click at [910, 103] on icon at bounding box center [907, 104] width 9 height 9
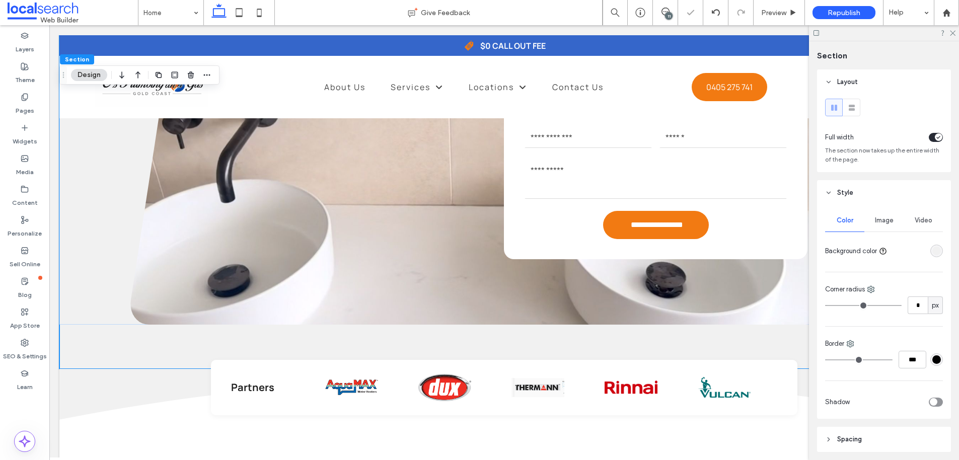
click at [950, 37] on div at bounding box center [884, 33] width 150 height 16
click at [953, 33] on icon at bounding box center [952, 32] width 7 height 7
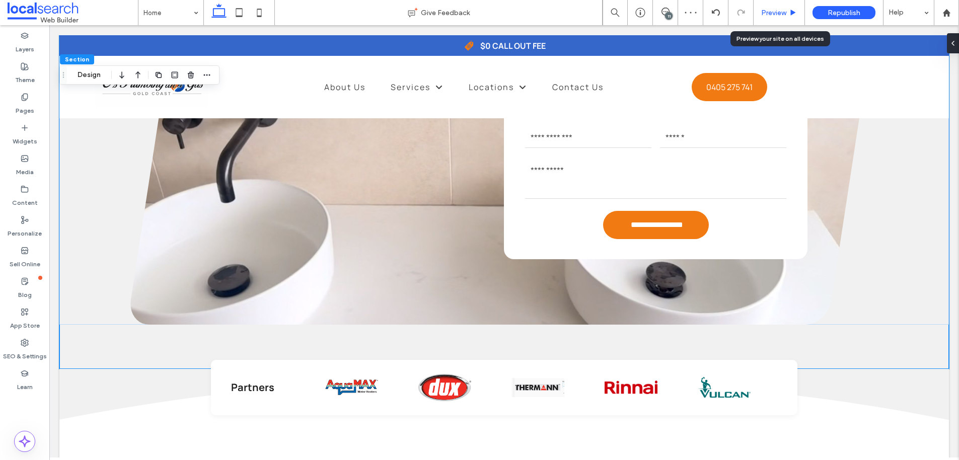
click at [777, 15] on span "Preview" at bounding box center [773, 13] width 25 height 9
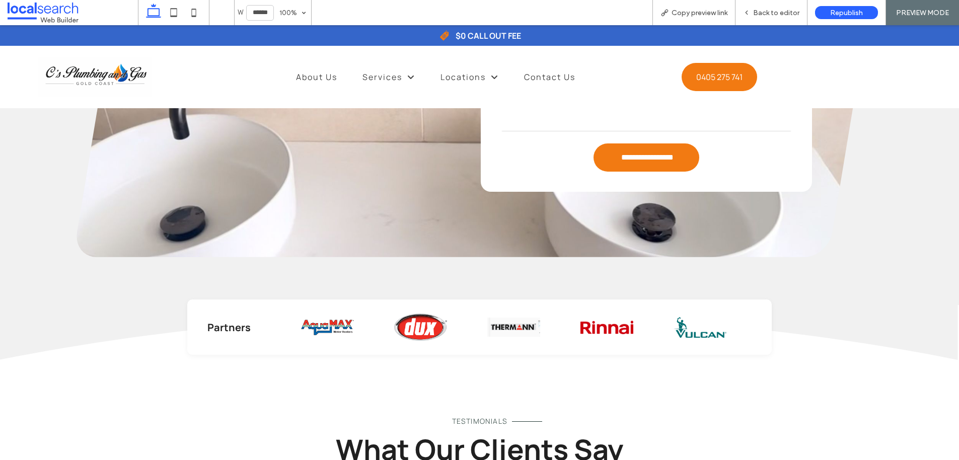
scroll to position [1864, 0]
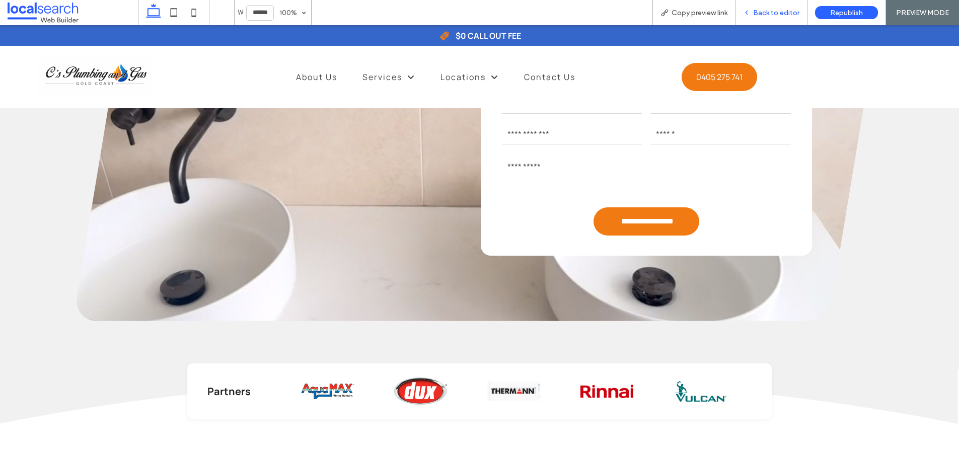
click at [761, 11] on span "Back to editor" at bounding box center [776, 13] width 46 height 9
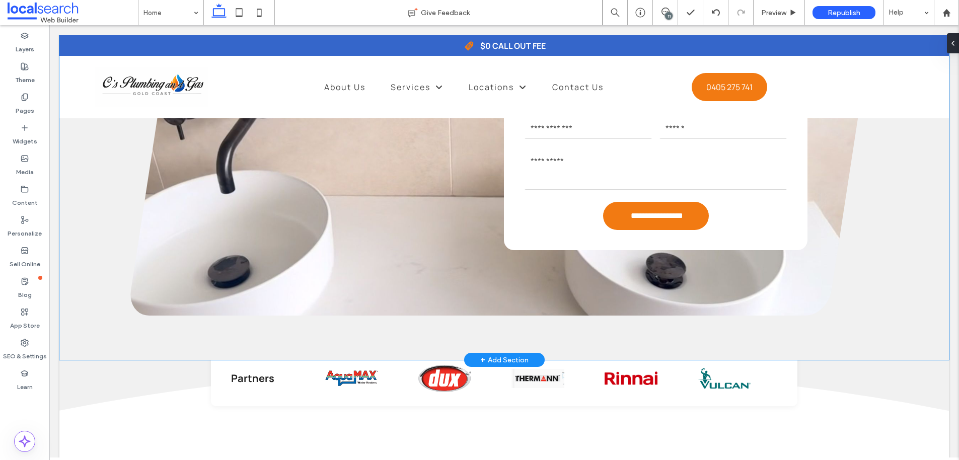
scroll to position [1909, 0]
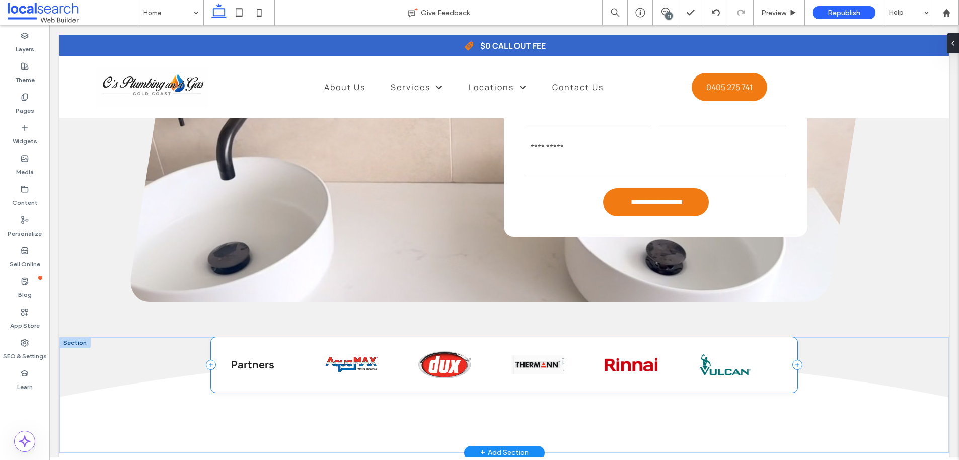
click at [288, 353] on div "Partners" at bounding box center [504, 364] width 586 height 55
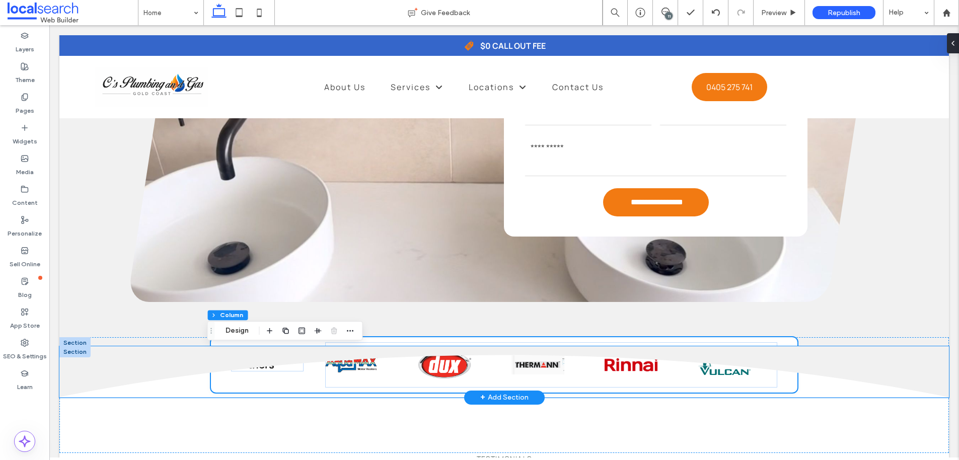
click at [127, 375] on icon at bounding box center [503, 371] width 889 height 51
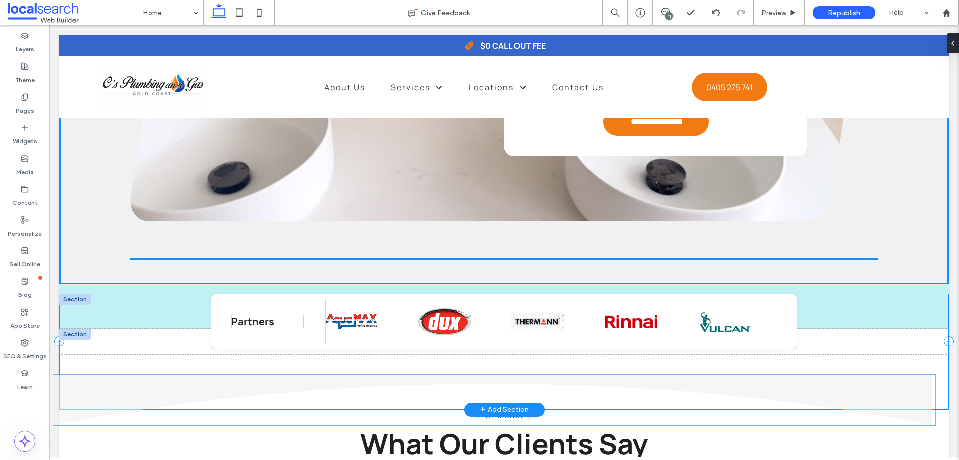
scroll to position [1997, 0]
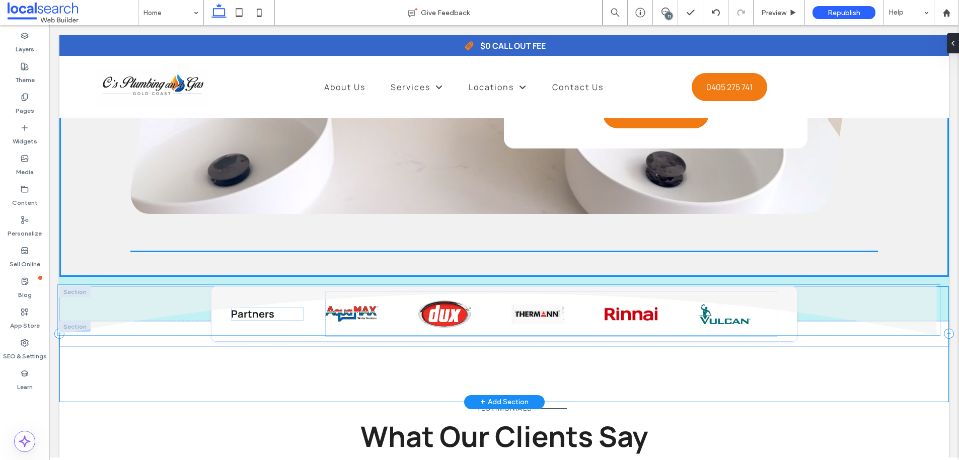
drag, startPoint x: 105, startPoint y: 373, endPoint x: 104, endPoint y: 301, distance: 72.5
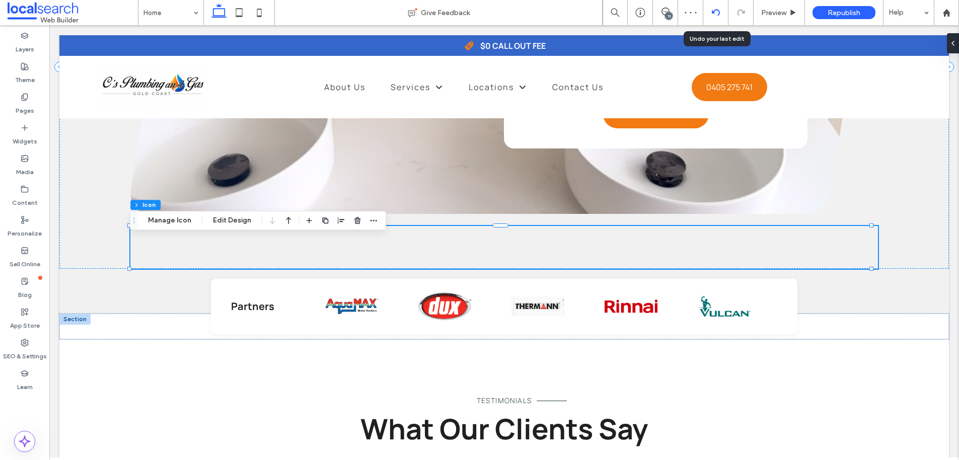
click at [720, 12] on div at bounding box center [715, 13] width 25 height 8
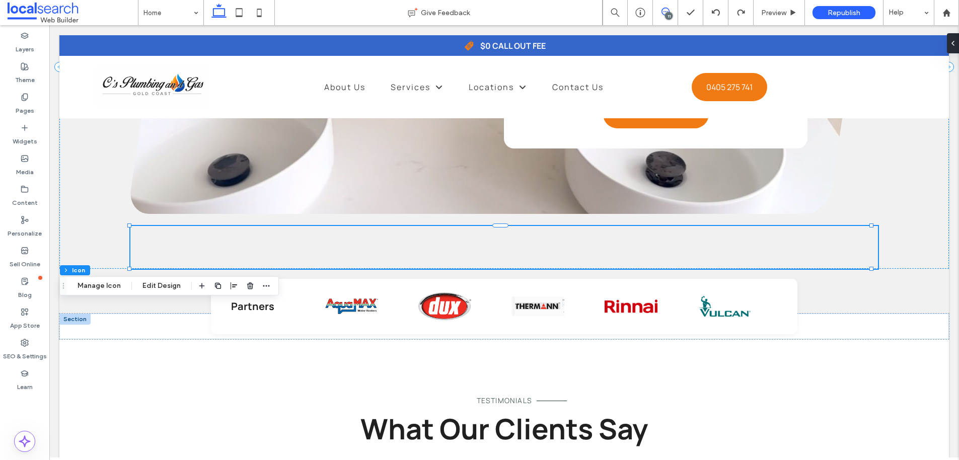
click at [665, 11] on use at bounding box center [665, 12] width 8 height 8
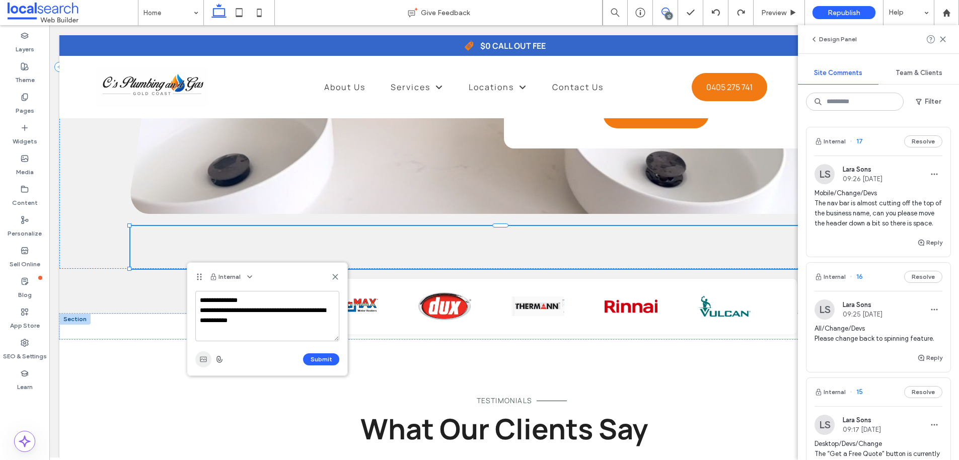
type textarea "**********"
click at [206, 359] on use "button" at bounding box center [203, 359] width 7 height 5
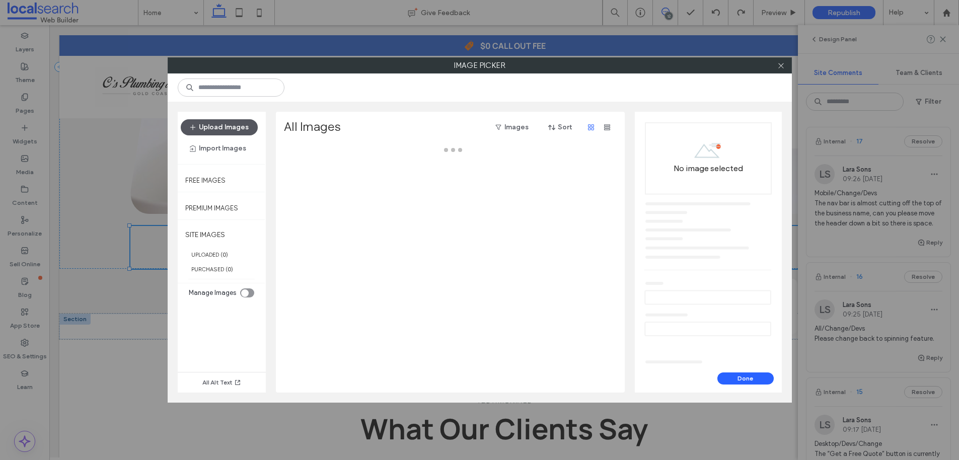
click at [210, 124] on button "Upload Images" at bounding box center [219, 127] width 77 height 16
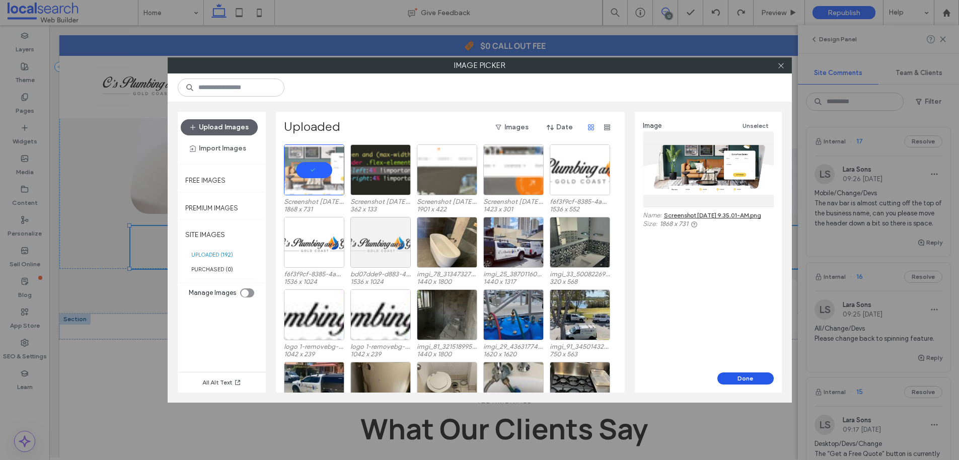
click at [739, 377] on button "Done" at bounding box center [745, 378] width 56 height 12
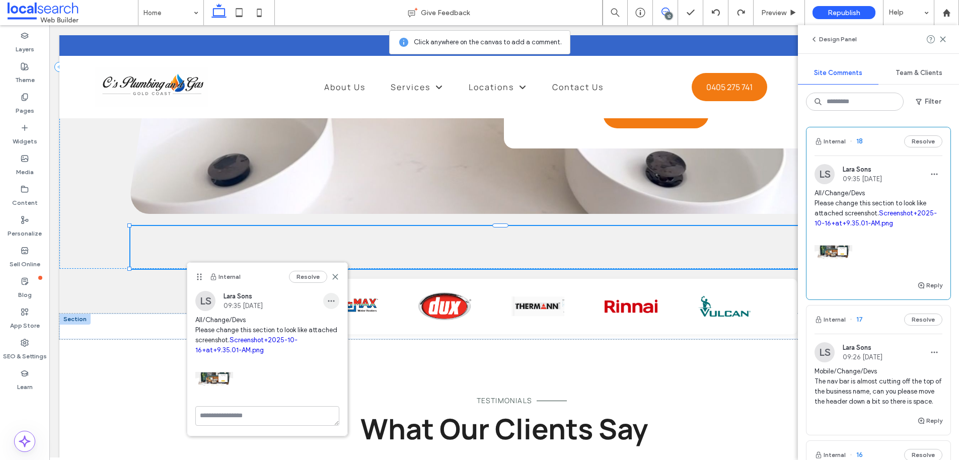
click at [334, 303] on icon "button" at bounding box center [331, 301] width 8 height 8
click at [347, 325] on div "Edit" at bounding box center [369, 327] width 90 height 19
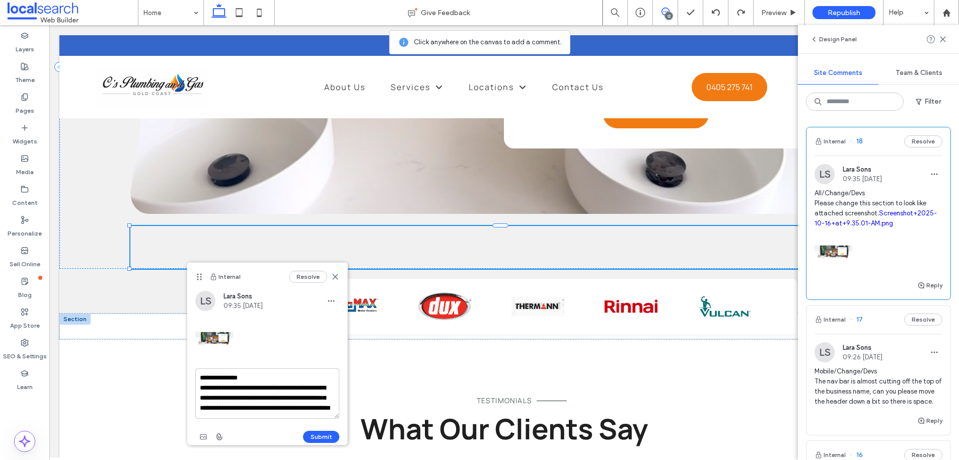
scroll to position [19, 0]
click at [262, 412] on textarea "**********" at bounding box center [267, 393] width 144 height 50
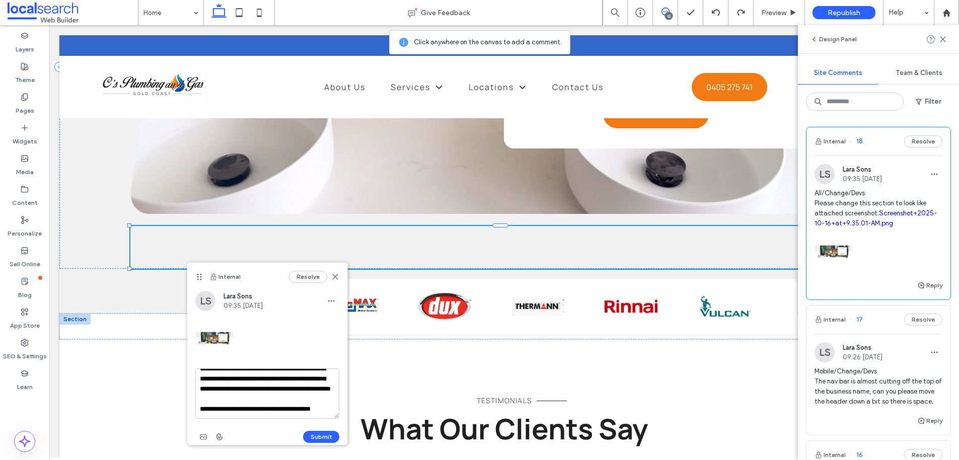
scroll to position [44, 0]
drag, startPoint x: 308, startPoint y: 406, endPoint x: 291, endPoint y: 406, distance: 16.6
click at [291, 406] on textarea "**********" at bounding box center [267, 393] width 144 height 50
click at [292, 411] on textarea "**********" at bounding box center [267, 393] width 144 height 50
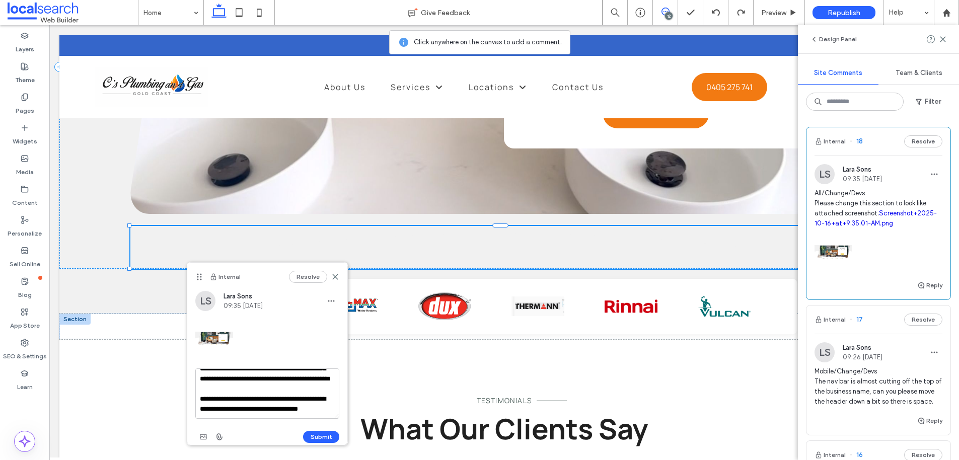
drag, startPoint x: 234, startPoint y: 412, endPoint x: 192, endPoint y: 392, distance: 46.4
click at [192, 392] on div "**********" at bounding box center [267, 368] width 160 height 154
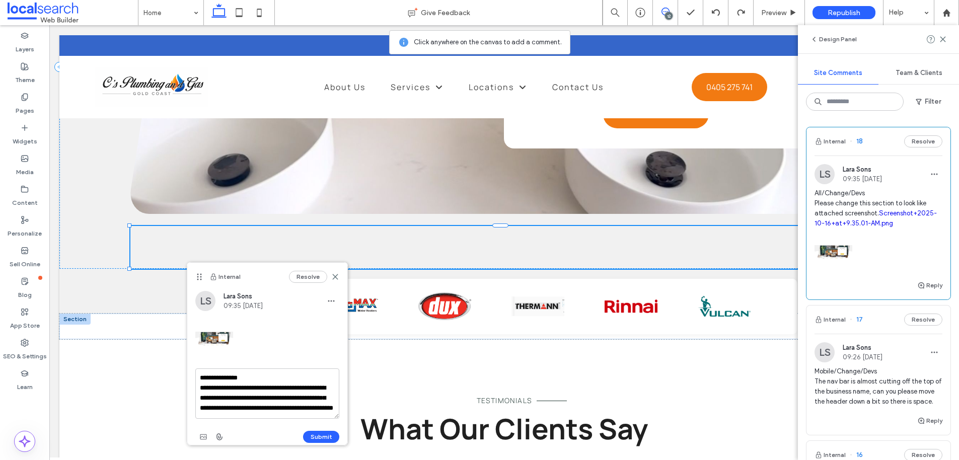
scroll to position [0, 0]
click at [262, 399] on textarea "**********" at bounding box center [267, 393] width 144 height 50
type textarea "**********"
click at [309, 438] on button "Submit" at bounding box center [321, 437] width 36 height 12
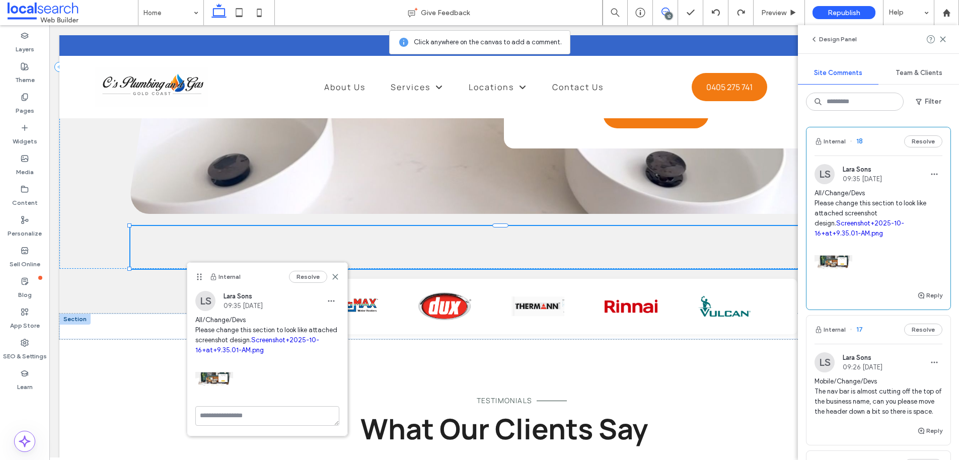
click at [261, 342] on link "Screenshot+2025-10-16+at+9.35.01-AM.png" at bounding box center [257, 345] width 124 height 18
drag, startPoint x: 944, startPoint y: 38, endPoint x: 918, endPoint y: 74, distance: 44.7
click at [944, 38] on icon at bounding box center [943, 39] width 8 height 8
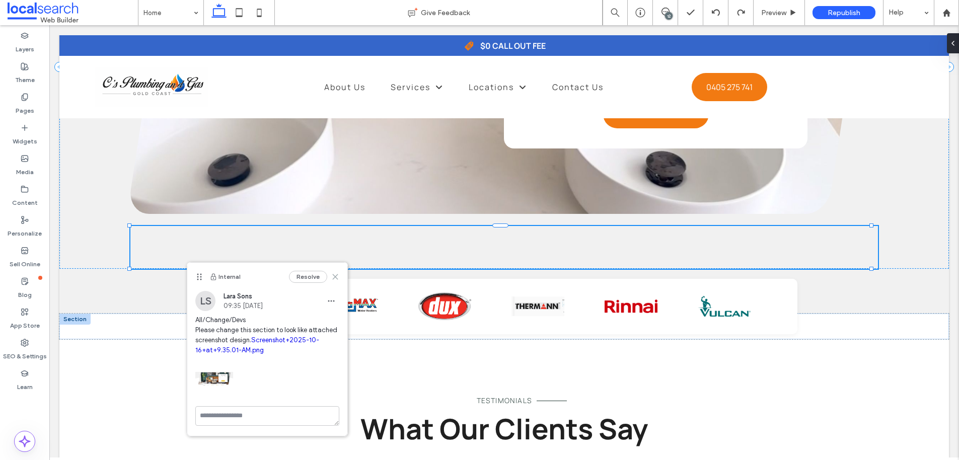
click at [334, 277] on icon at bounding box center [335, 277] width 8 height 8
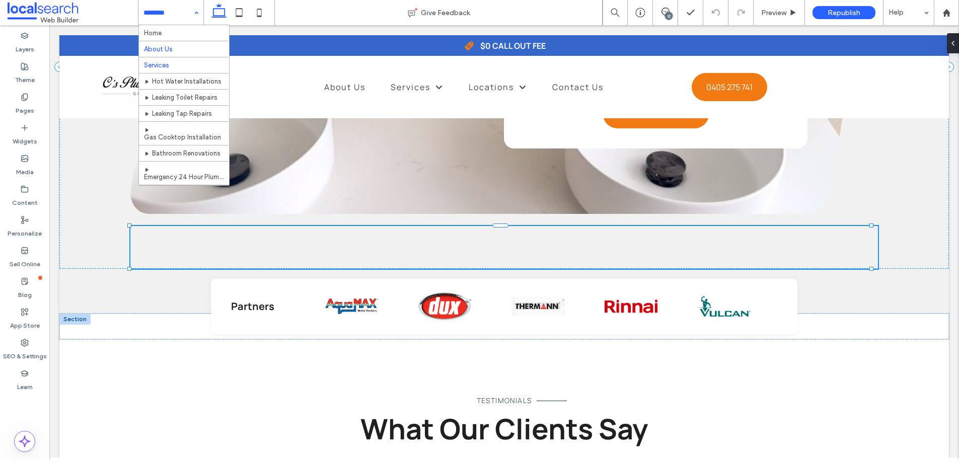
drag, startPoint x: 155, startPoint y: 14, endPoint x: 161, endPoint y: 41, distance: 27.8
click at [155, 14] on input at bounding box center [168, 12] width 50 height 25
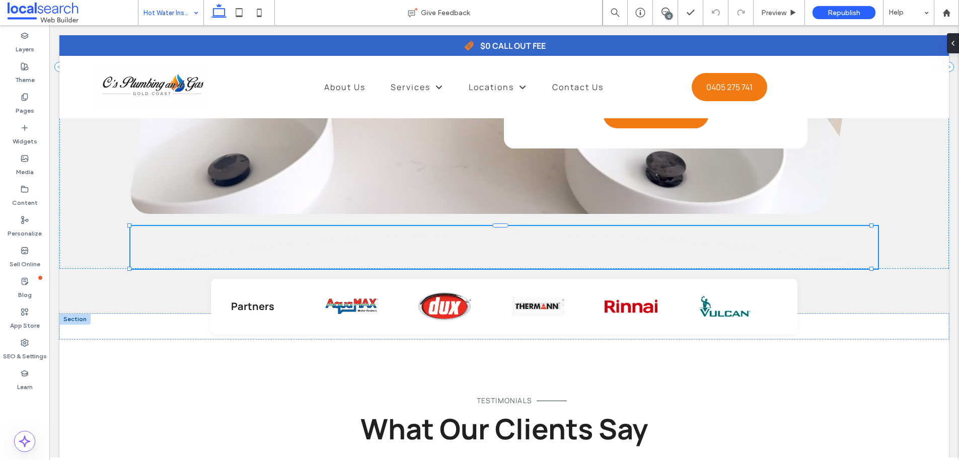
click at [187, 6] on input at bounding box center [168, 12] width 50 height 25
click at [191, 13] on div "Leaking Toilet Repairs" at bounding box center [170, 12] width 65 height 25
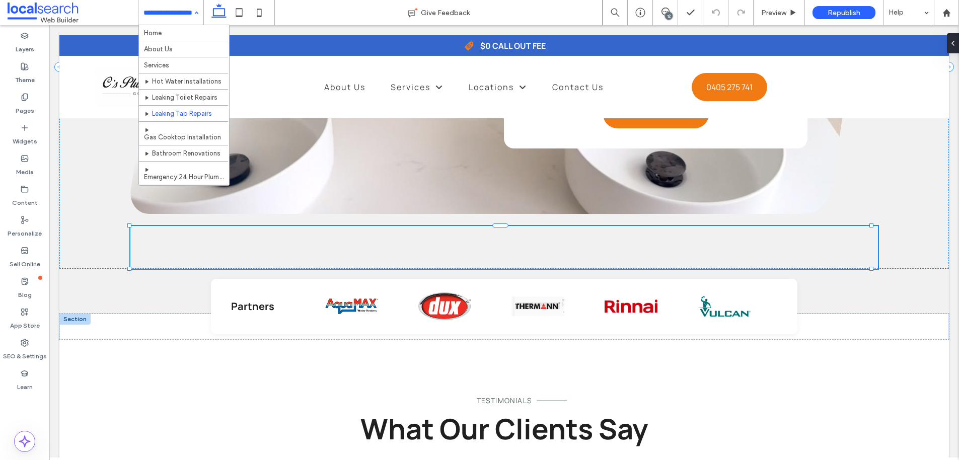
click at [176, 13] on input at bounding box center [168, 12] width 50 height 25
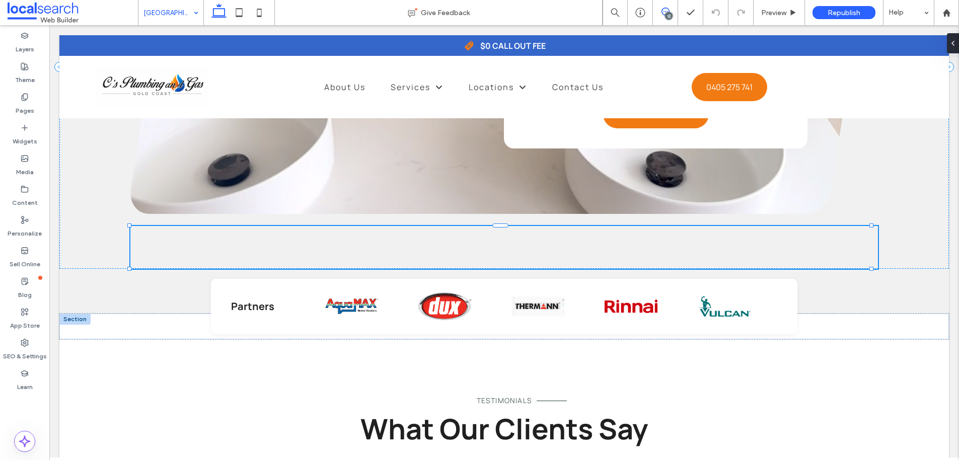
click at [668, 8] on icon at bounding box center [665, 12] width 8 height 8
